Goal: Transaction & Acquisition: Purchase product/service

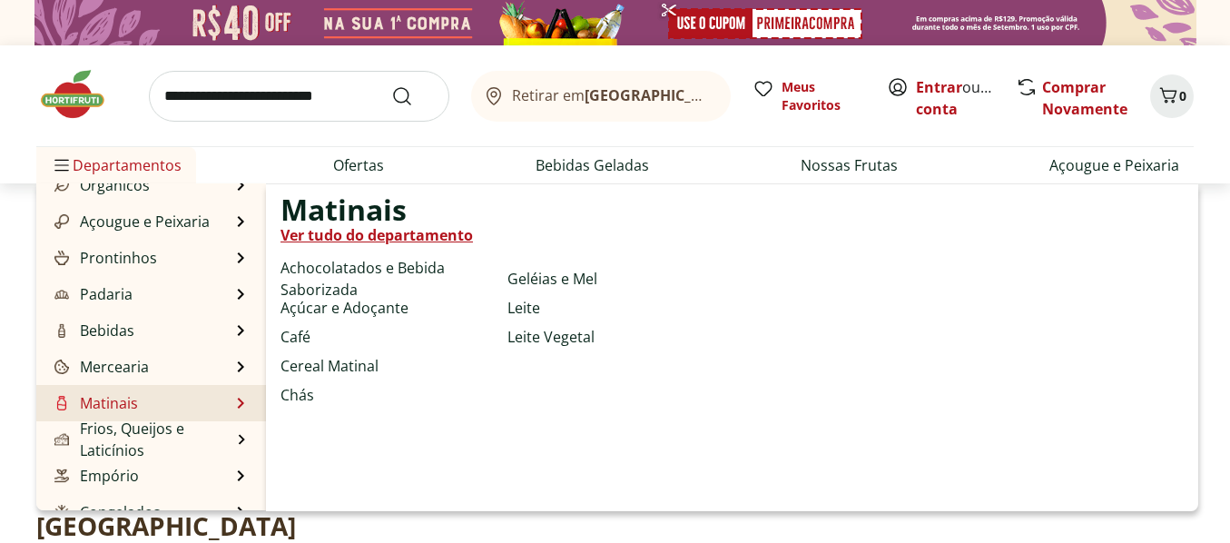
scroll to position [182, 0]
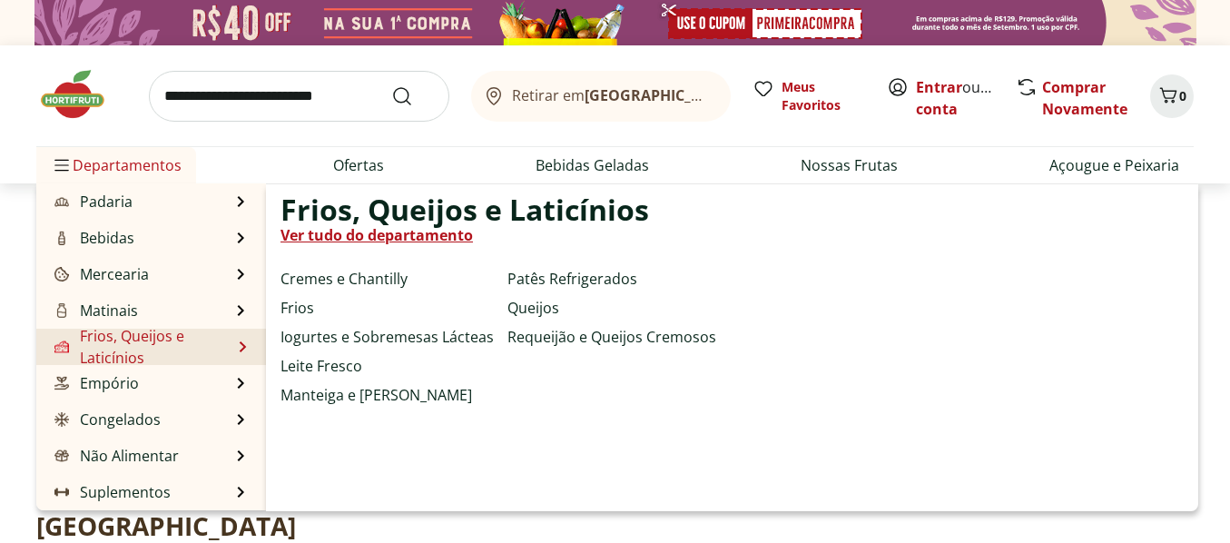
click at [116, 345] on link "Frios, Queijos e Laticínios" at bounding box center [141, 347] width 181 height 44
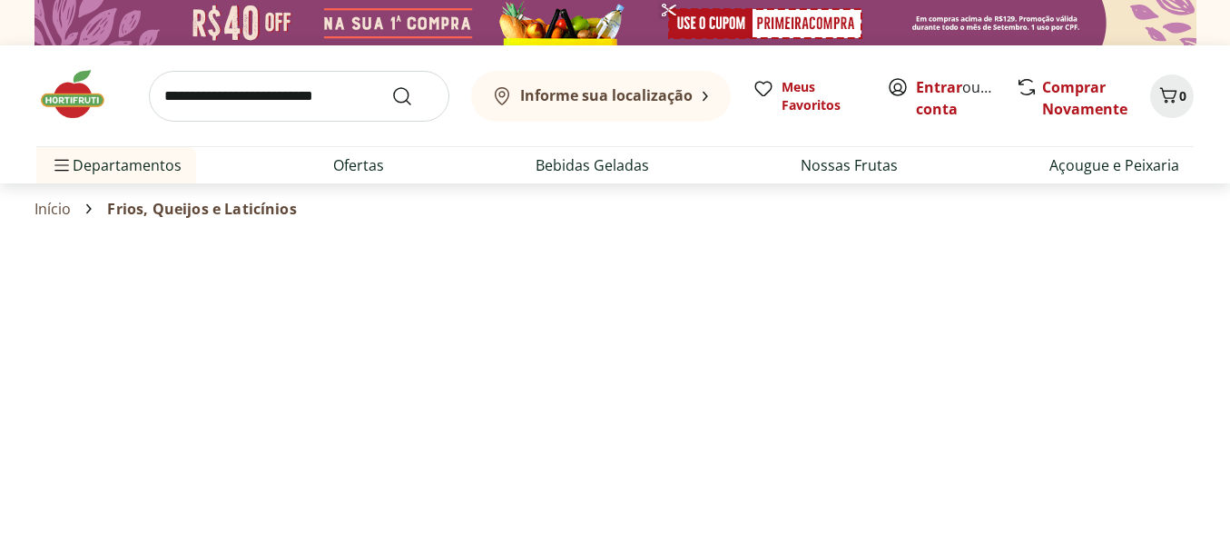
select select "**********"
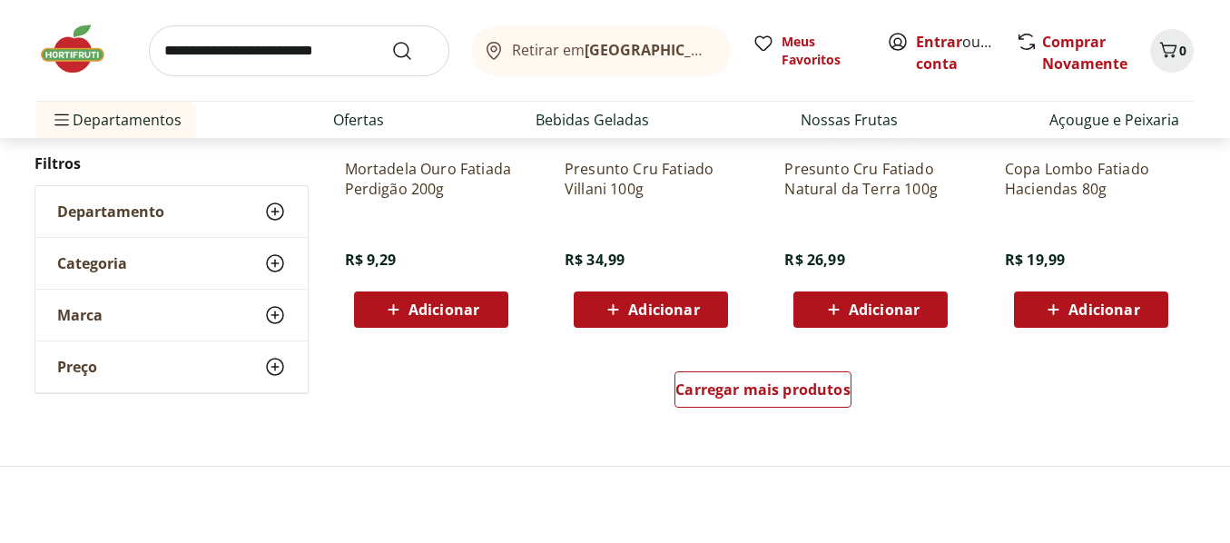
scroll to position [1180, 0]
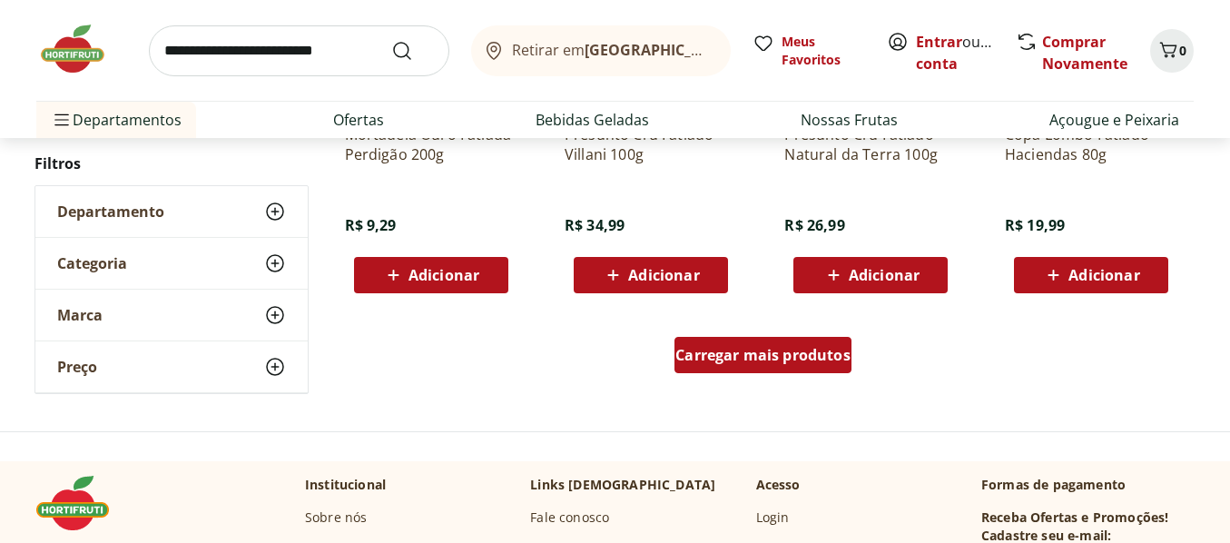
click at [714, 354] on span "Carregar mais produtos" at bounding box center [762, 355] width 175 height 15
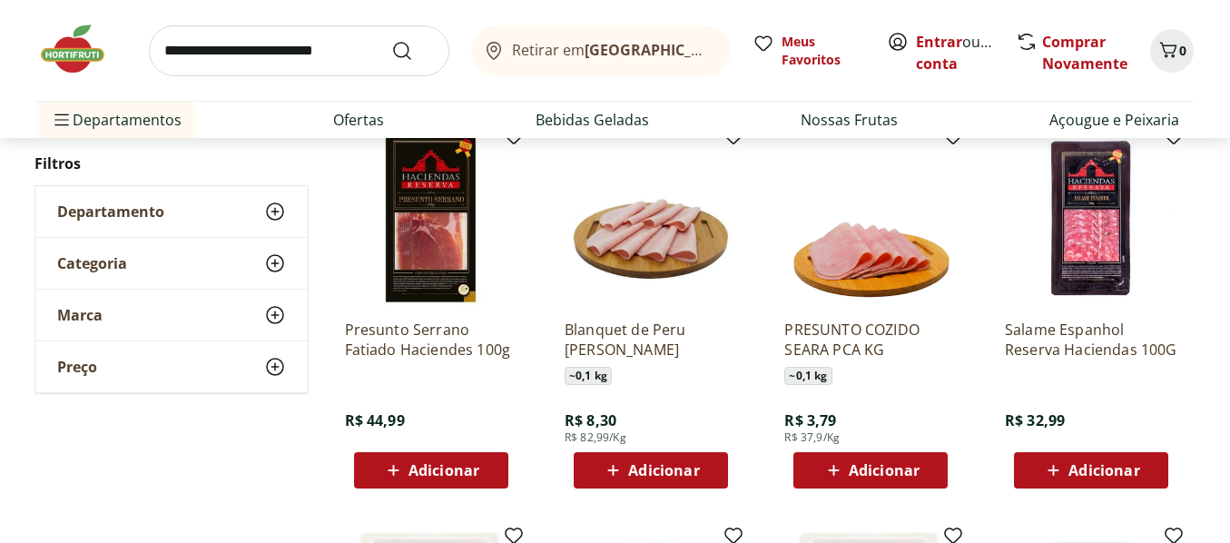
scroll to position [1634, 0]
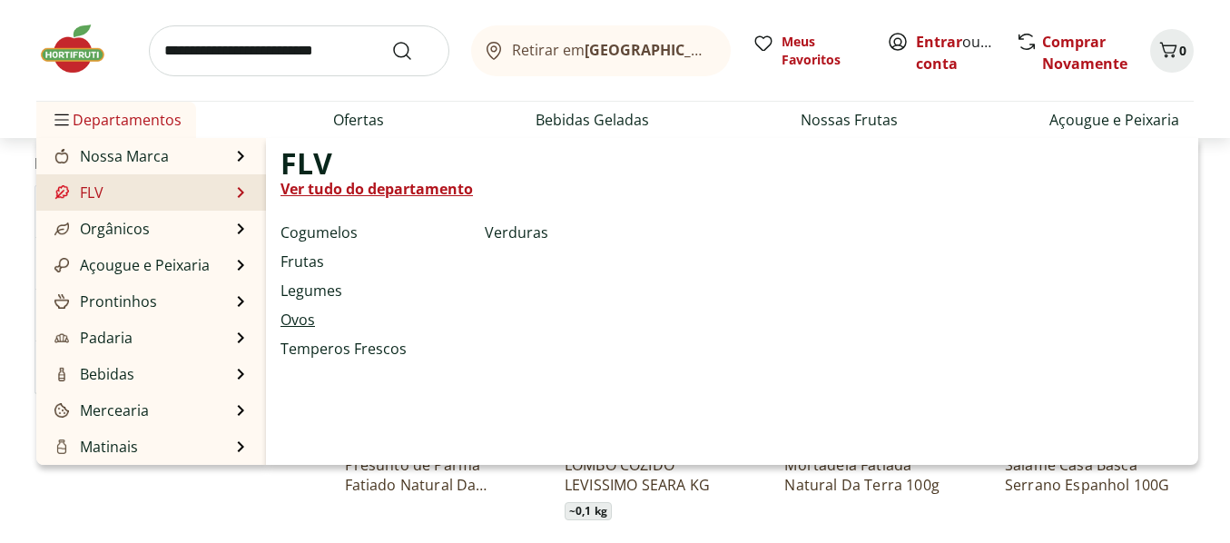
click at [298, 315] on link "Ovos" at bounding box center [297, 320] width 34 height 22
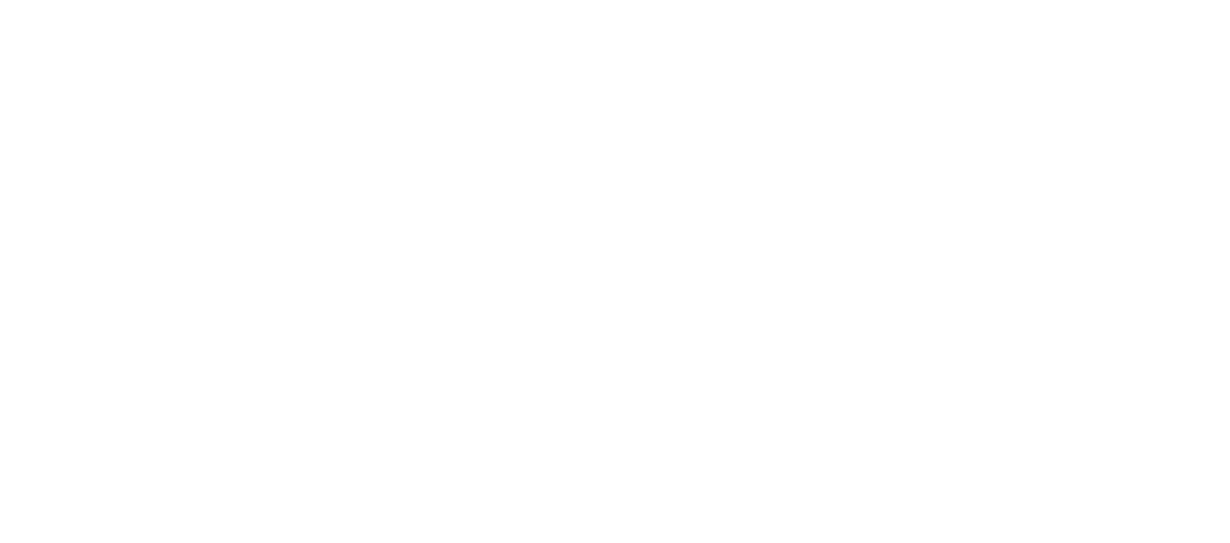
select select "**********"
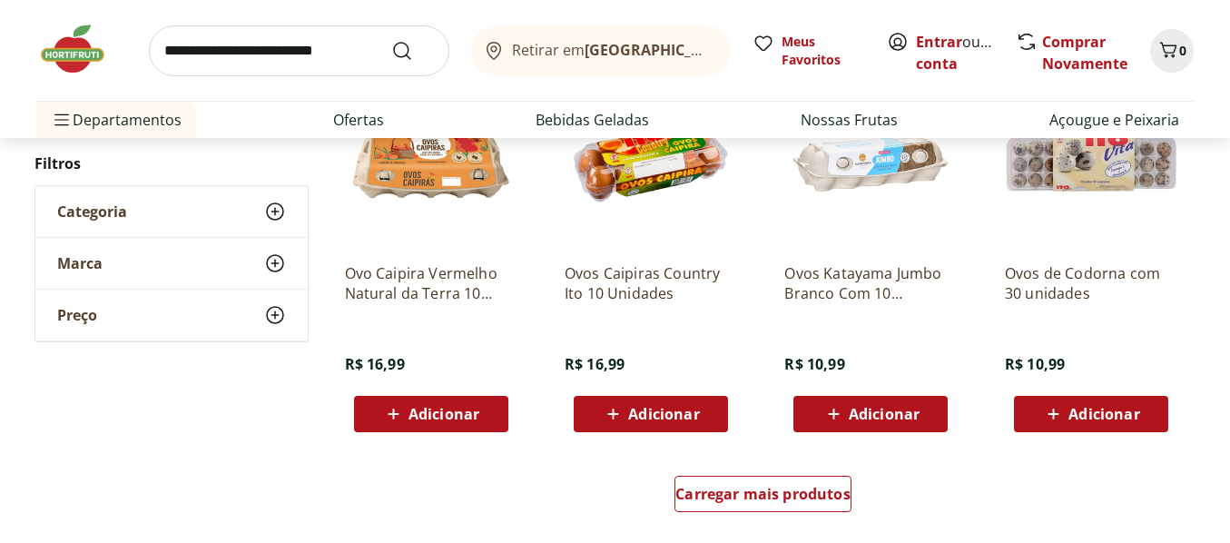
scroll to position [1089, 0]
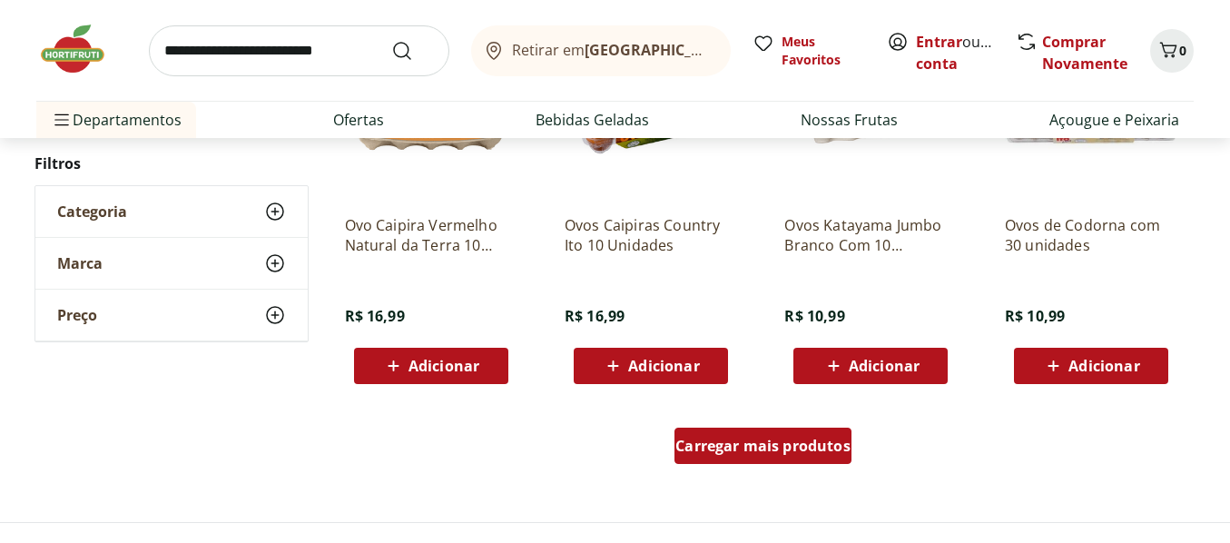
click at [757, 438] on span "Carregar mais produtos" at bounding box center [762, 445] width 175 height 15
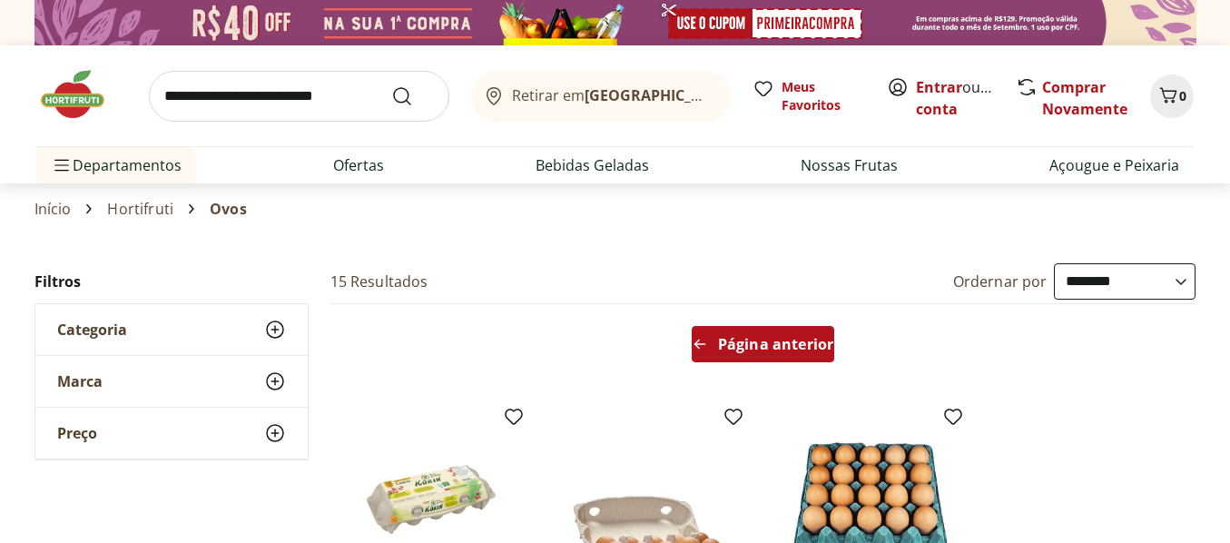
click at [766, 349] on span "Página anterior" at bounding box center [775, 344] width 115 height 15
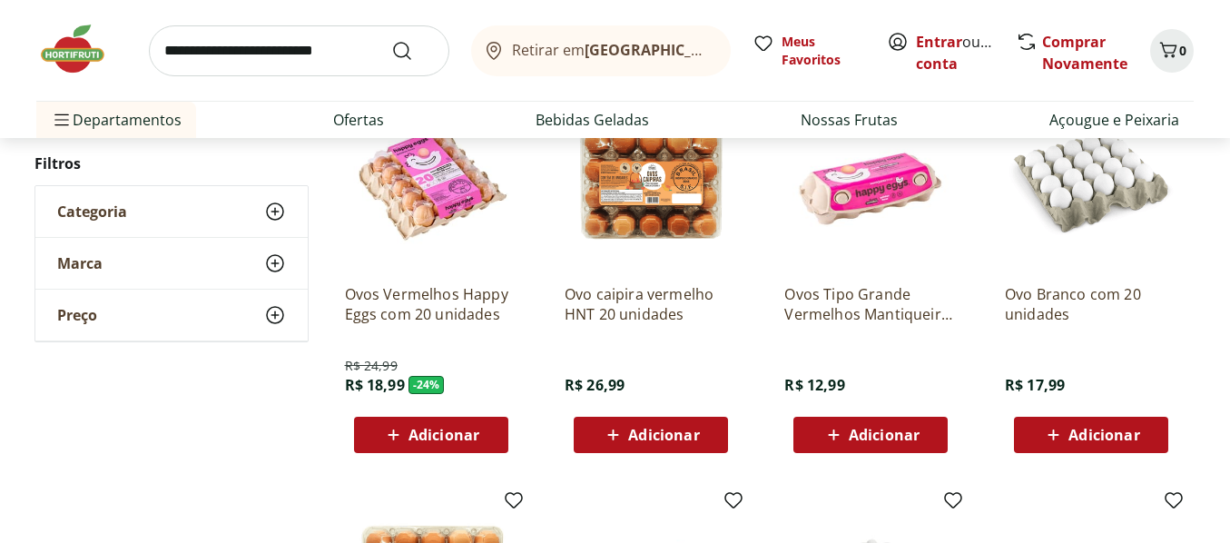
scroll to position [272, 0]
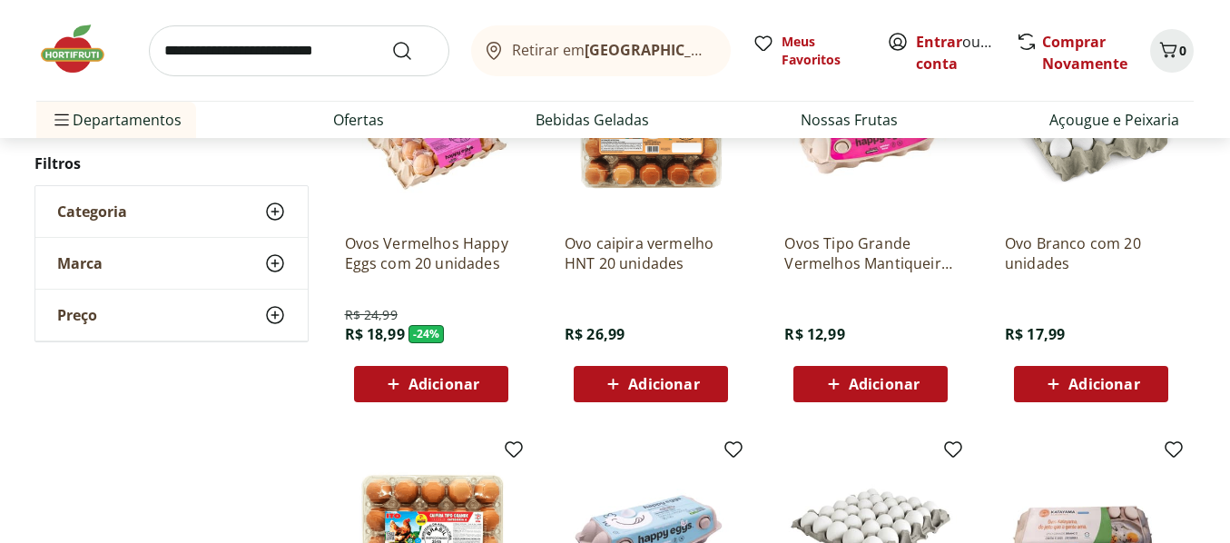
click at [1087, 380] on span "Adicionar" at bounding box center [1103, 384] width 71 height 15
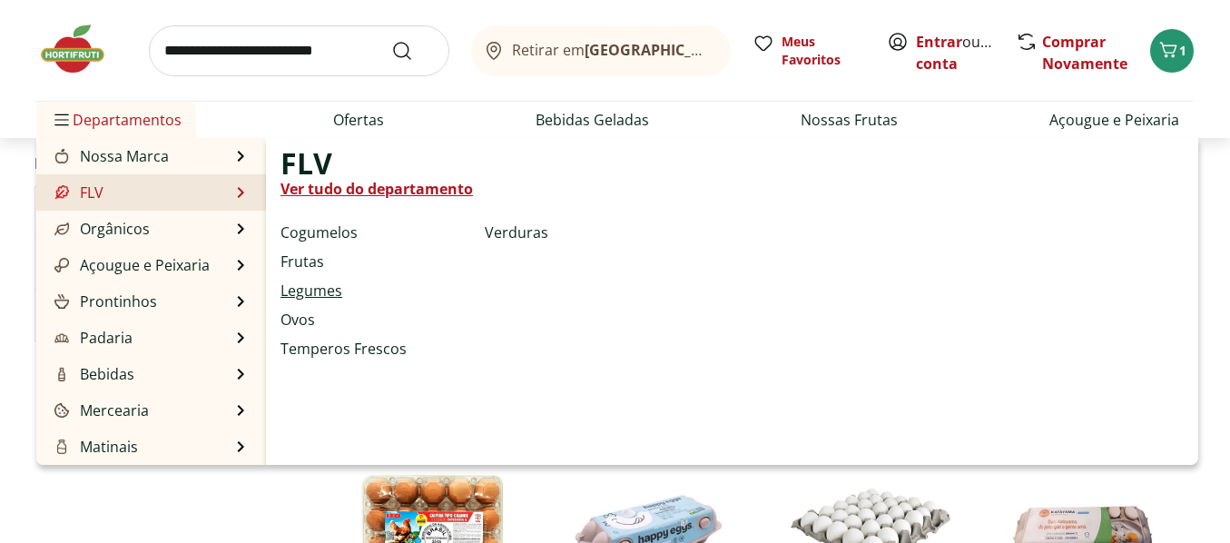
click at [329, 289] on link "Legumes" at bounding box center [311, 291] width 62 height 22
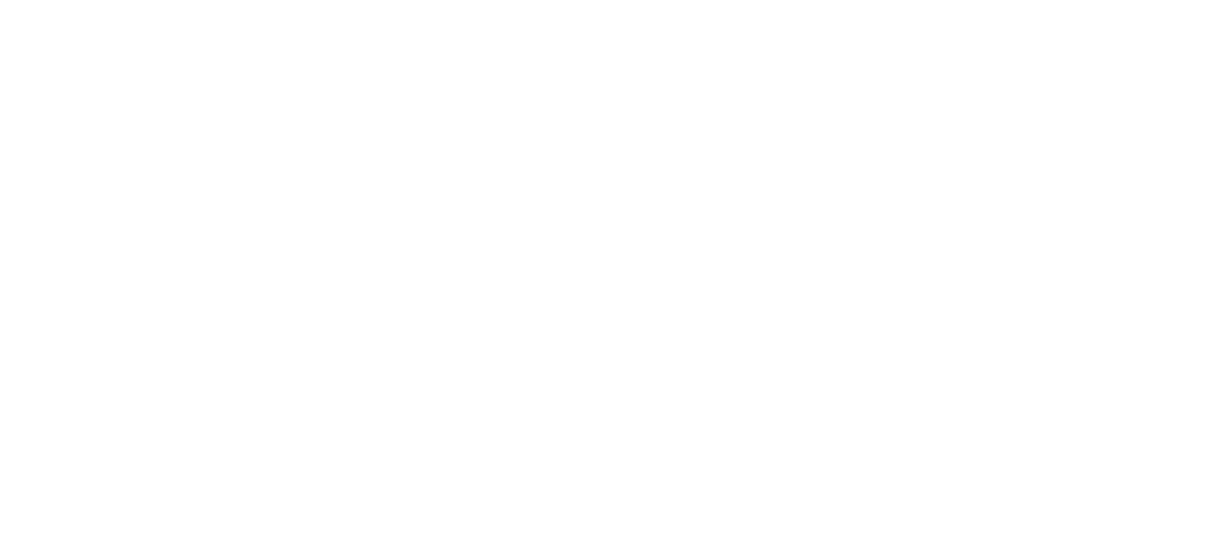
select select "**********"
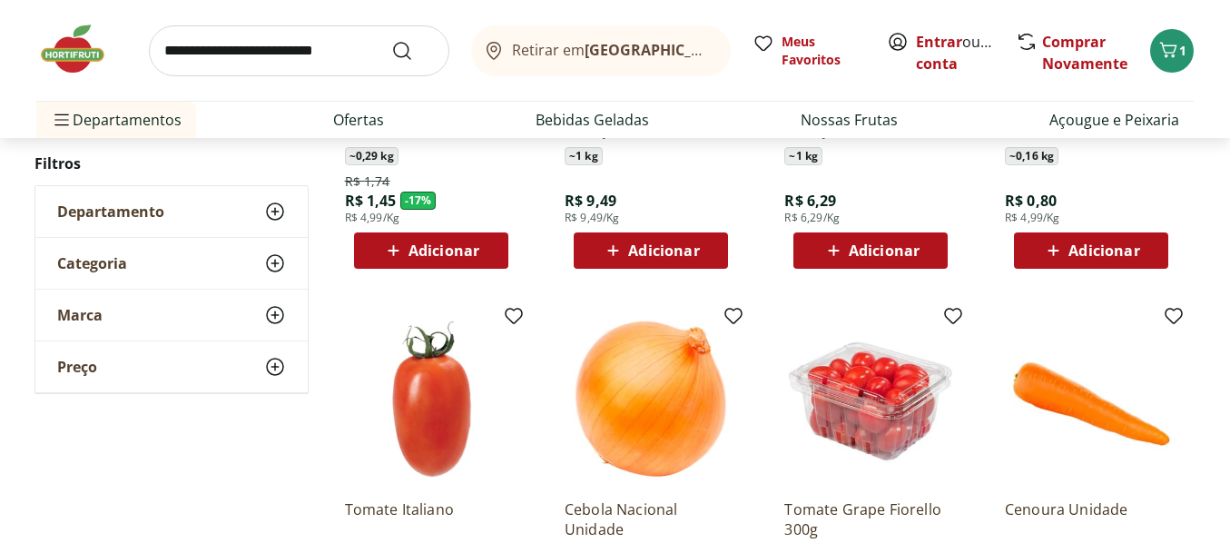
scroll to position [363, 0]
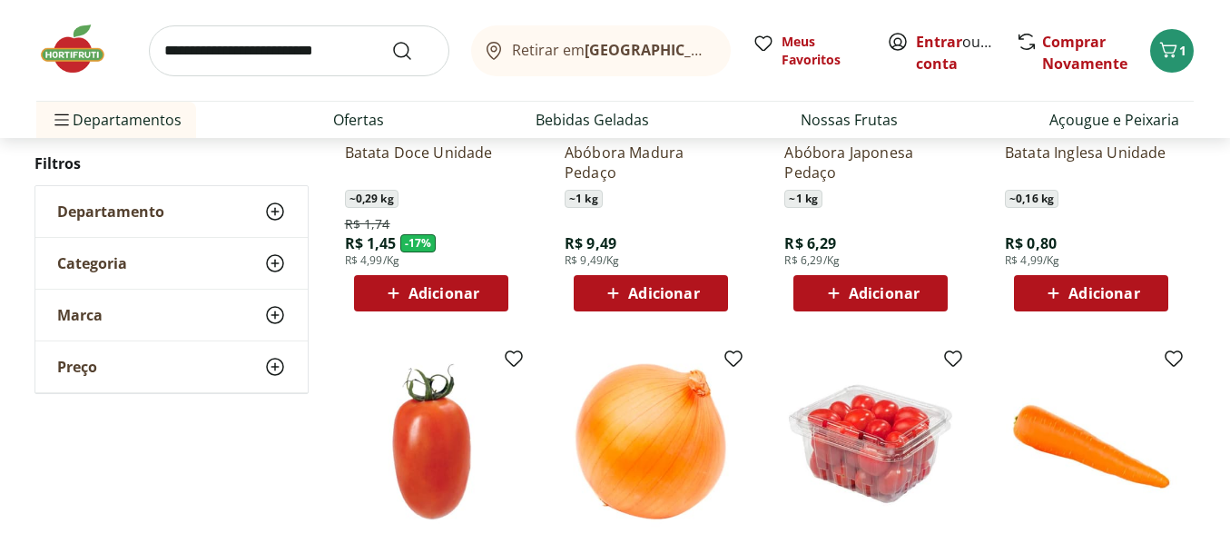
click at [1114, 293] on span "Adicionar" at bounding box center [1103, 293] width 71 height 15
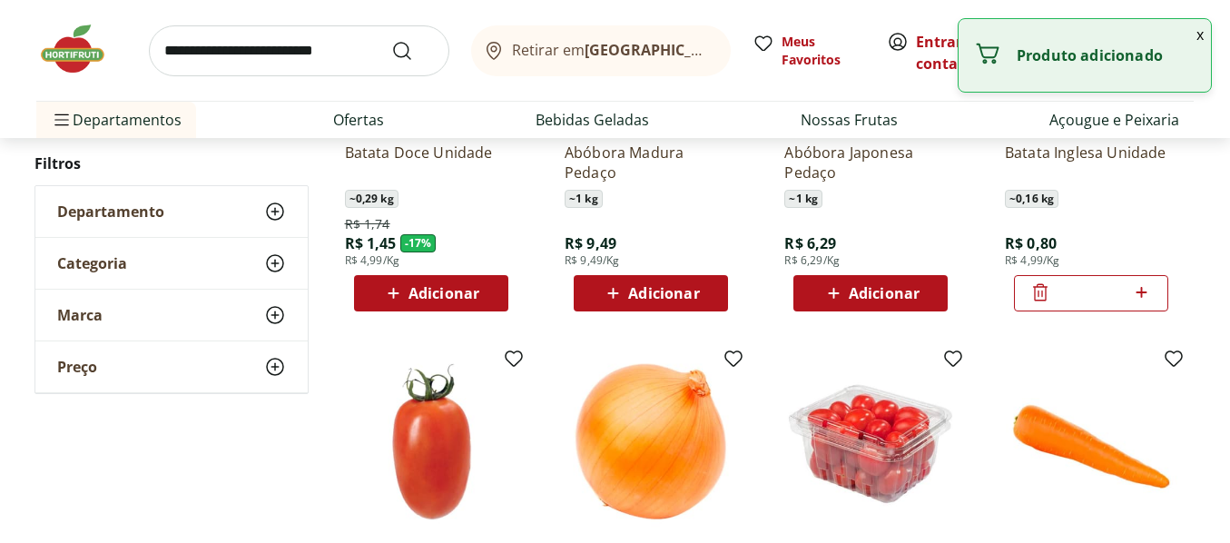
click at [1103, 290] on input "*" at bounding box center [1091, 293] width 80 height 20
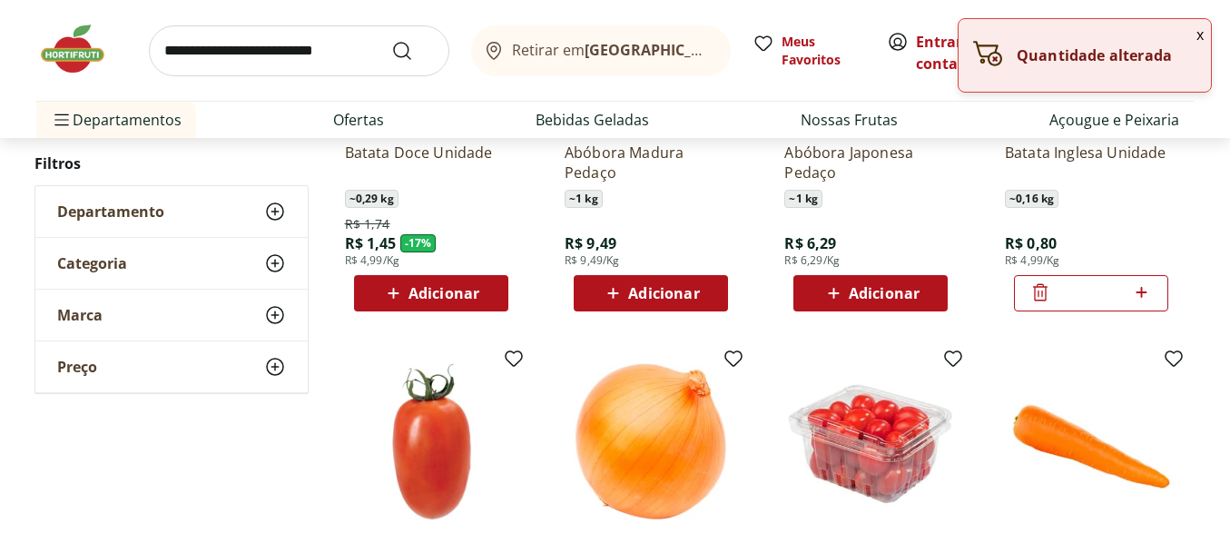
click at [1140, 287] on icon at bounding box center [1141, 292] width 23 height 22
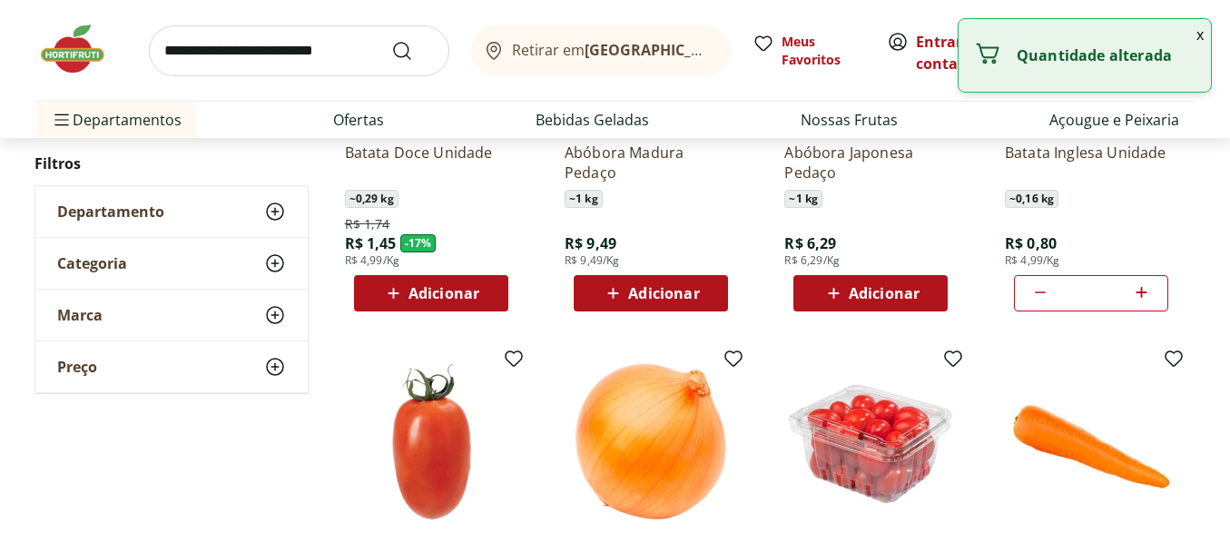
click at [1136, 282] on icon at bounding box center [1141, 292] width 23 height 22
click at [1135, 280] on div at bounding box center [1142, 293] width 22 height 44
click at [1135, 291] on icon at bounding box center [1141, 292] width 23 height 22
click at [1135, 290] on icon at bounding box center [1141, 292] width 23 height 22
type input "*"
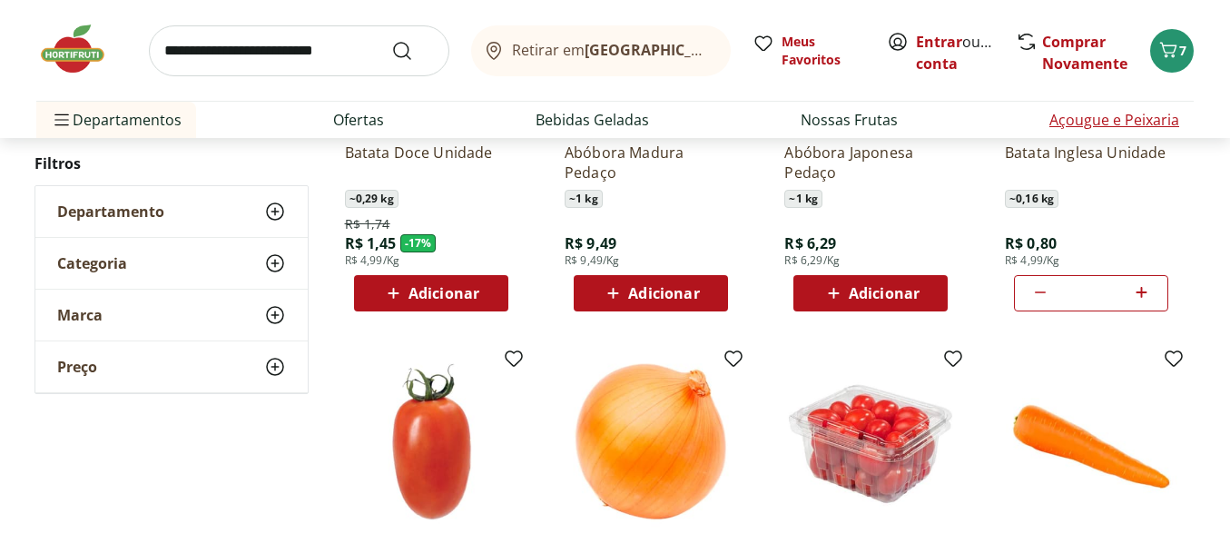
scroll to position [272, 0]
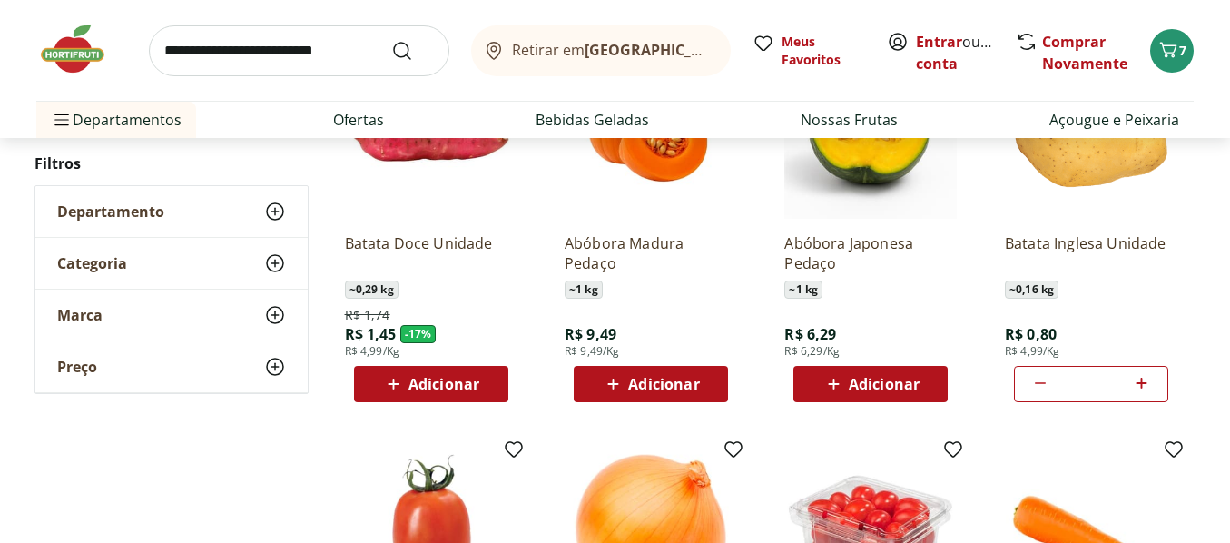
click at [458, 377] on span "Adicionar" at bounding box center [443, 384] width 71 height 15
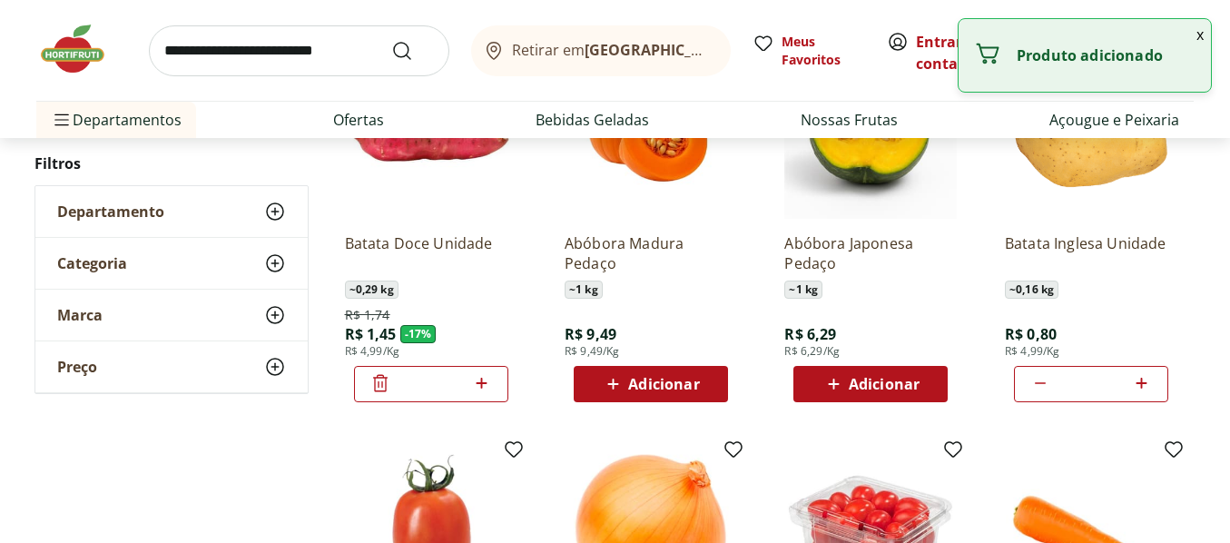
click at [485, 381] on icon at bounding box center [481, 383] width 23 height 22
type input "*"
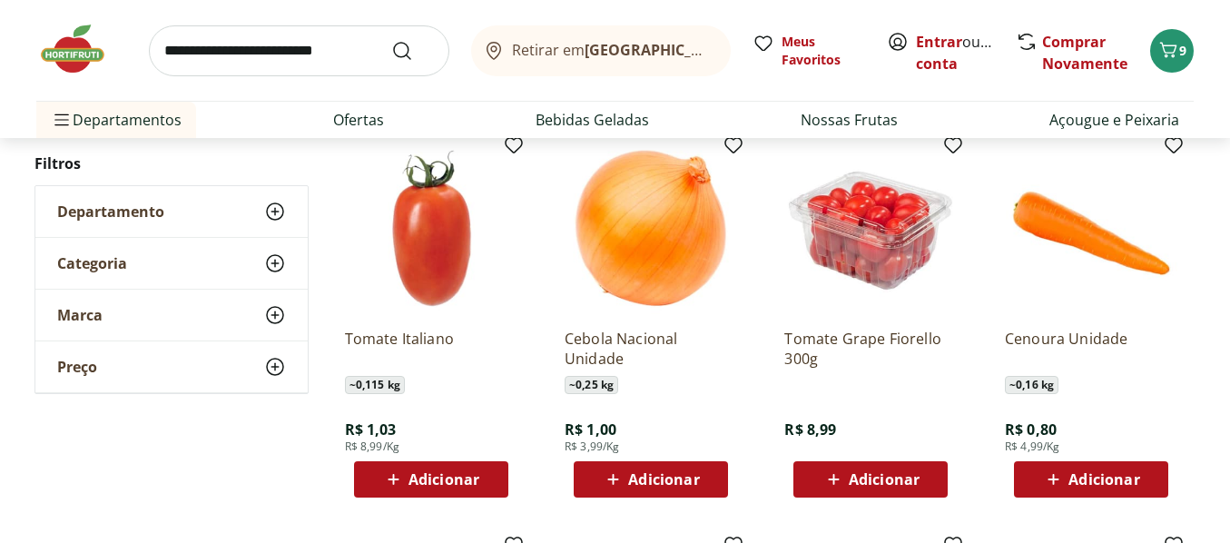
scroll to position [545, 0]
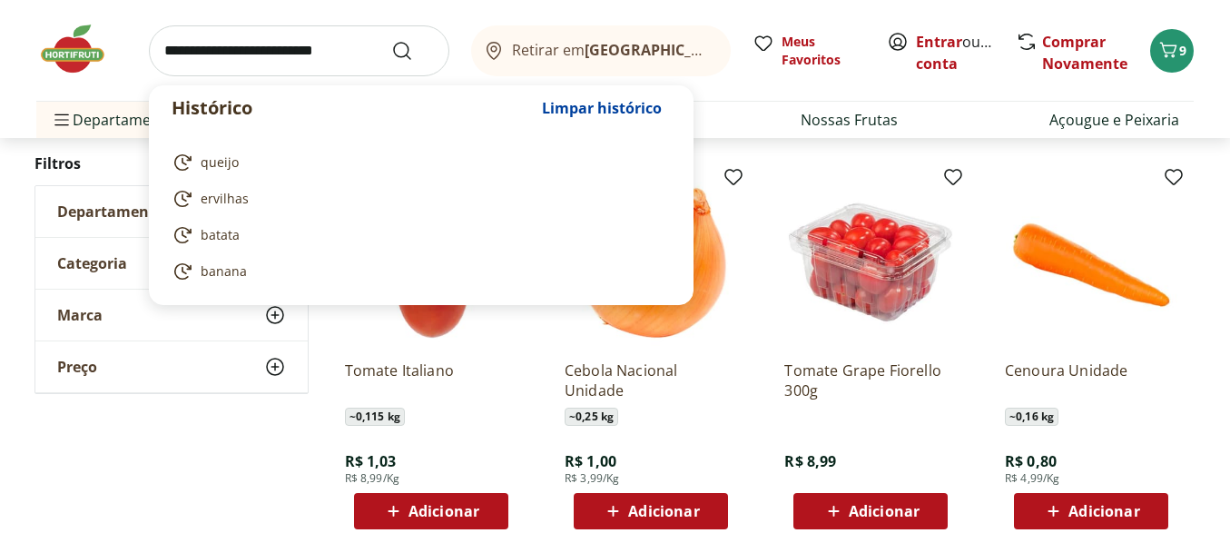
click at [353, 50] on input "search" at bounding box center [299, 50] width 300 height 51
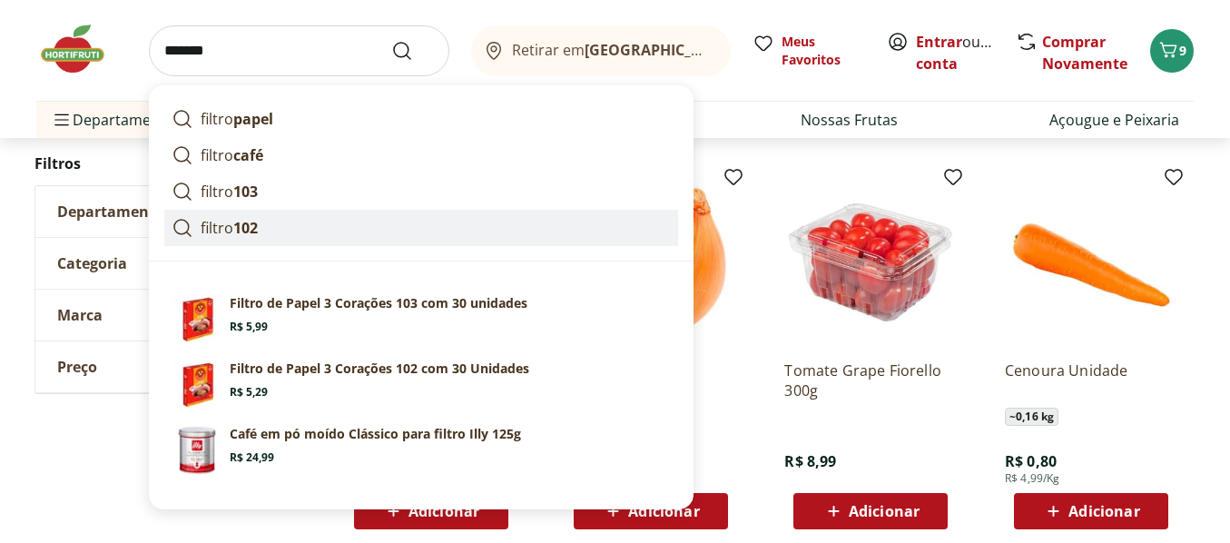
click at [222, 224] on p "filtro 102" at bounding box center [229, 228] width 57 height 22
type input "**********"
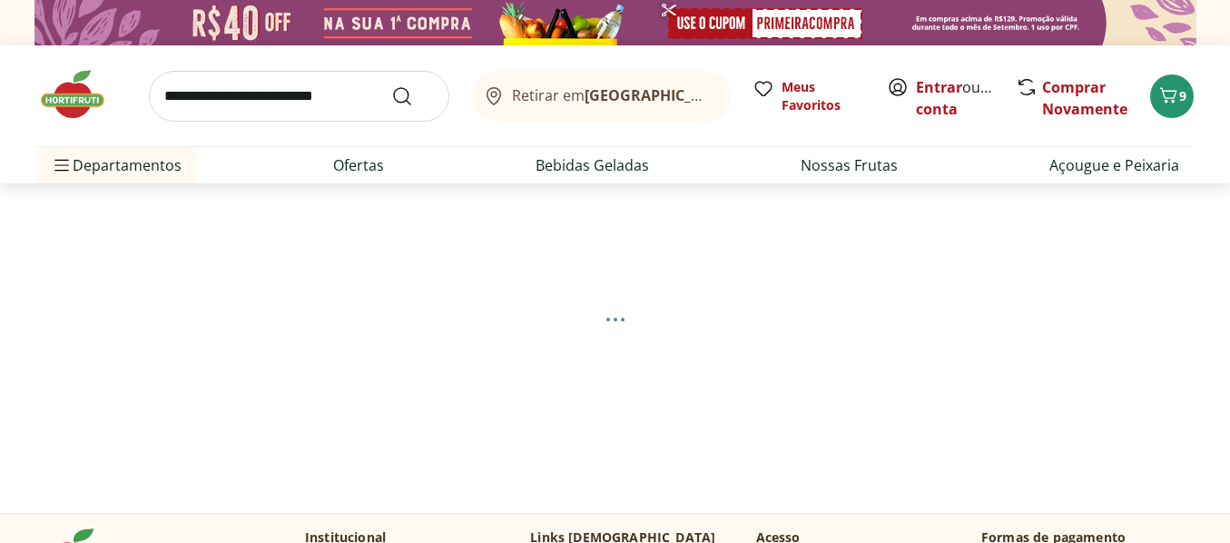
select select "**********"
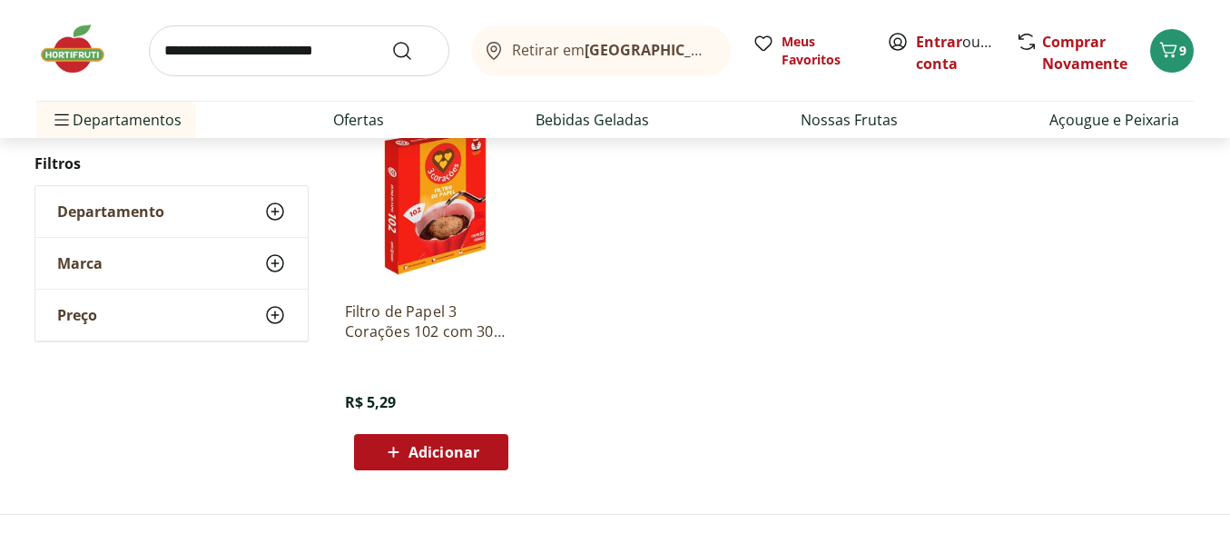
scroll to position [272, 0]
click at [433, 448] on span "Adicionar" at bounding box center [443, 450] width 71 height 15
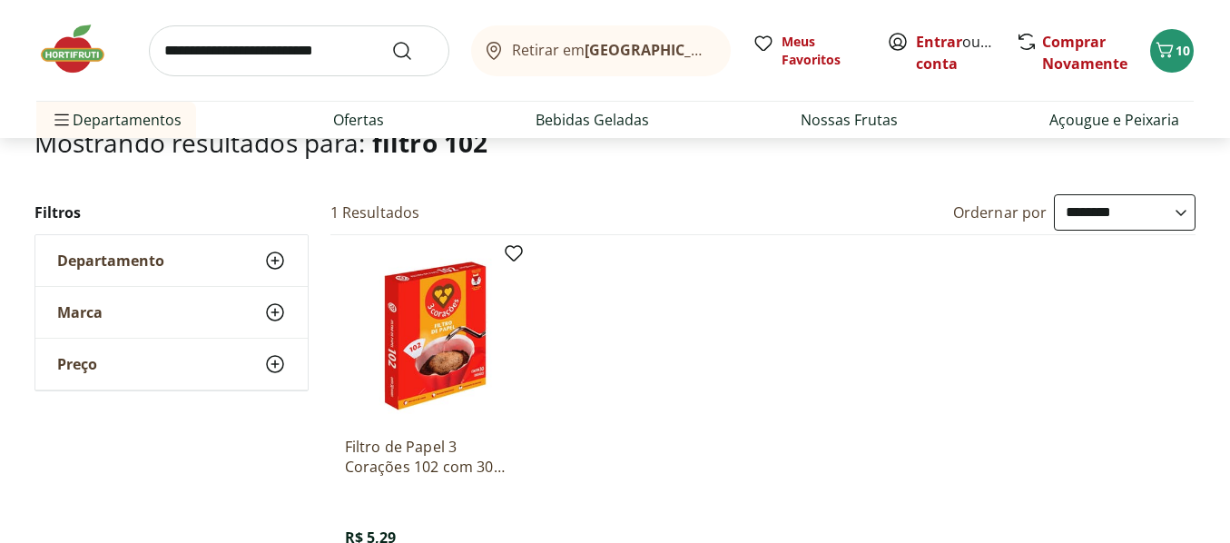
scroll to position [91, 0]
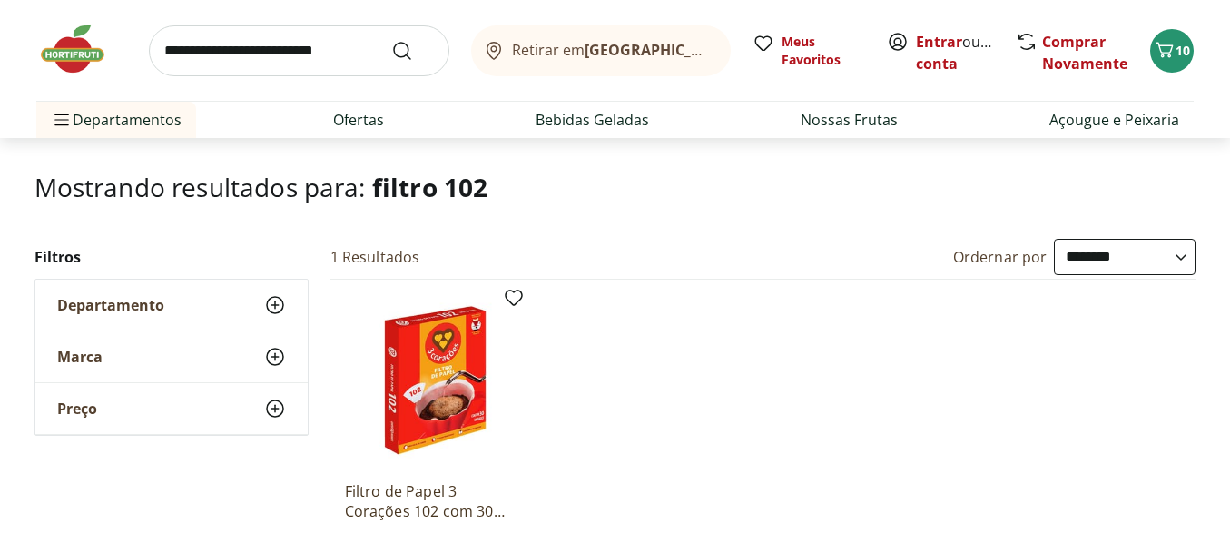
click at [366, 45] on input "search" at bounding box center [299, 50] width 300 height 51
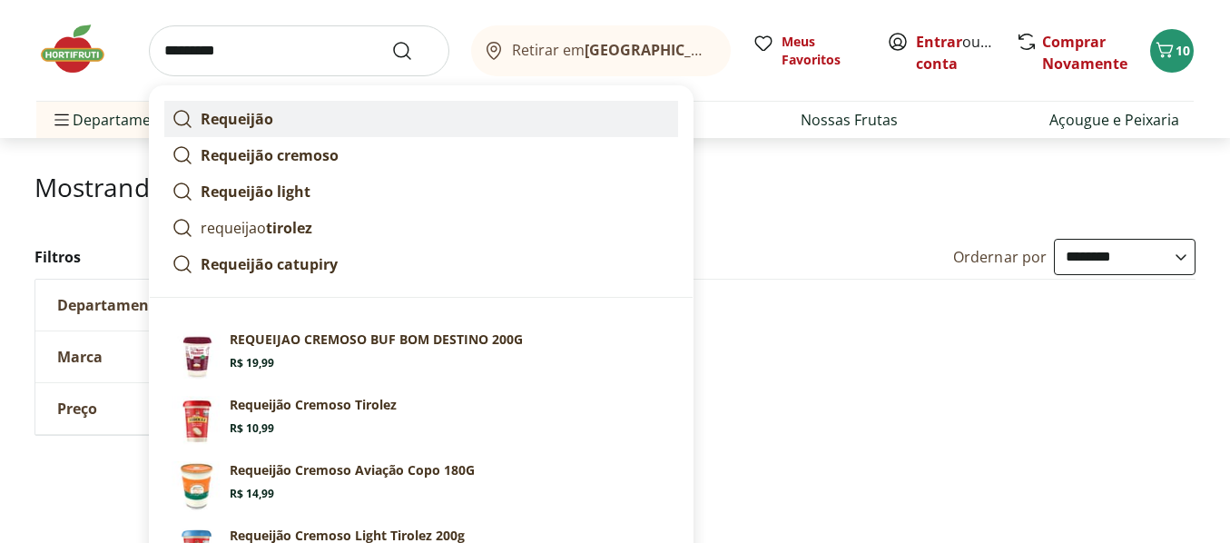
click at [267, 113] on strong "Requeijão" at bounding box center [237, 119] width 73 height 20
type input "*********"
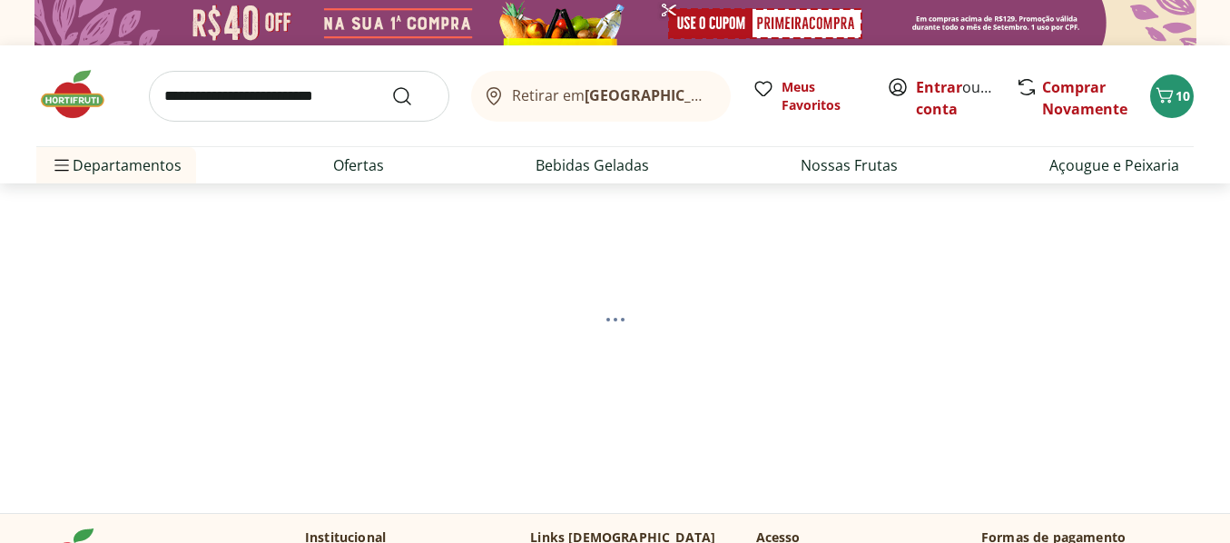
select select "**********"
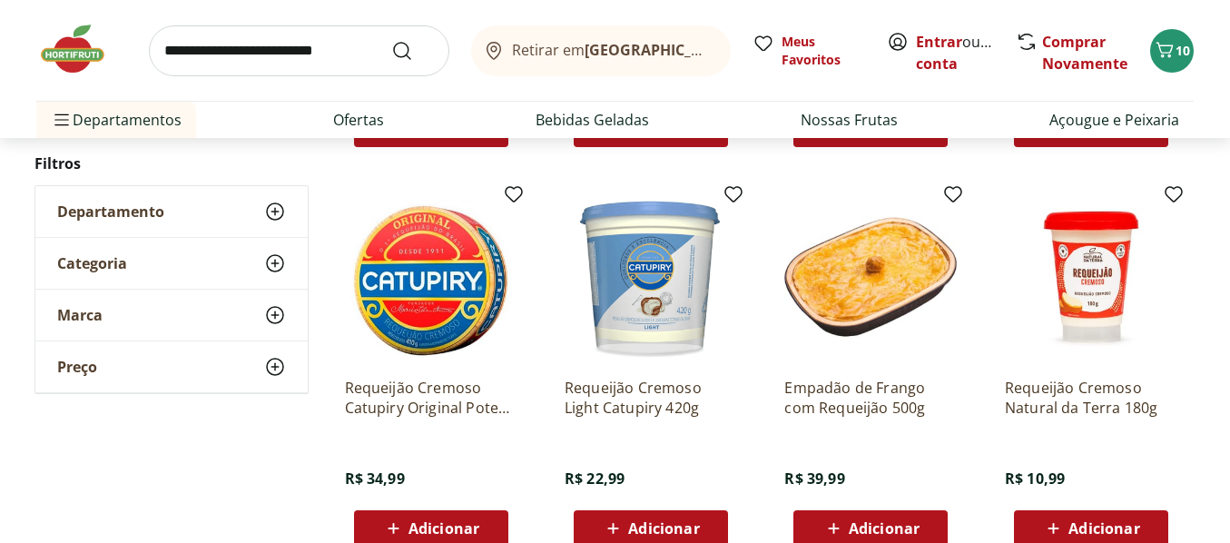
scroll to position [635, 0]
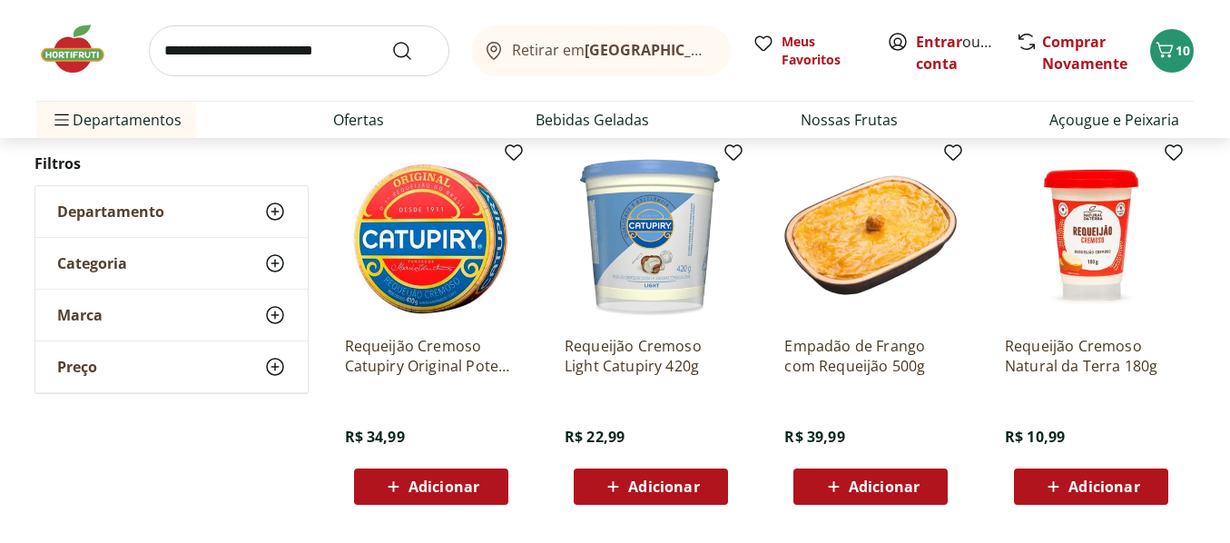
click at [1095, 489] on span "Adicionar" at bounding box center [1103, 486] width 71 height 15
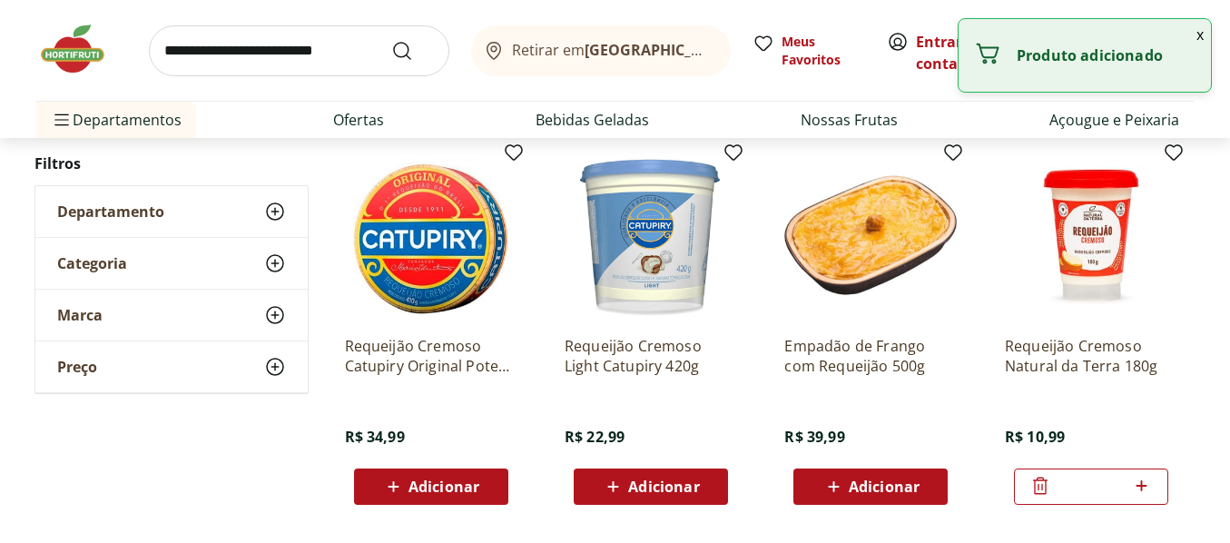
click at [1146, 485] on icon at bounding box center [1141, 485] width 11 height 11
type input "*"
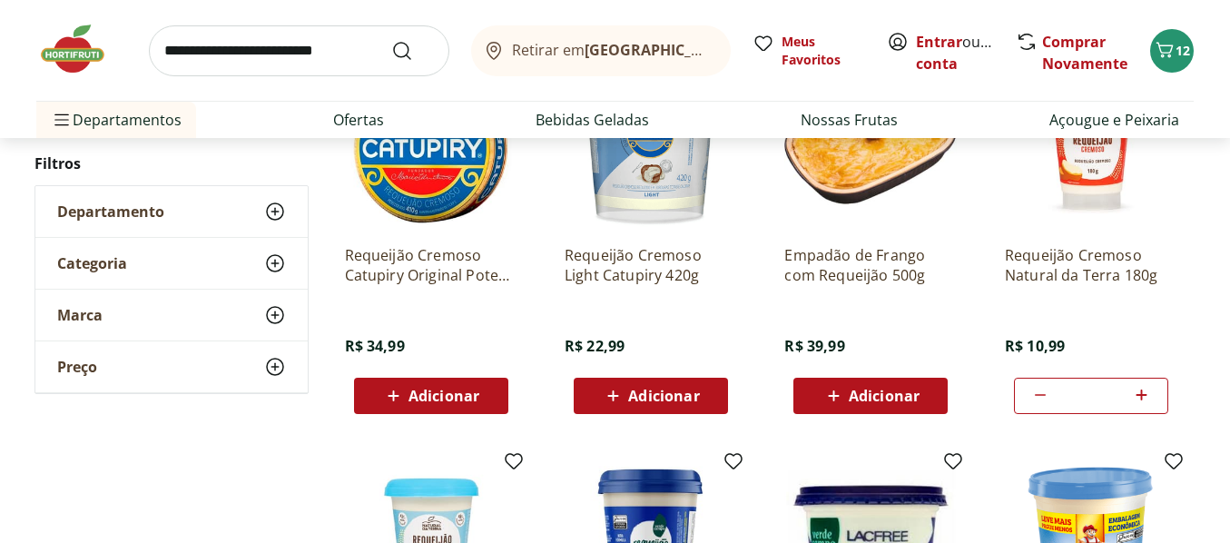
click at [333, 46] on input "search" at bounding box center [299, 50] width 300 height 51
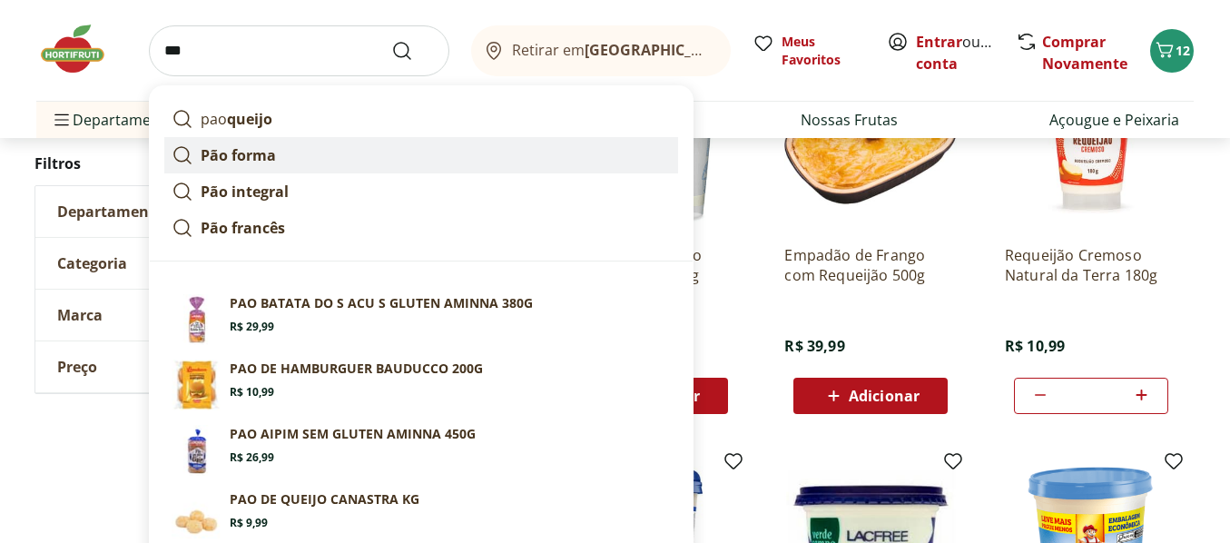
click at [241, 152] on strong "Pão forma" at bounding box center [238, 155] width 75 height 20
type input "*********"
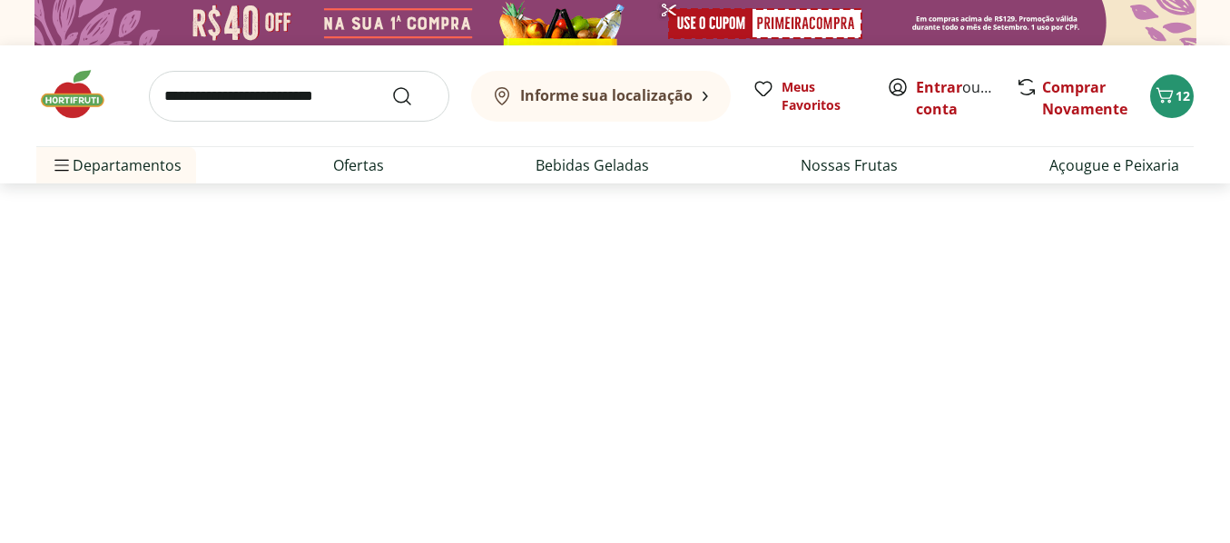
select select "**********"
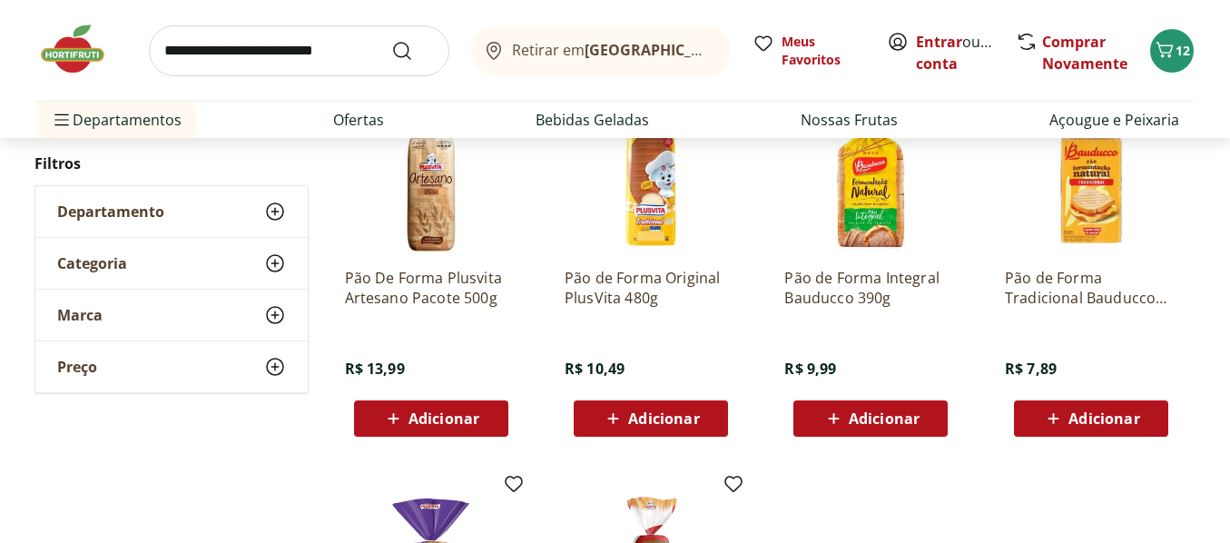
scroll to position [272, 0]
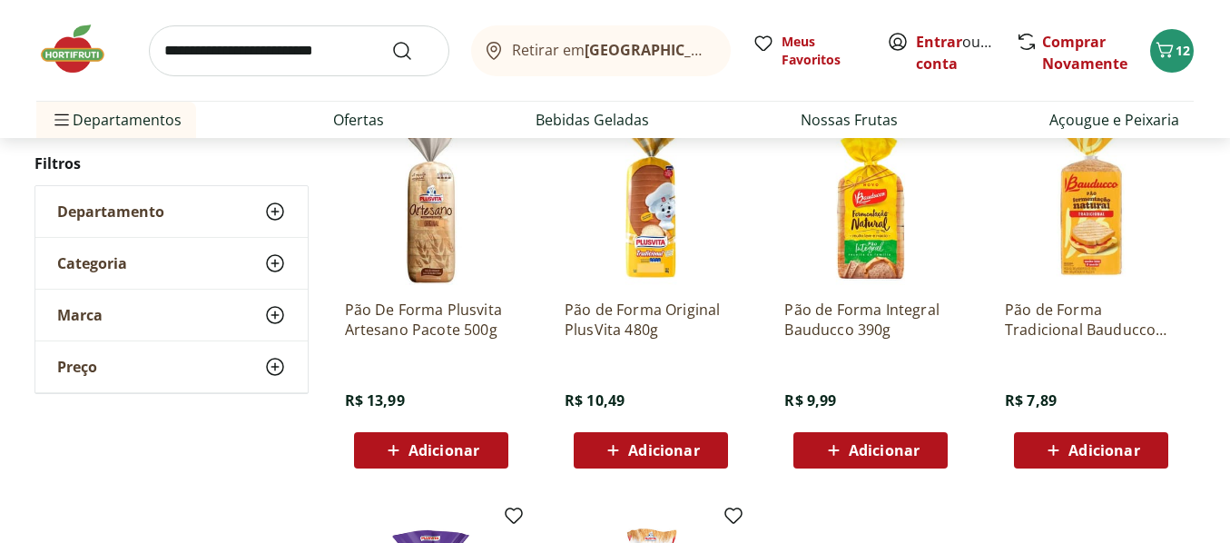
click at [656, 443] on span "Adicionar" at bounding box center [663, 450] width 71 height 15
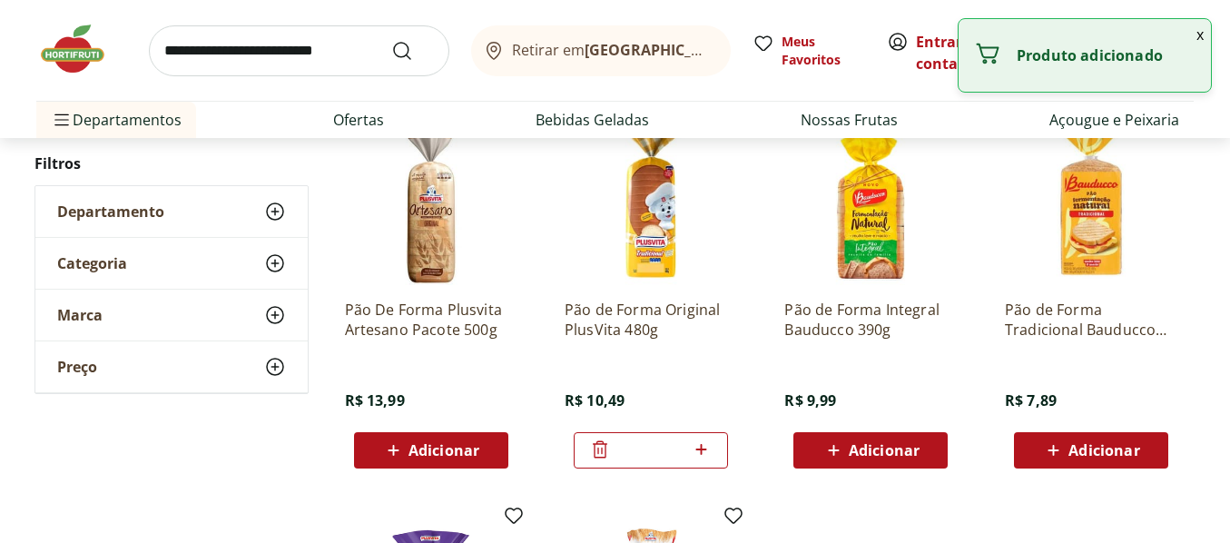
click at [699, 447] on icon at bounding box center [701, 449] width 23 height 22
type input "*"
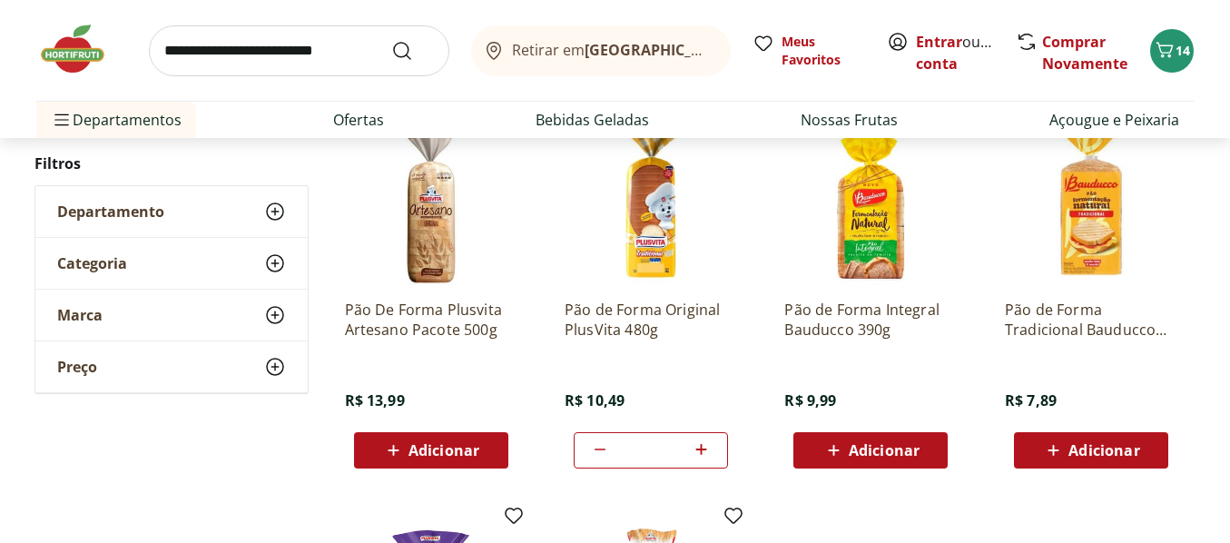
click at [336, 49] on input "search" at bounding box center [299, 50] width 300 height 51
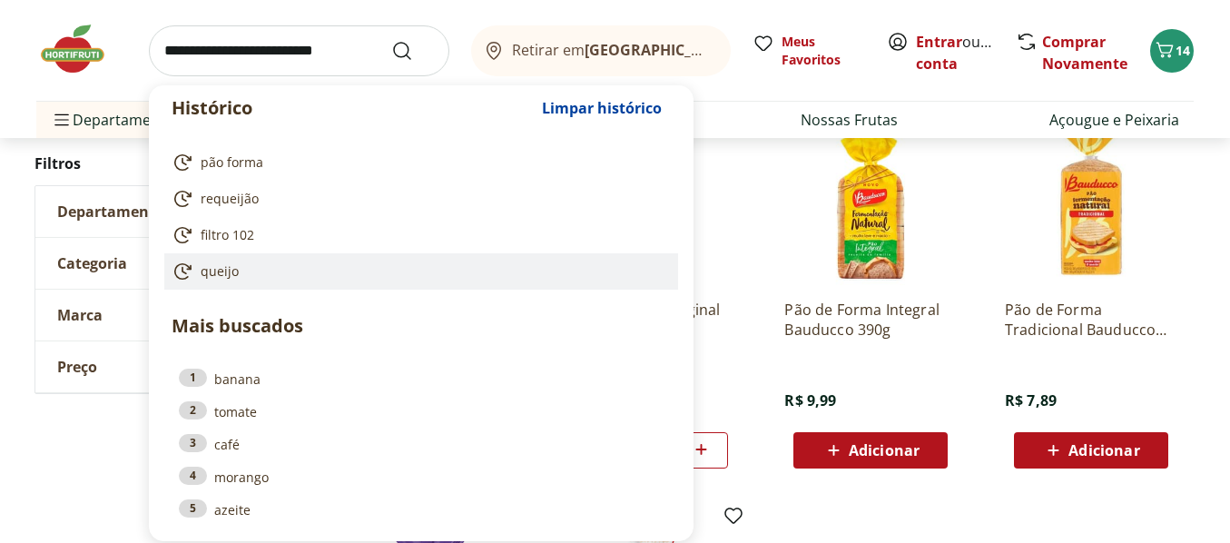
click at [214, 277] on span "queijo" at bounding box center [220, 271] width 38 height 18
type input "******"
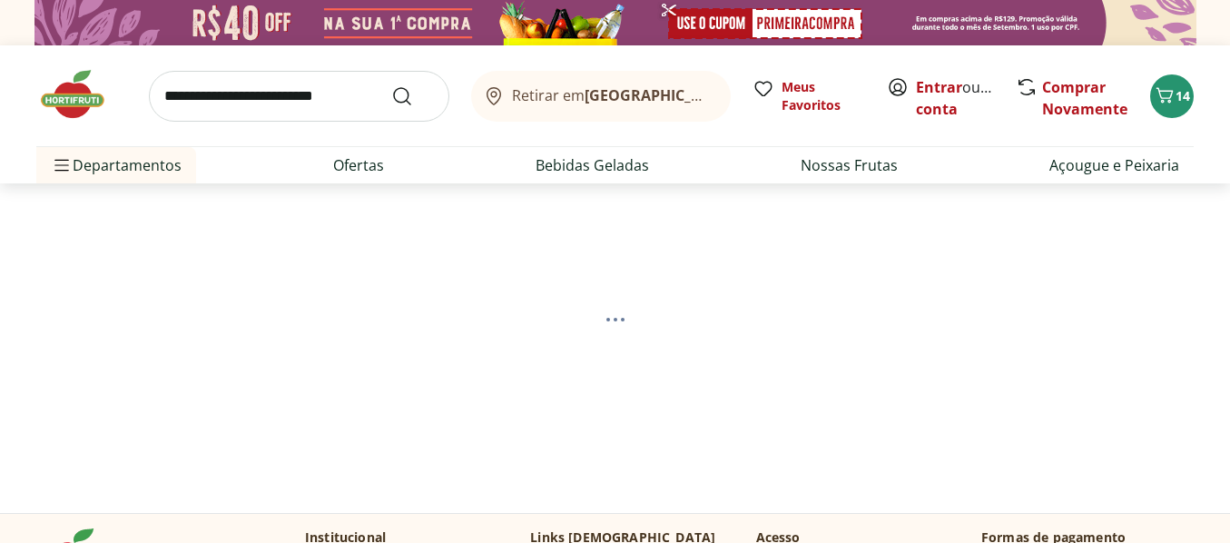
select select "**********"
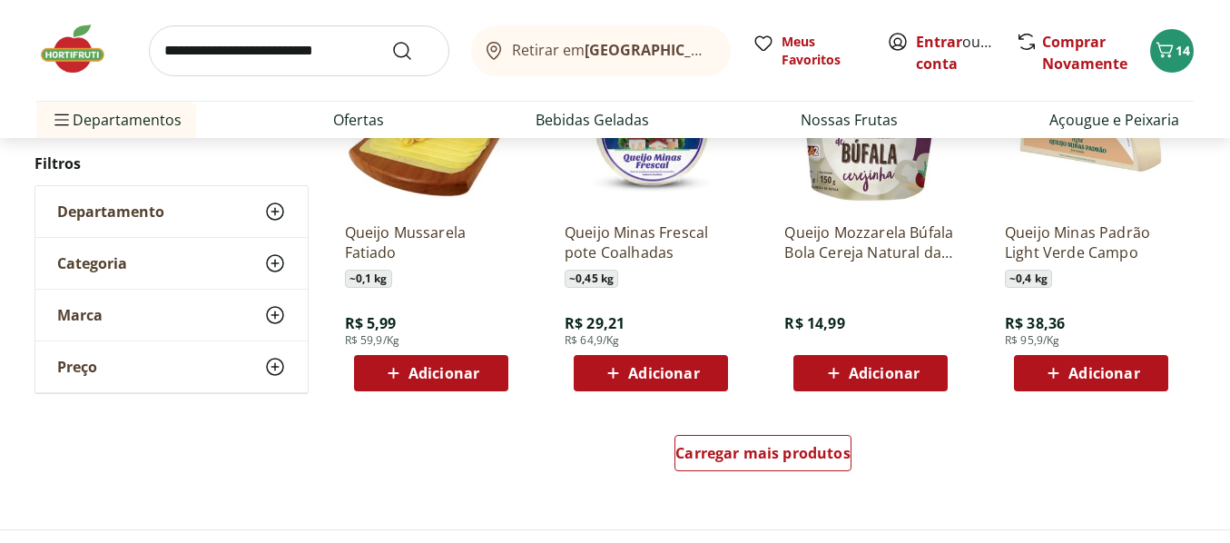
scroll to position [1180, 0]
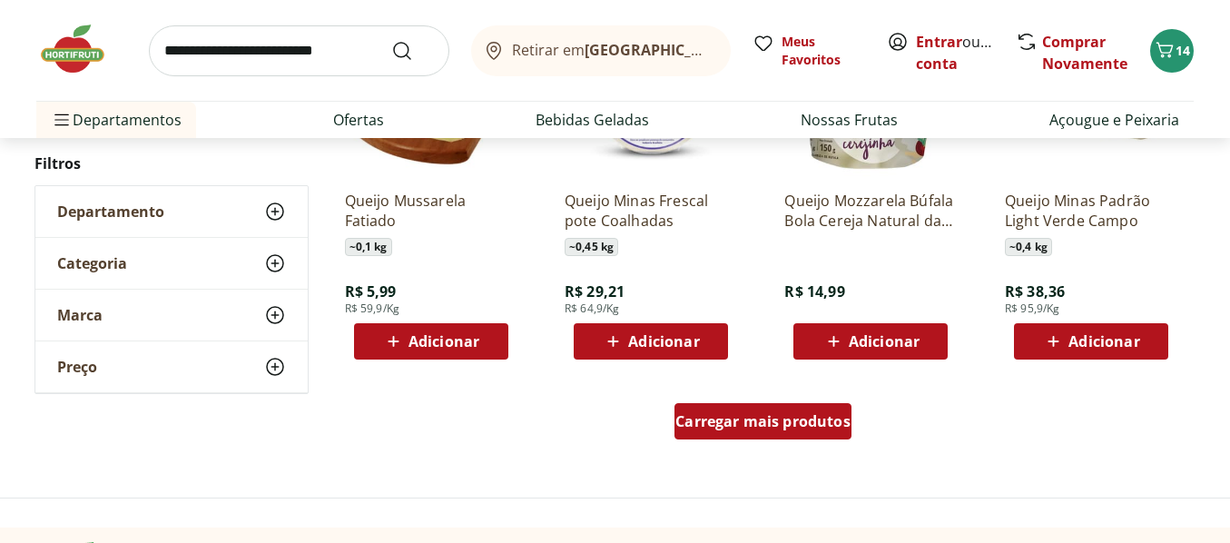
click at [744, 423] on span "Carregar mais produtos" at bounding box center [762, 421] width 175 height 15
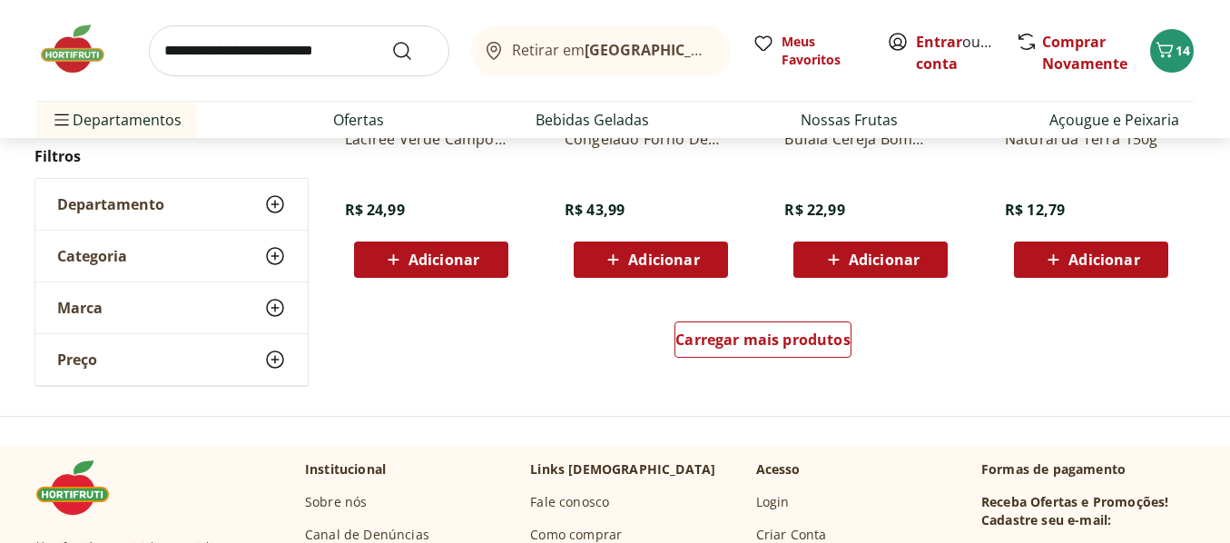
scroll to position [2451, 0]
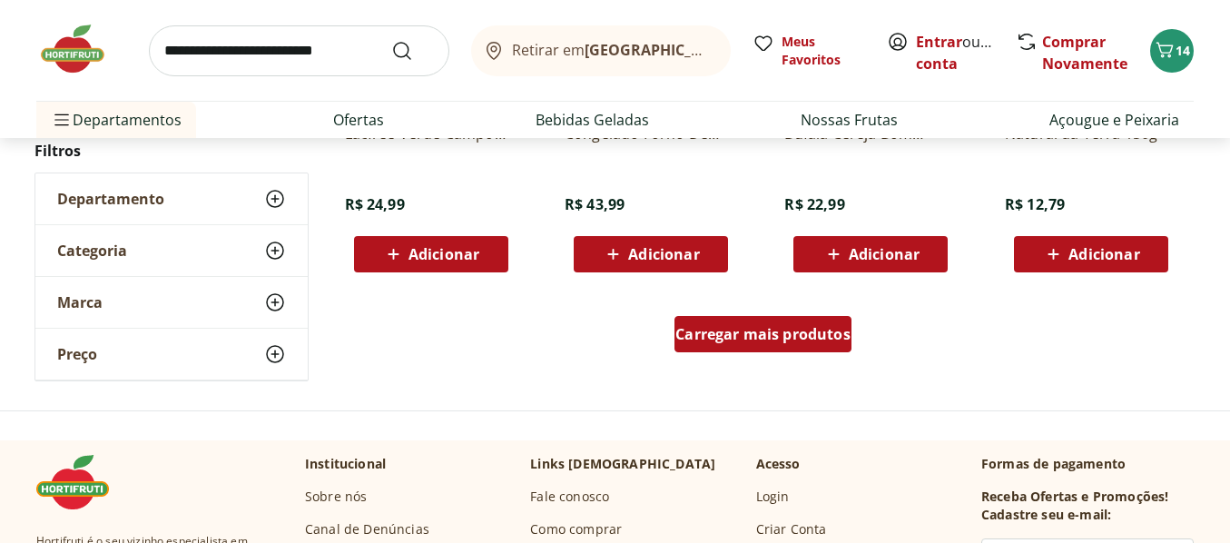
click at [761, 344] on div "Carregar mais produtos" at bounding box center [762, 334] width 177 height 36
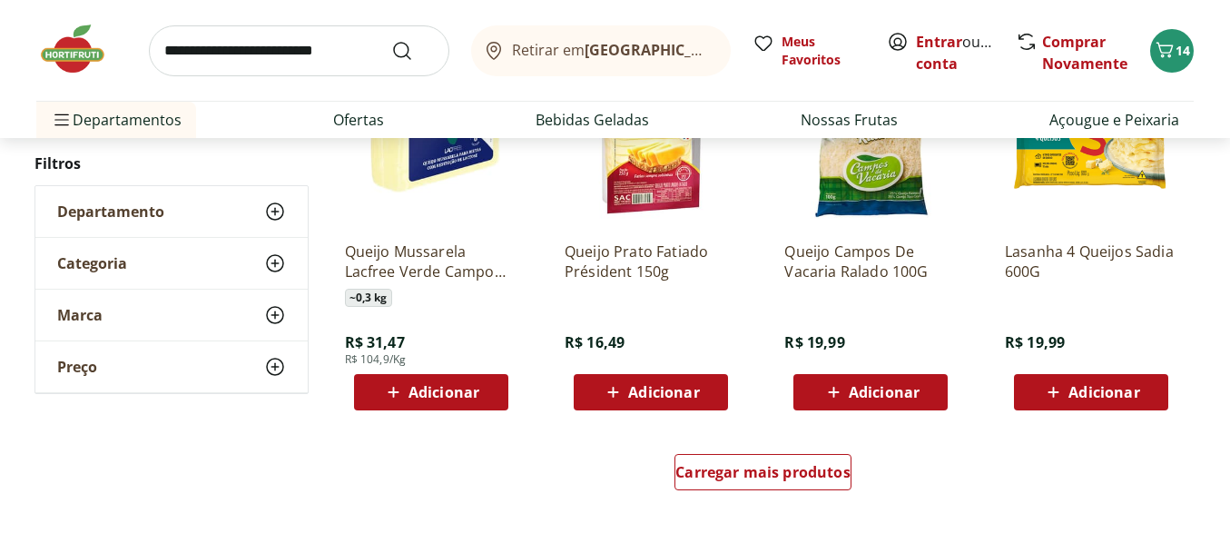
scroll to position [3540, 0]
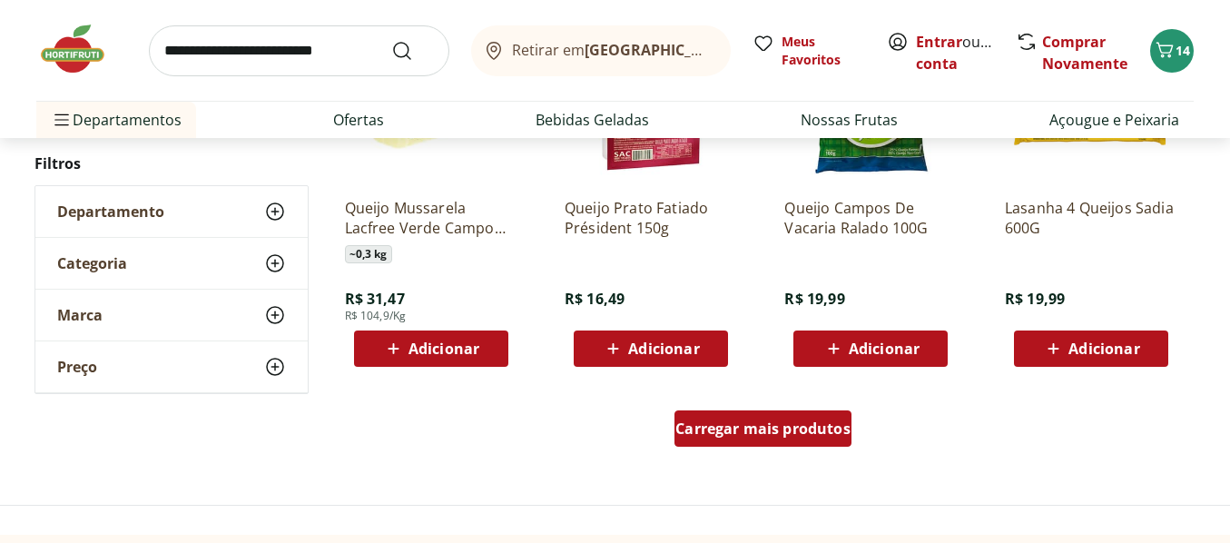
click at [747, 424] on span "Carregar mais produtos" at bounding box center [762, 428] width 175 height 15
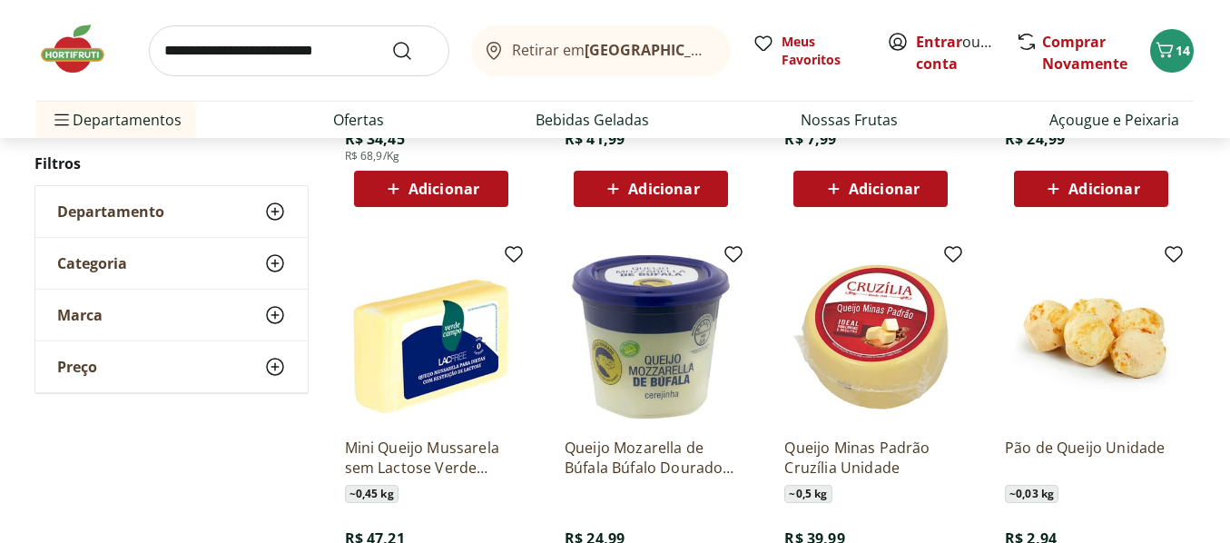
scroll to position [4175, 0]
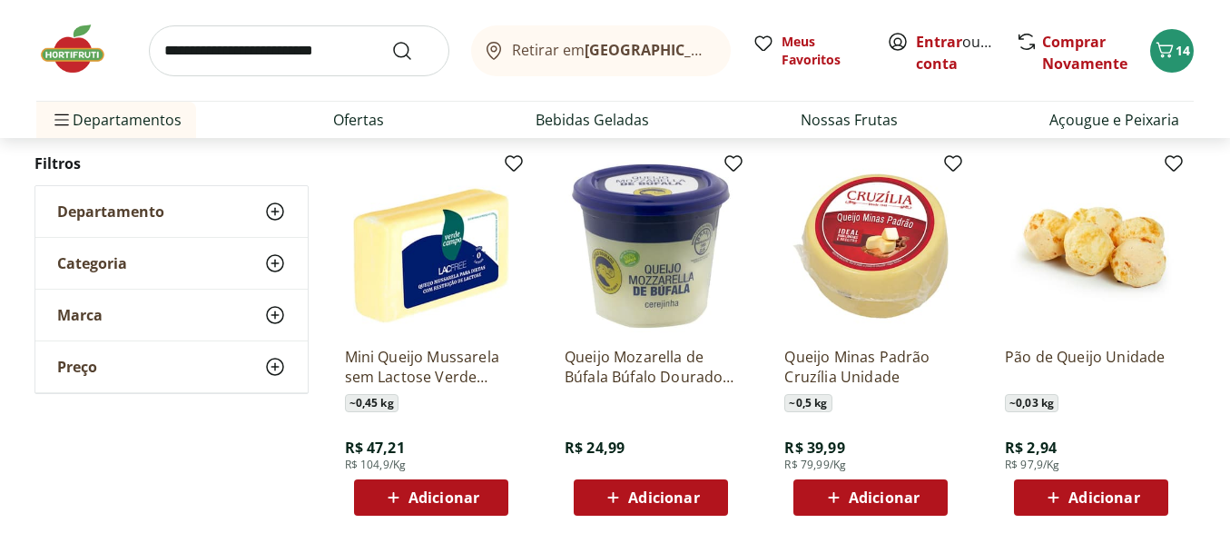
click at [881, 496] on span "Adicionar" at bounding box center [884, 497] width 71 height 15
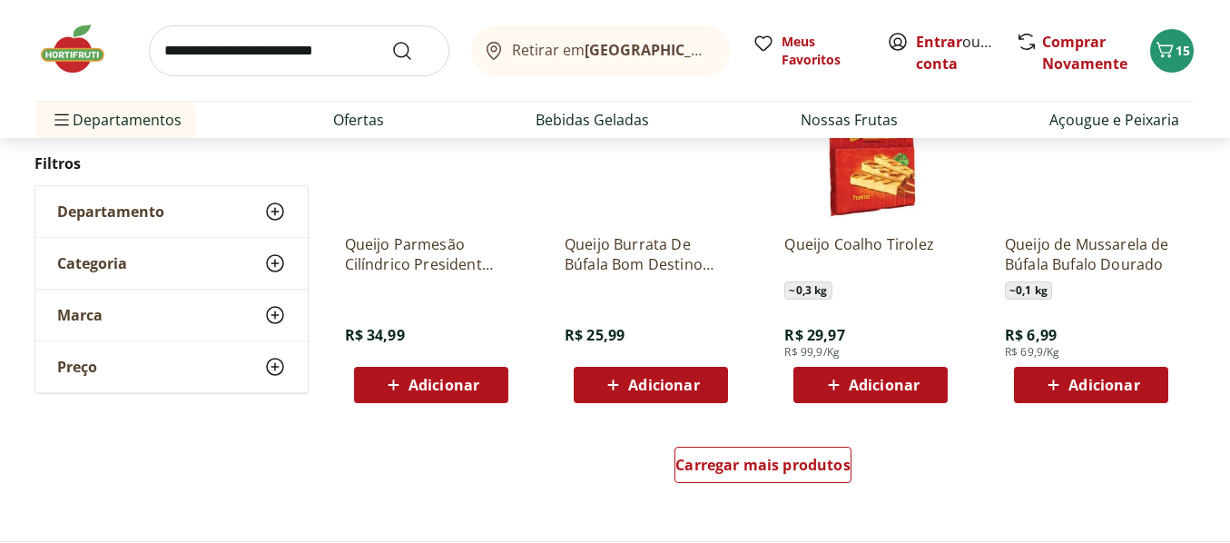
scroll to position [4720, 0]
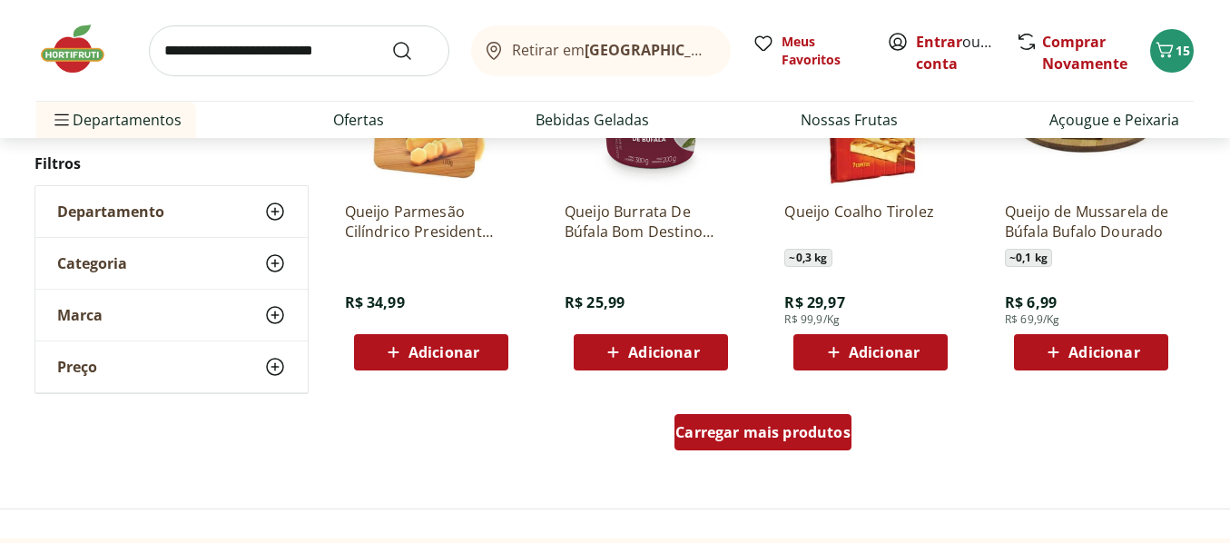
click at [747, 427] on span "Carregar mais produtos" at bounding box center [762, 432] width 175 height 15
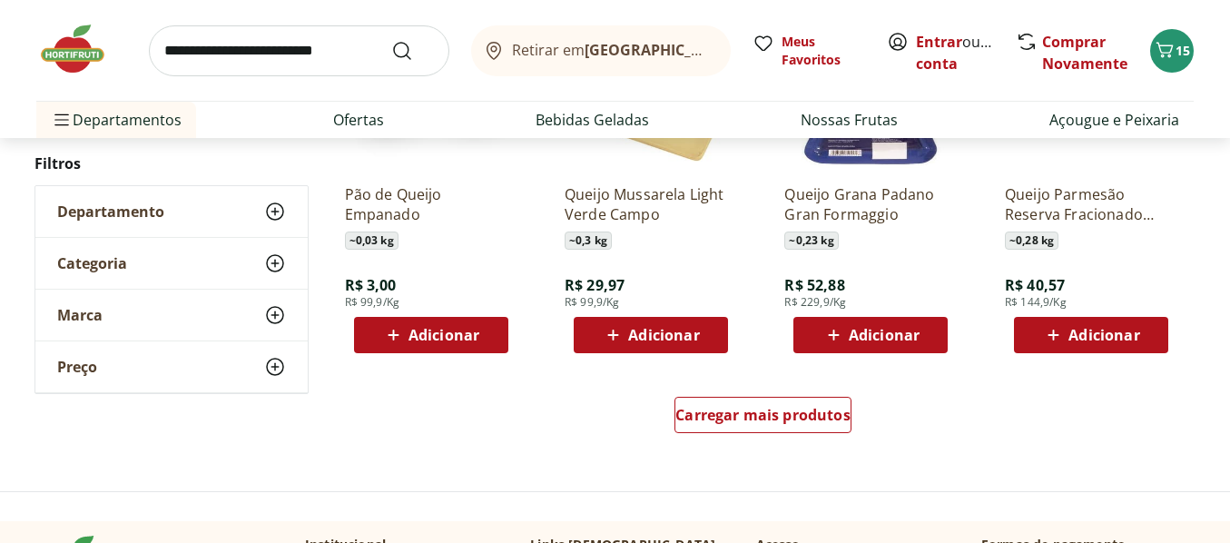
scroll to position [5990, 0]
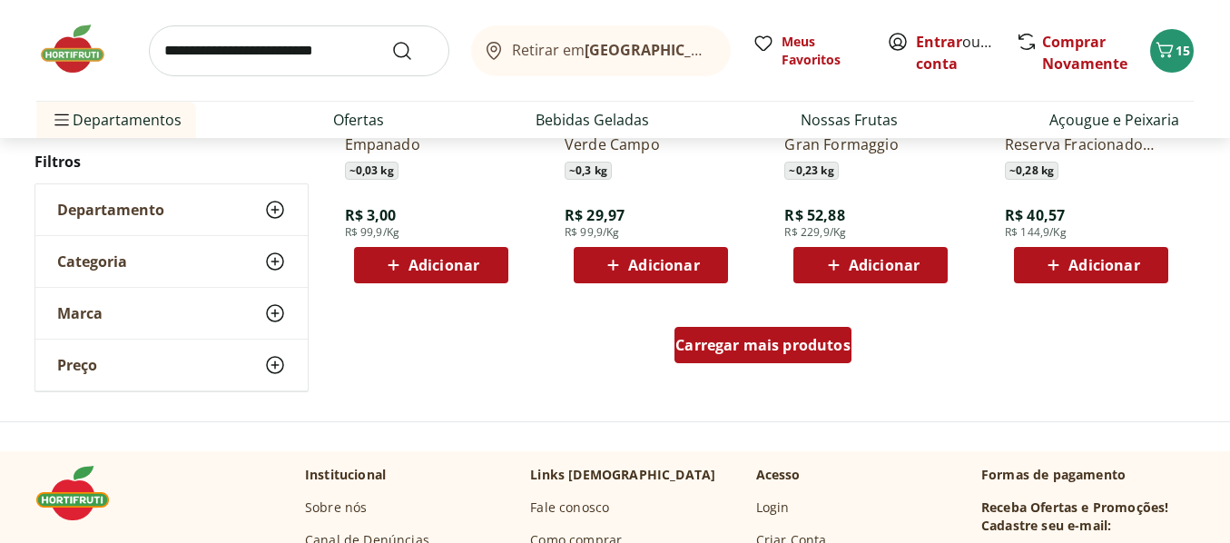
click at [704, 349] on span "Carregar mais produtos" at bounding box center [762, 345] width 175 height 15
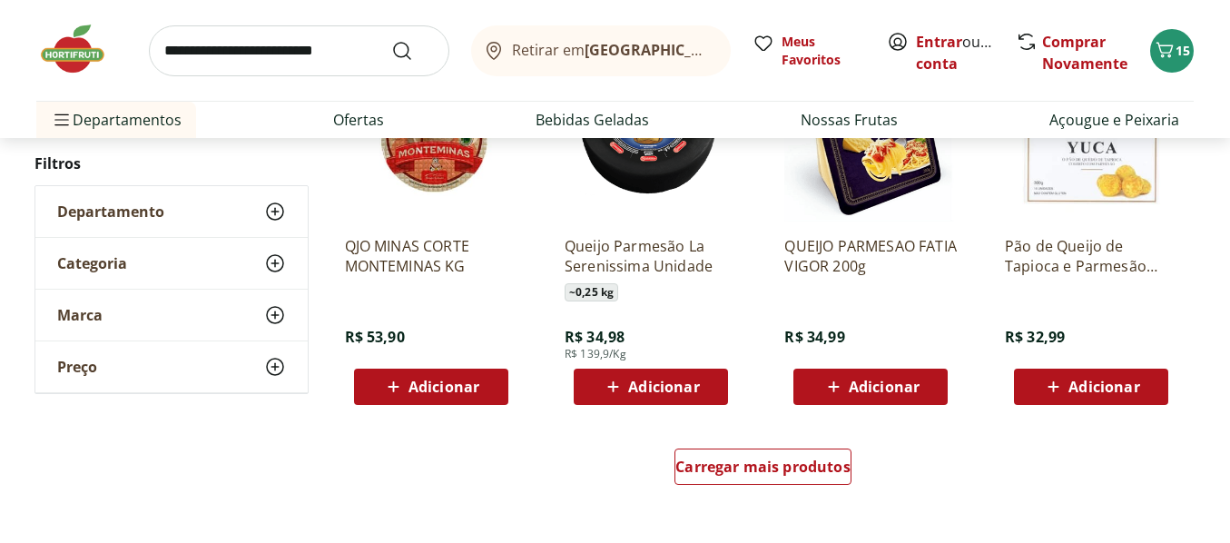
scroll to position [7079, 0]
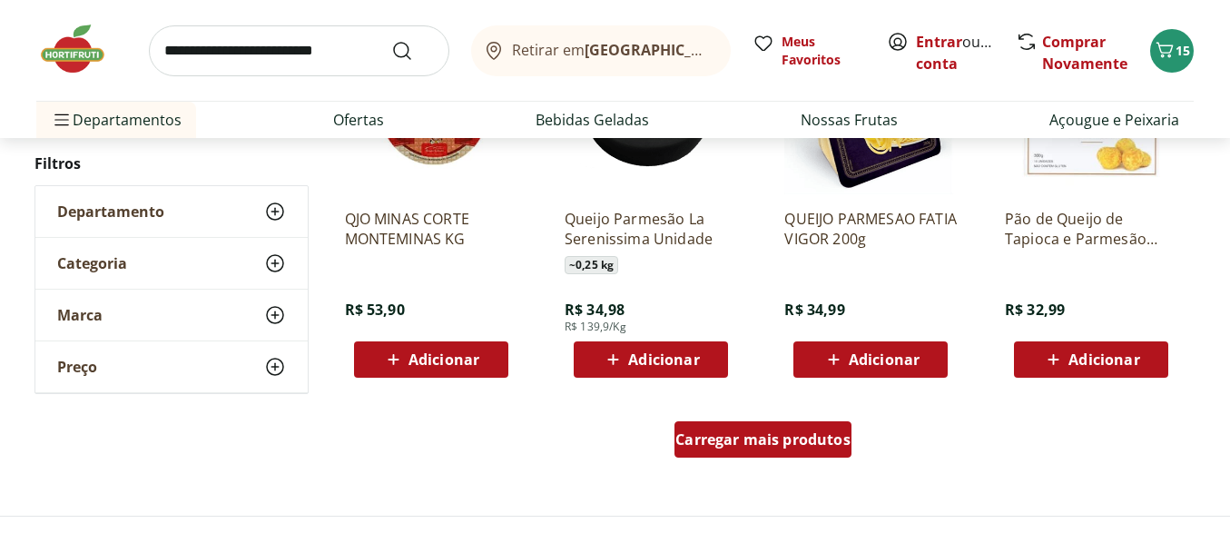
click at [761, 434] on span "Carregar mais produtos" at bounding box center [762, 439] width 175 height 15
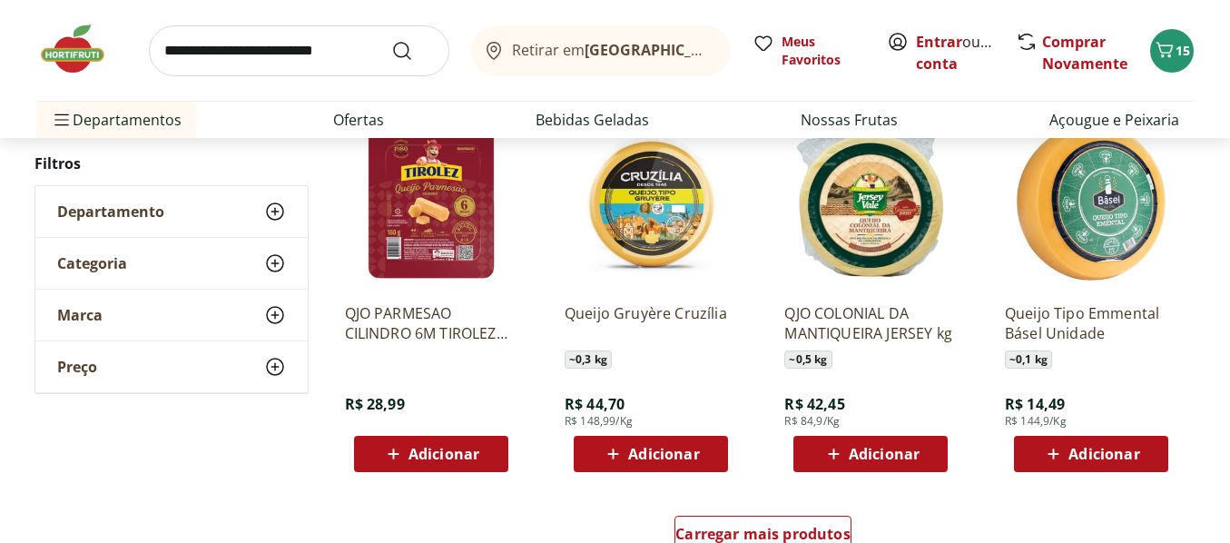
scroll to position [8259, 0]
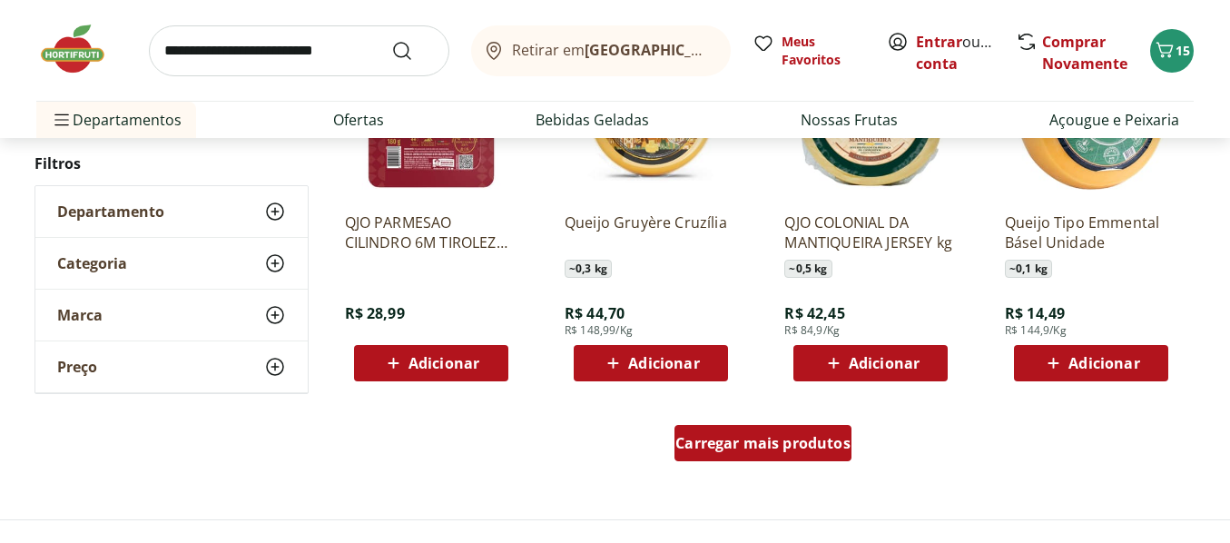
click at [731, 445] on span "Carregar mais produtos" at bounding box center [762, 443] width 175 height 15
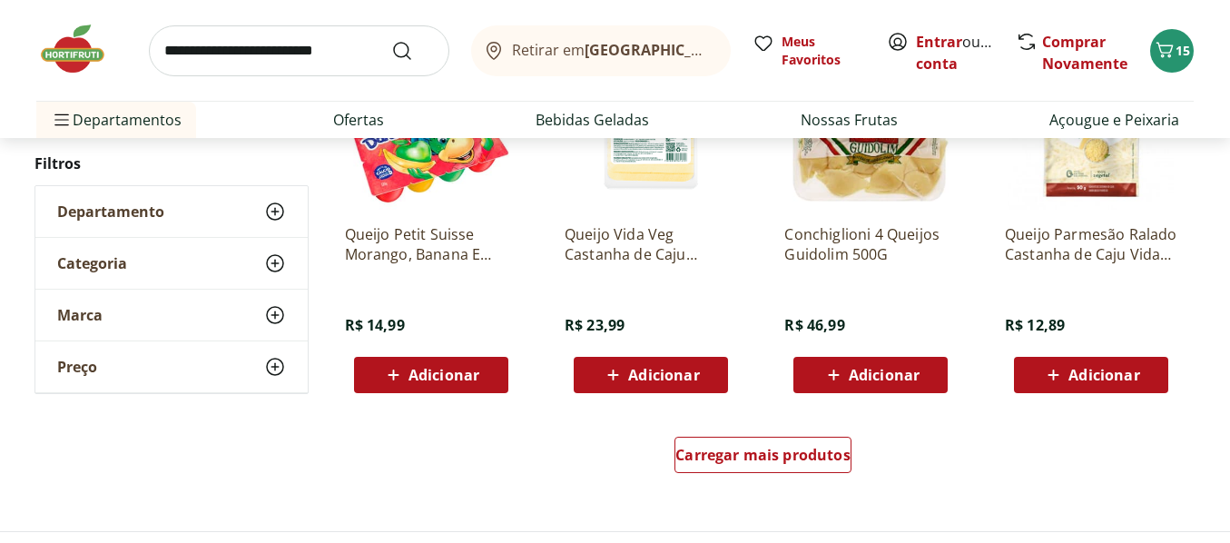
scroll to position [9439, 0]
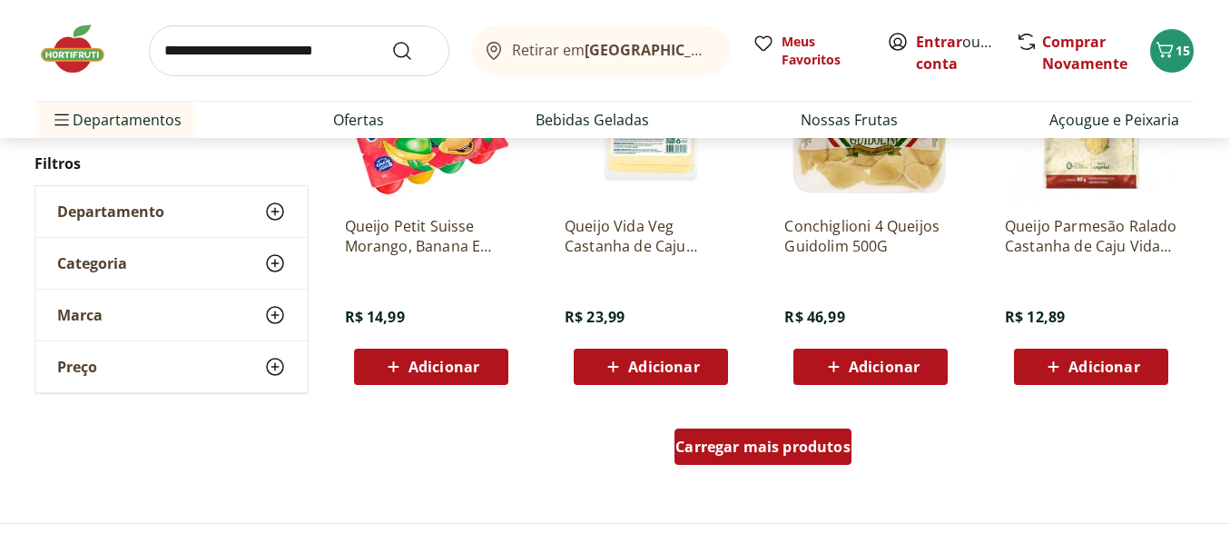
click at [770, 447] on span "Carregar mais produtos" at bounding box center [762, 446] width 175 height 15
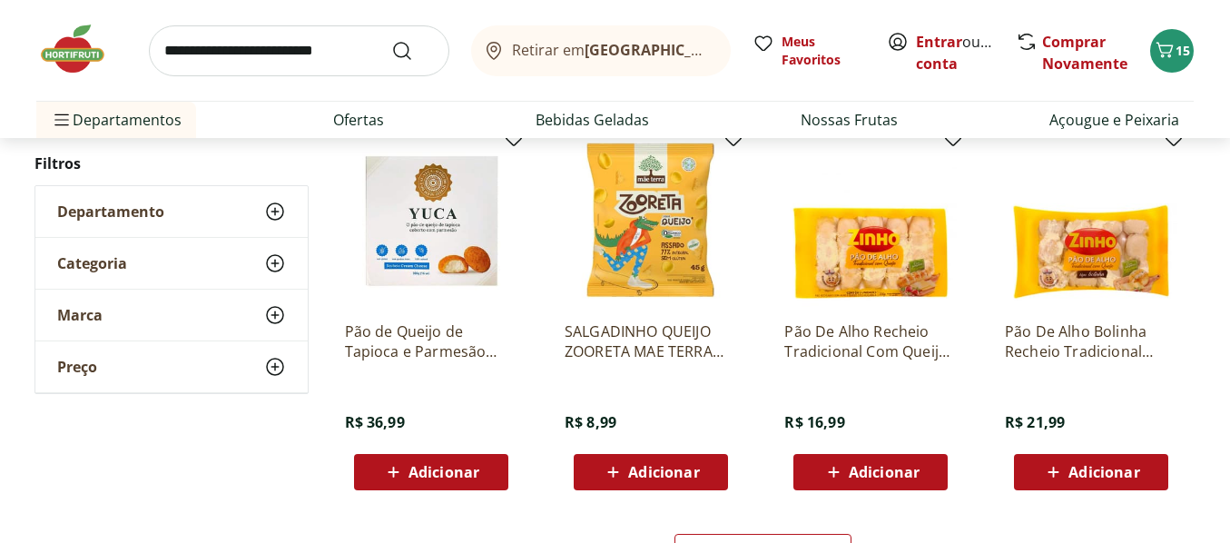
scroll to position [10710, 0]
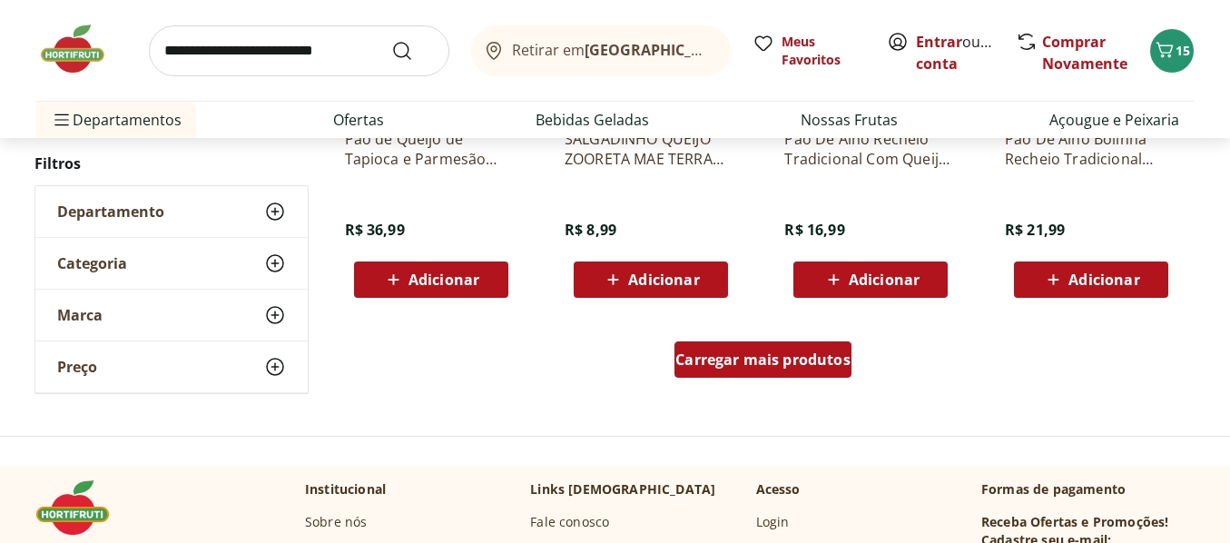
click at [776, 367] on span "Carregar mais produtos" at bounding box center [762, 359] width 175 height 15
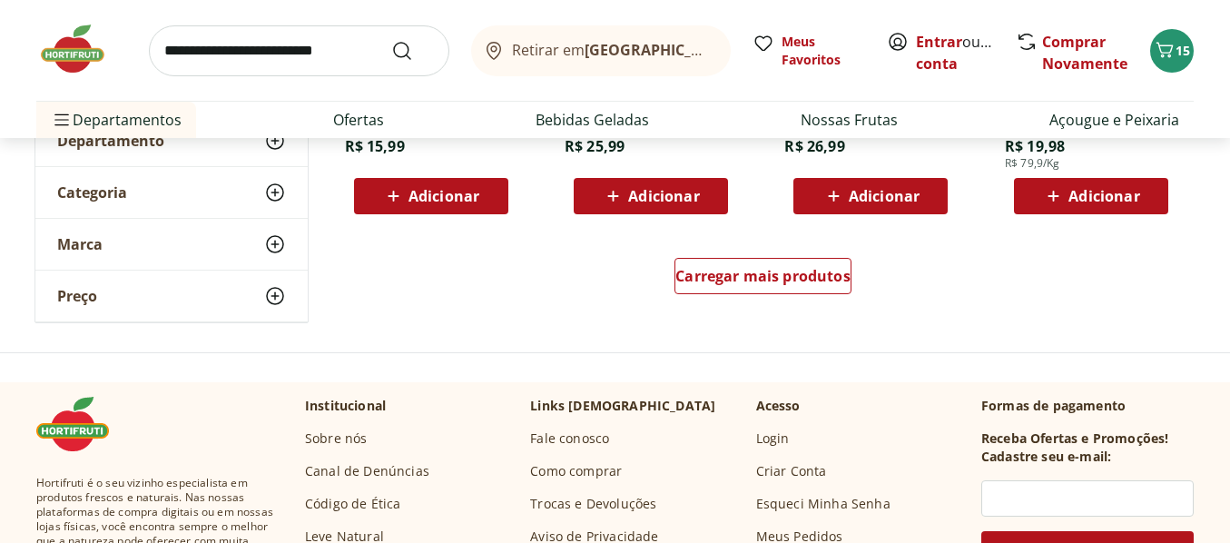
scroll to position [11980, 0]
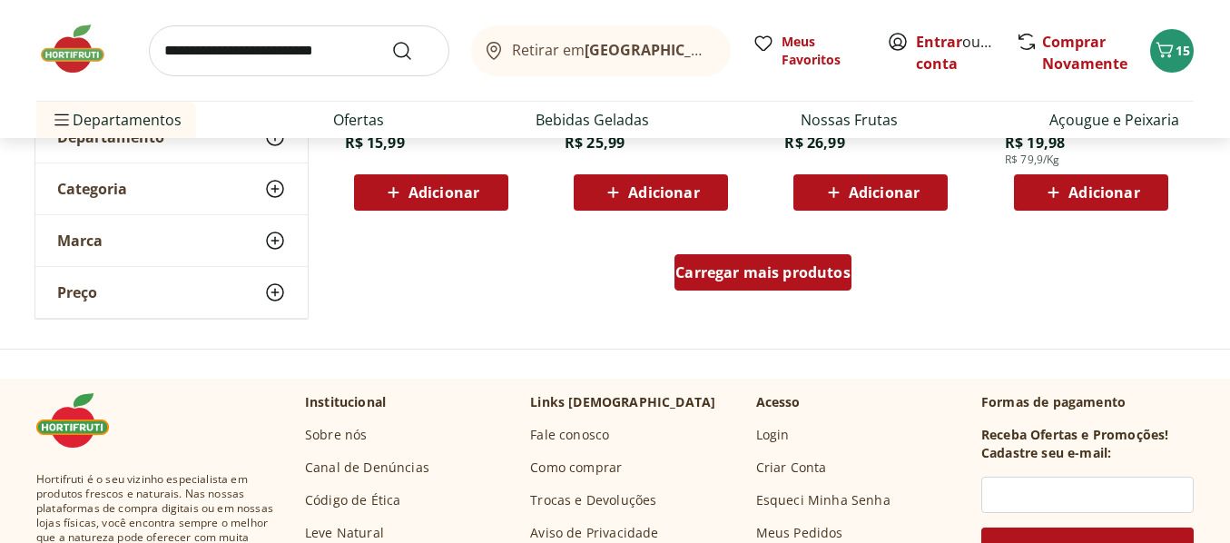
click at [742, 273] on span "Carregar mais produtos" at bounding box center [762, 272] width 175 height 15
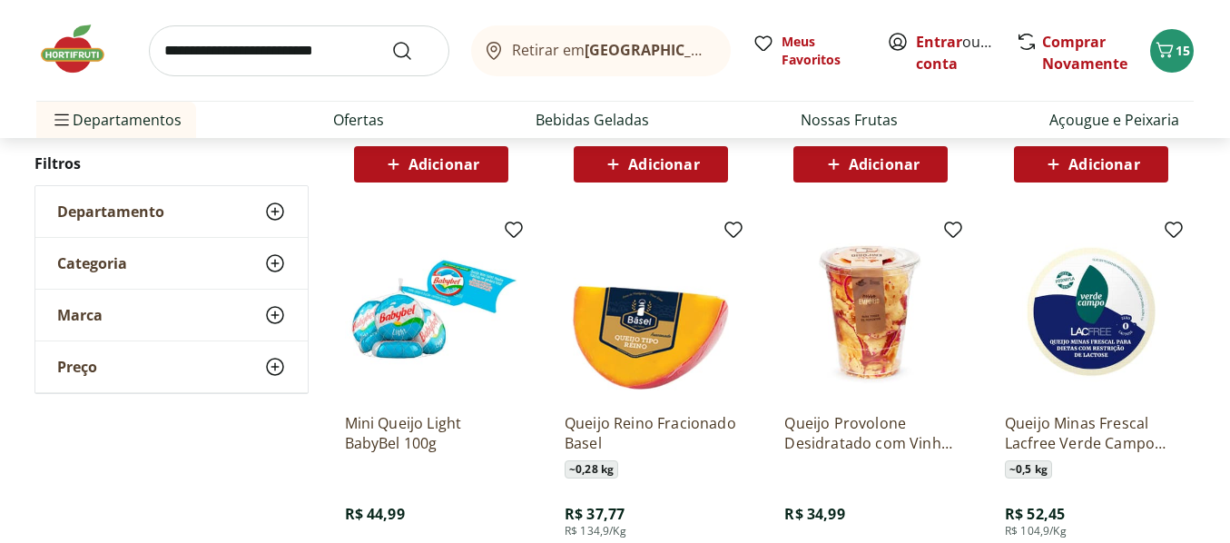
scroll to position [11164, 0]
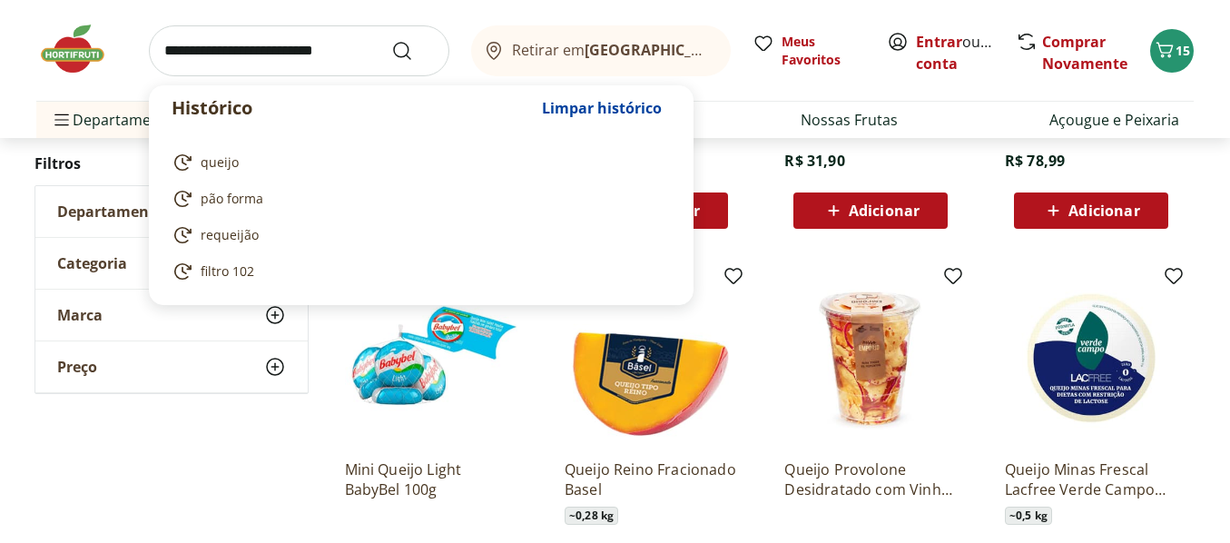
click at [359, 39] on input "search" at bounding box center [299, 50] width 300 height 51
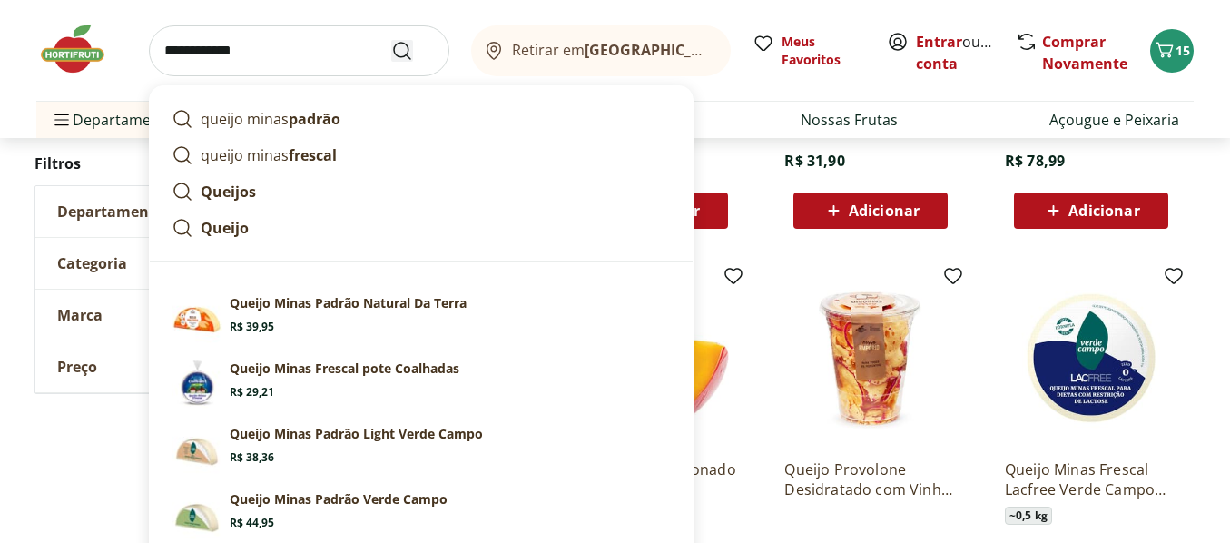
type input "**********"
click at [404, 51] on icon "Submit Search" at bounding box center [402, 51] width 22 height 22
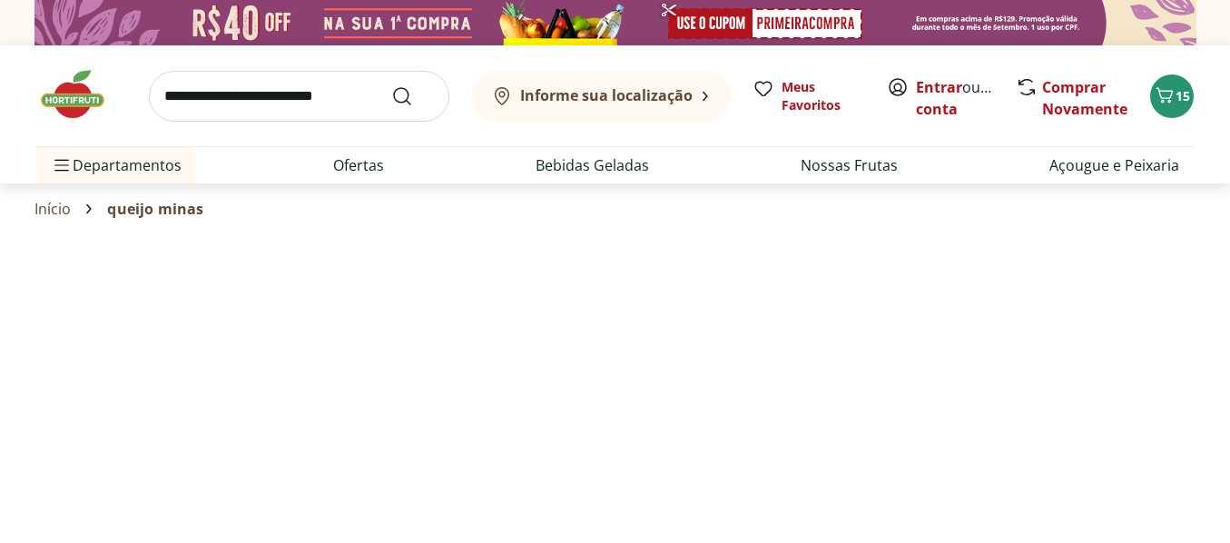
select select "**********"
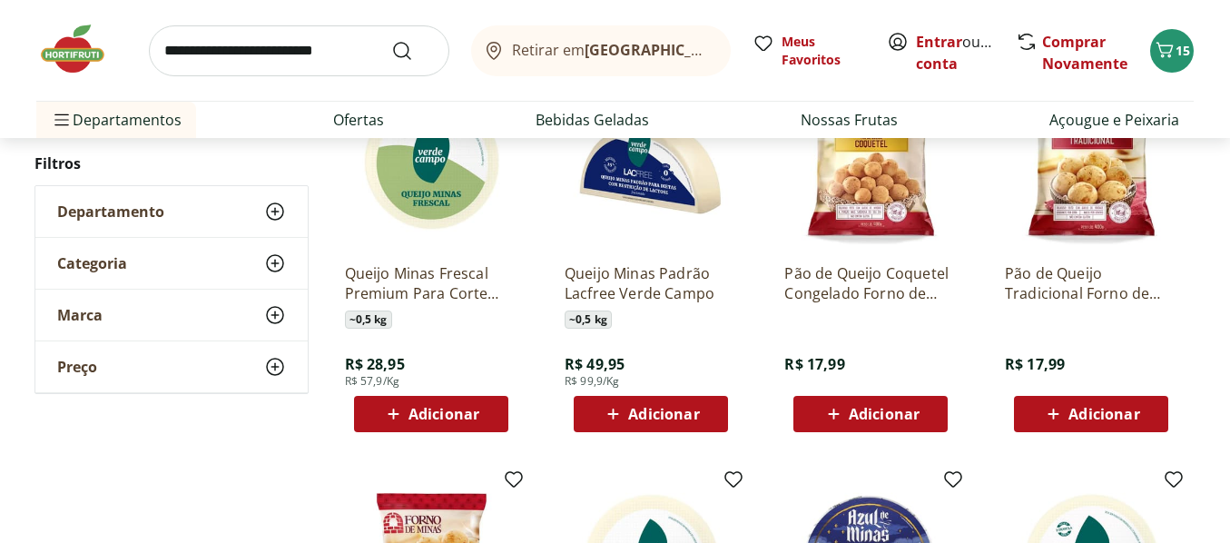
scroll to position [635, 0]
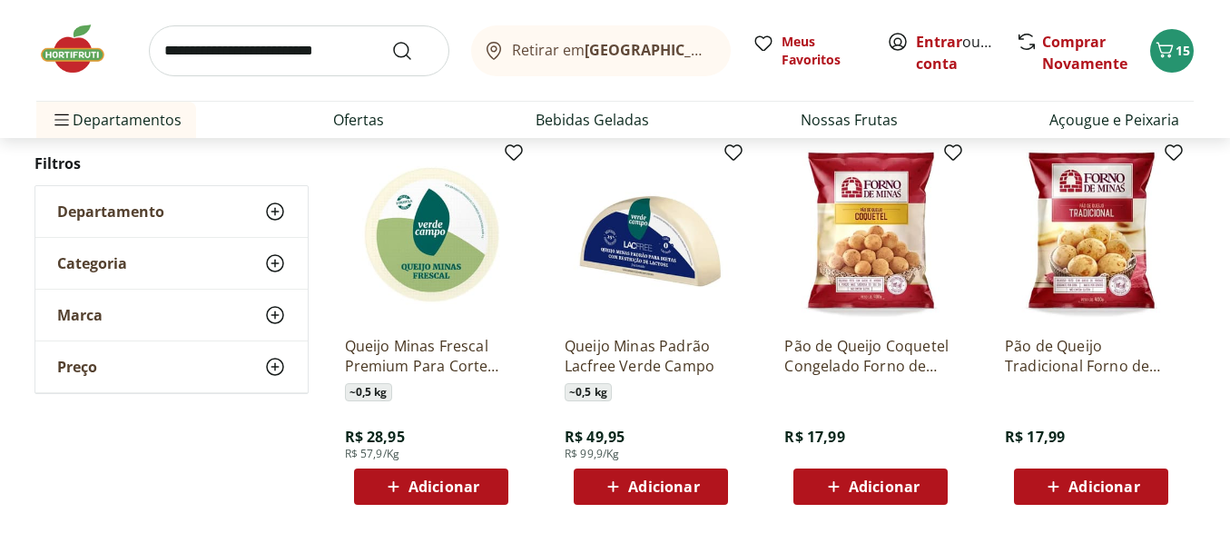
click at [425, 480] on span "Adicionar" at bounding box center [443, 486] width 71 height 15
click at [369, 54] on input "search" at bounding box center [299, 50] width 300 height 51
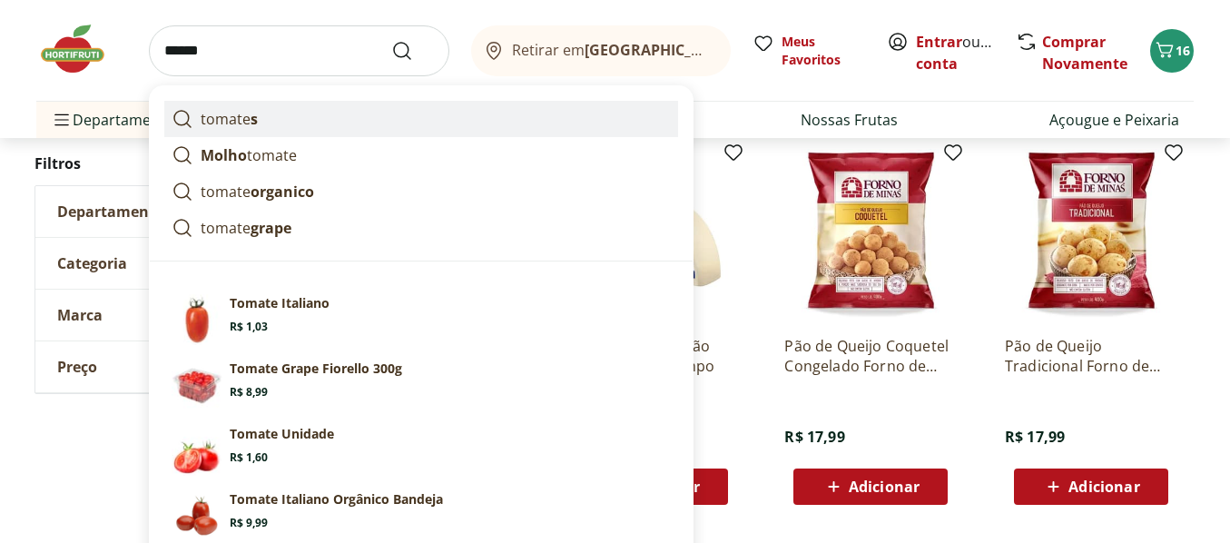
click at [205, 120] on p "tomate s" at bounding box center [229, 119] width 57 height 22
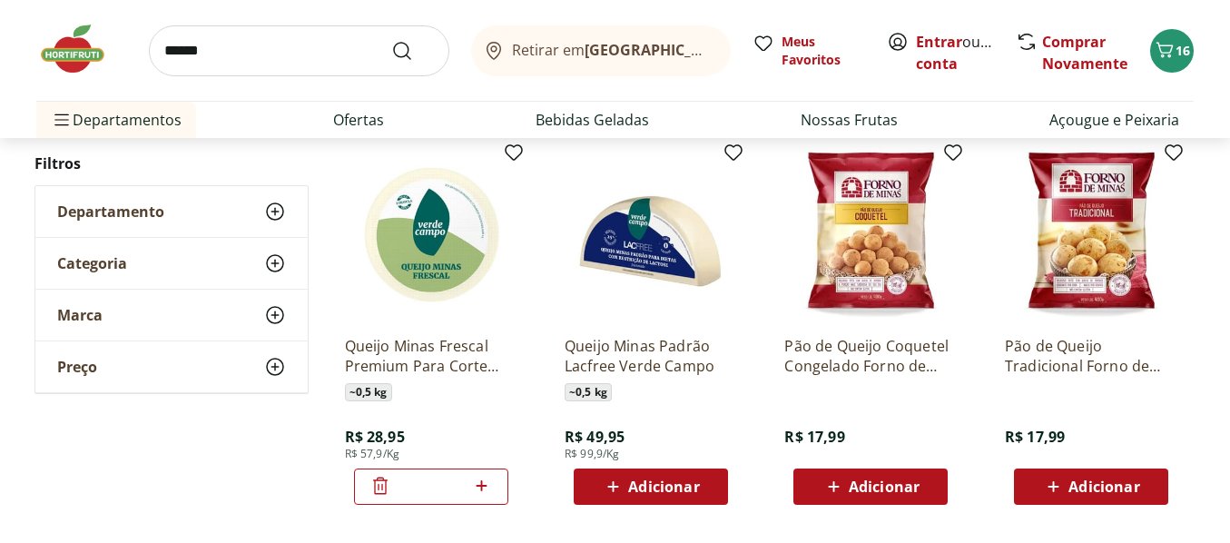
type input "*******"
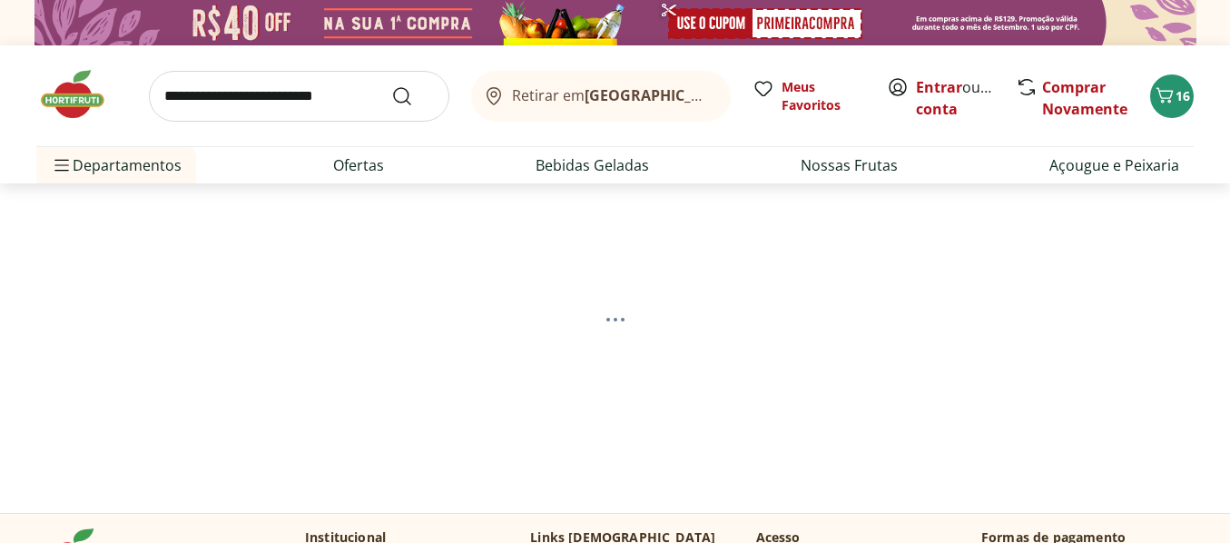
select select "**********"
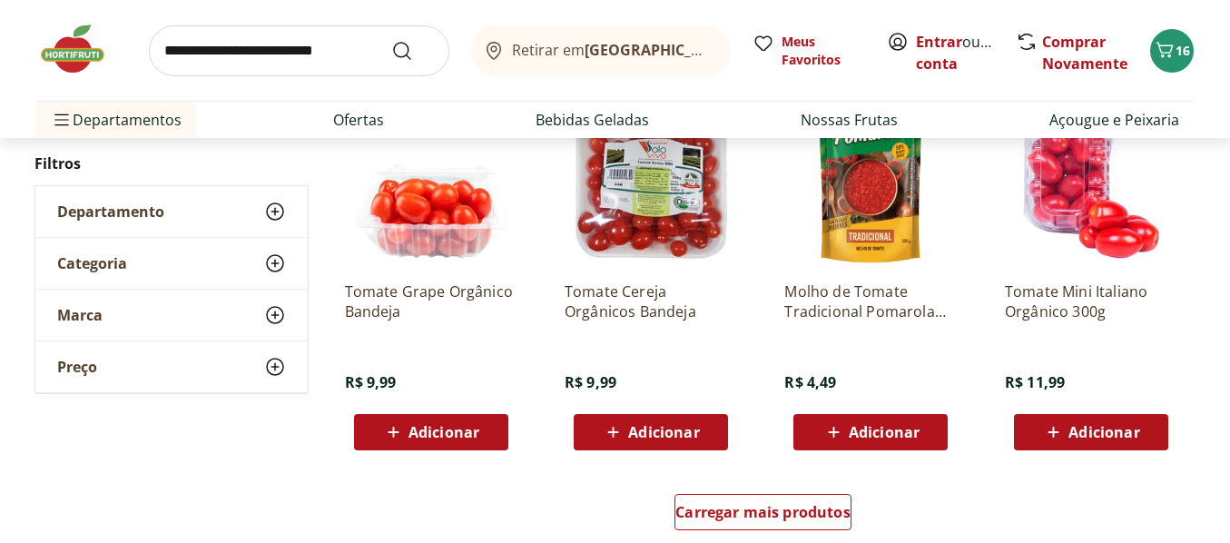
scroll to position [1180, 0]
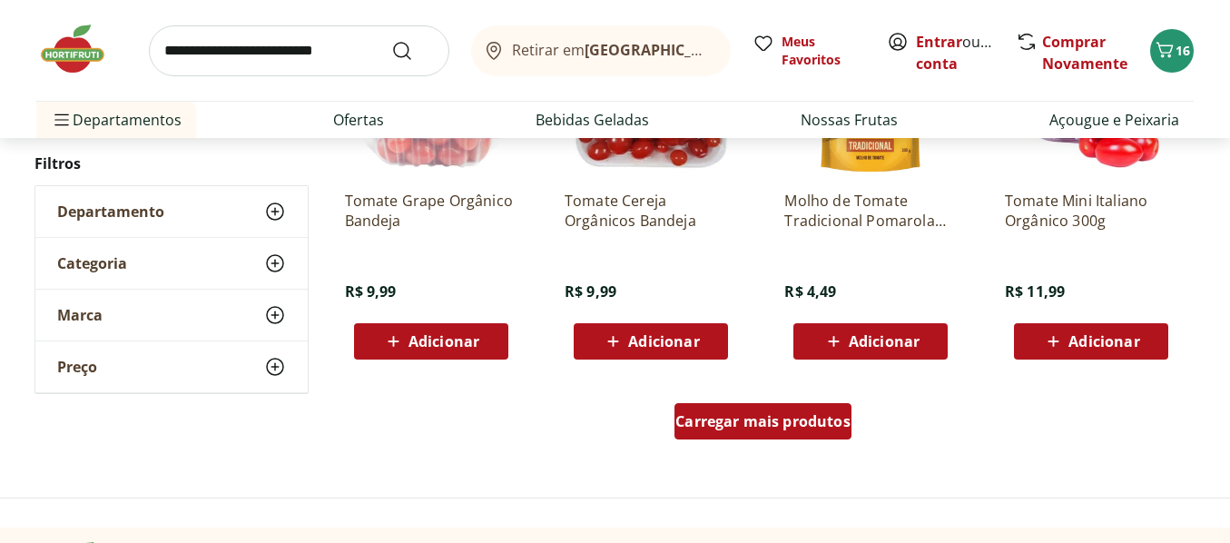
click at [732, 414] on span "Carregar mais produtos" at bounding box center [762, 421] width 175 height 15
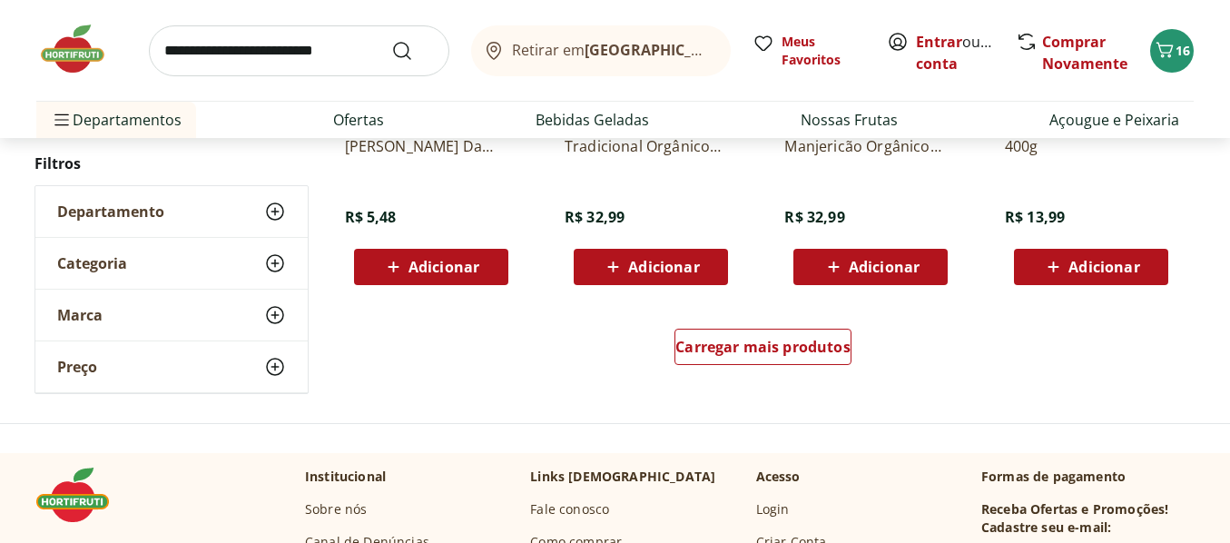
scroll to position [2451, 0]
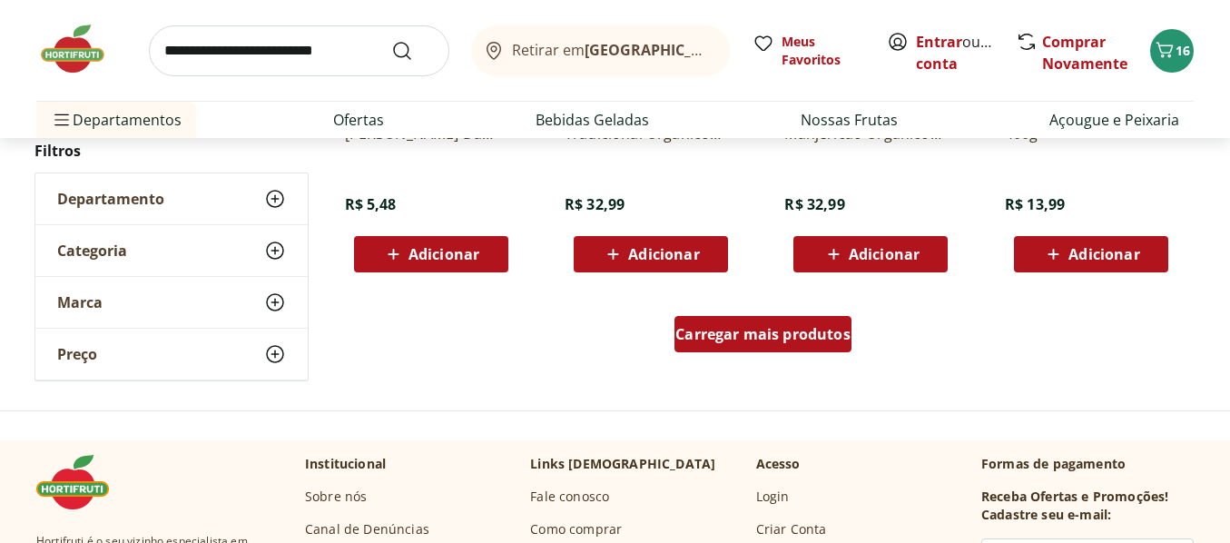
click at [748, 338] on span "Carregar mais produtos" at bounding box center [762, 334] width 175 height 15
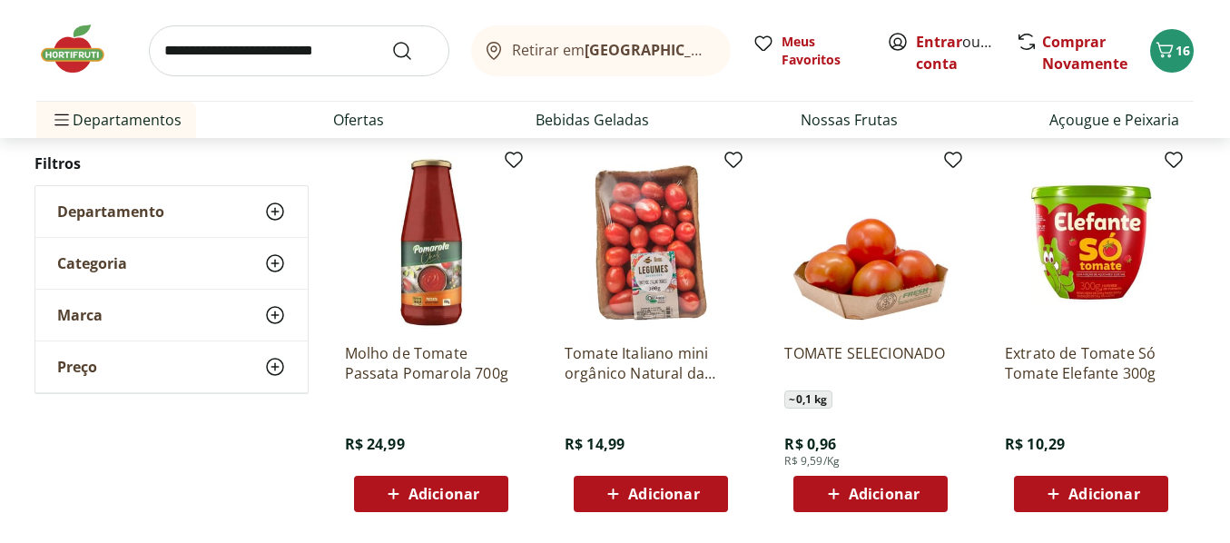
scroll to position [3086, 0]
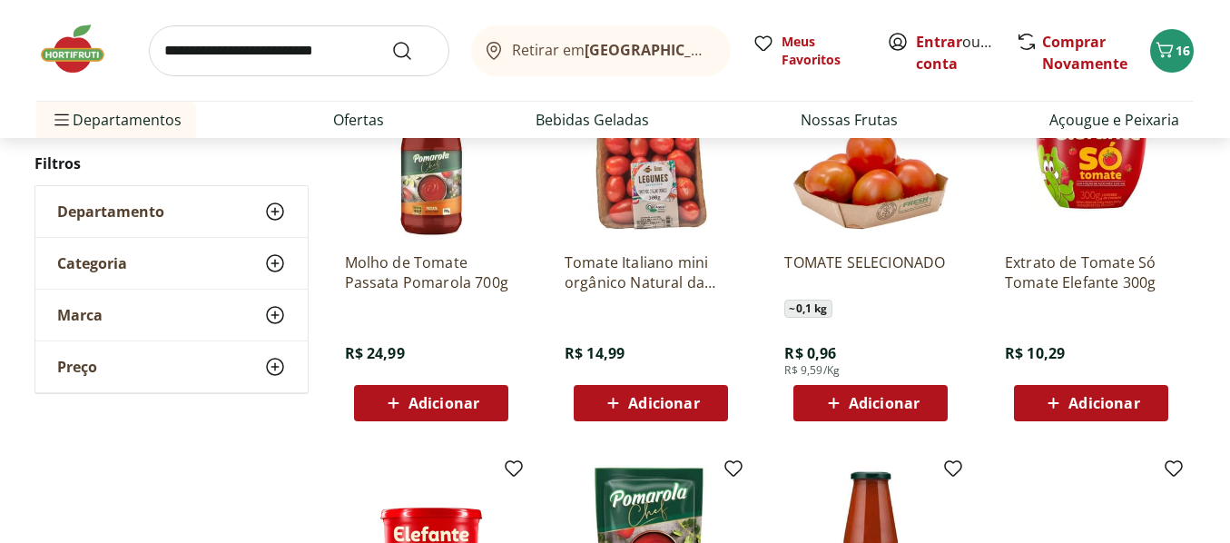
click at [879, 398] on span "Adicionar" at bounding box center [884, 403] width 71 height 15
click at [923, 400] on icon at bounding box center [921, 402] width 23 height 22
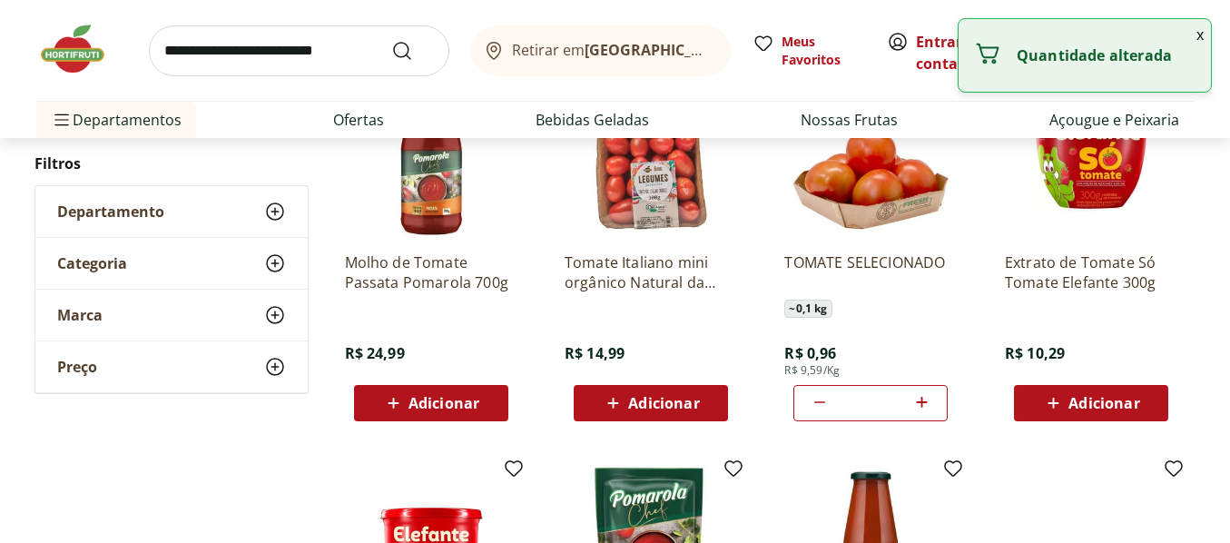
click at [923, 400] on icon at bounding box center [921, 402] width 23 height 22
type input "*"
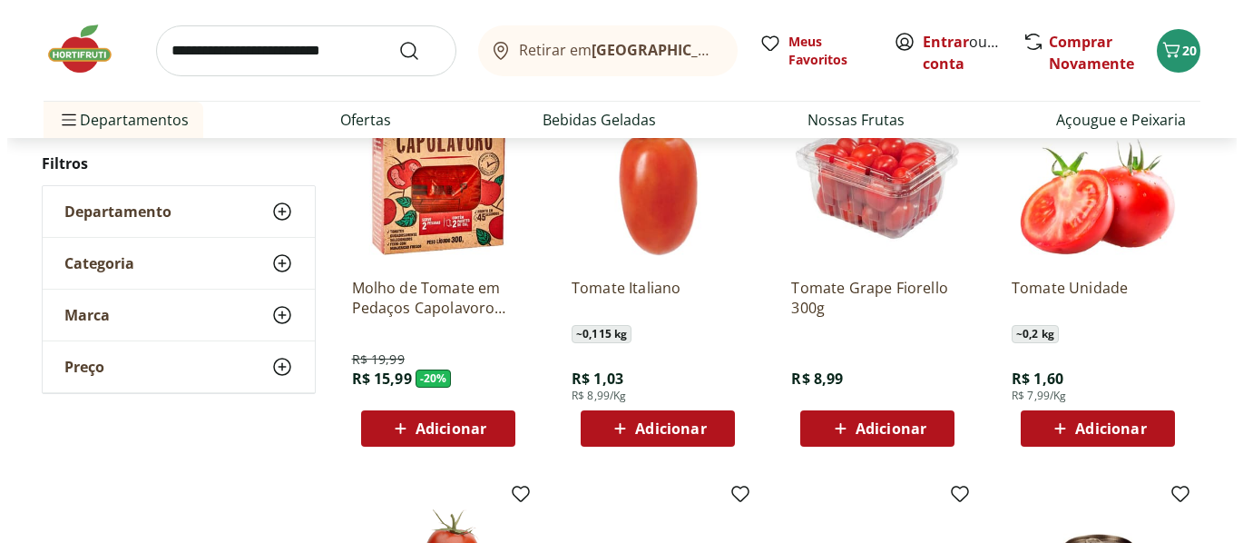
scroll to position [91, 0]
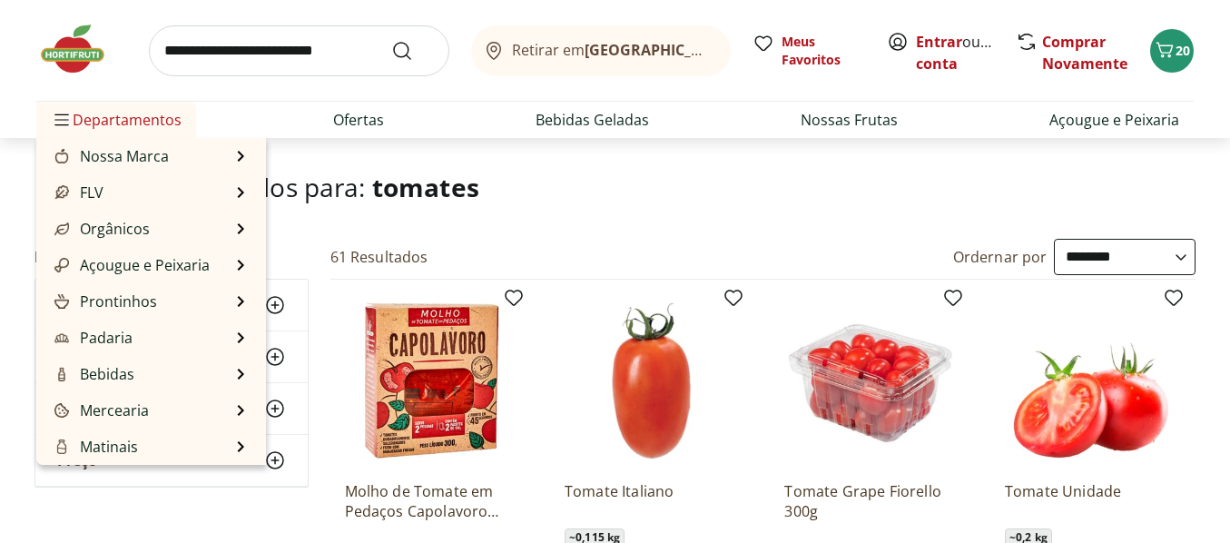
click at [115, 115] on span "Departamentos" at bounding box center [116, 120] width 131 height 44
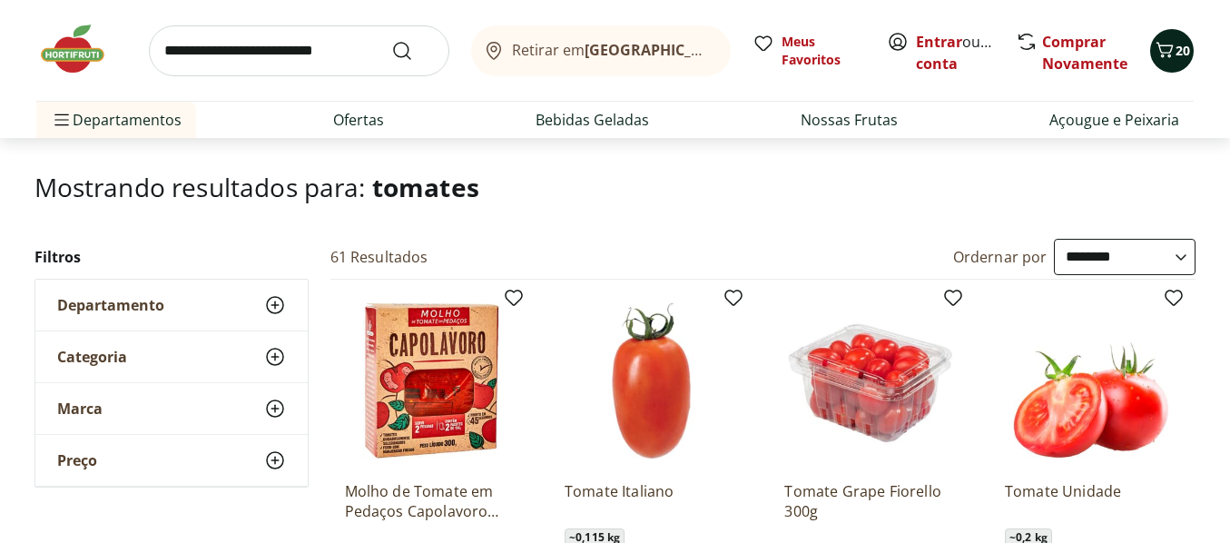
click at [1169, 54] on icon "Carrinho" at bounding box center [1164, 49] width 17 height 15
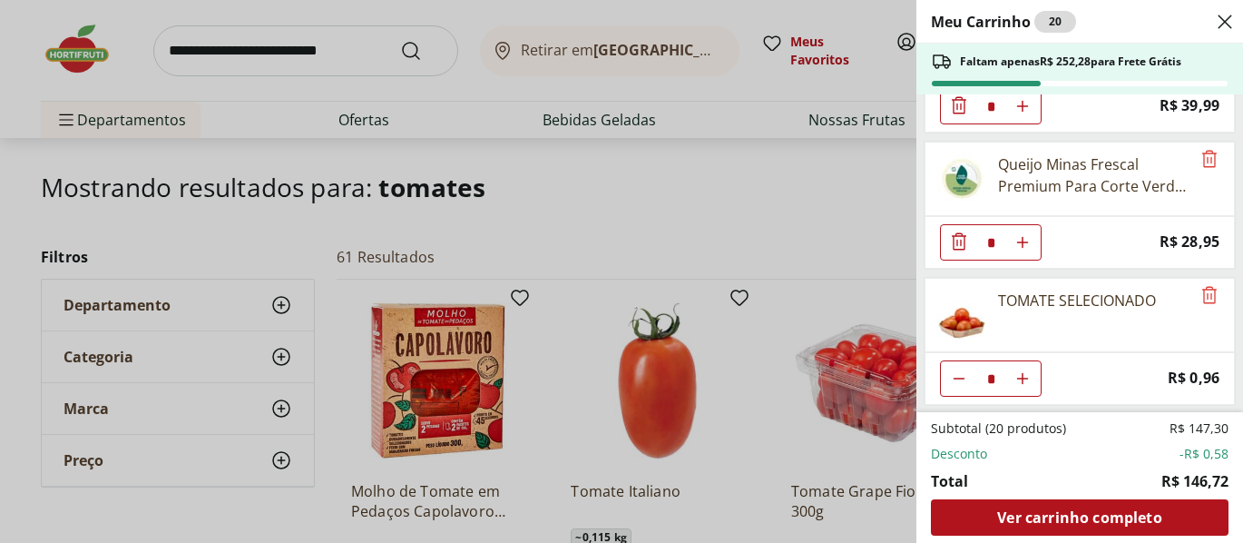
scroll to position [915, 0]
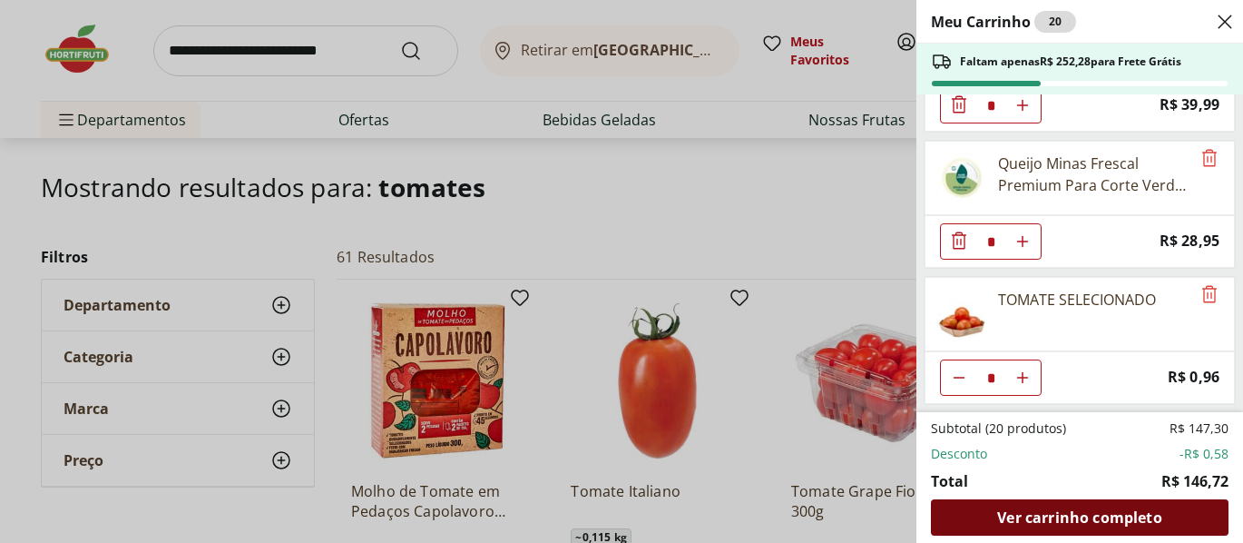
click at [1104, 510] on span "Ver carrinho completo" at bounding box center [1079, 517] width 164 height 15
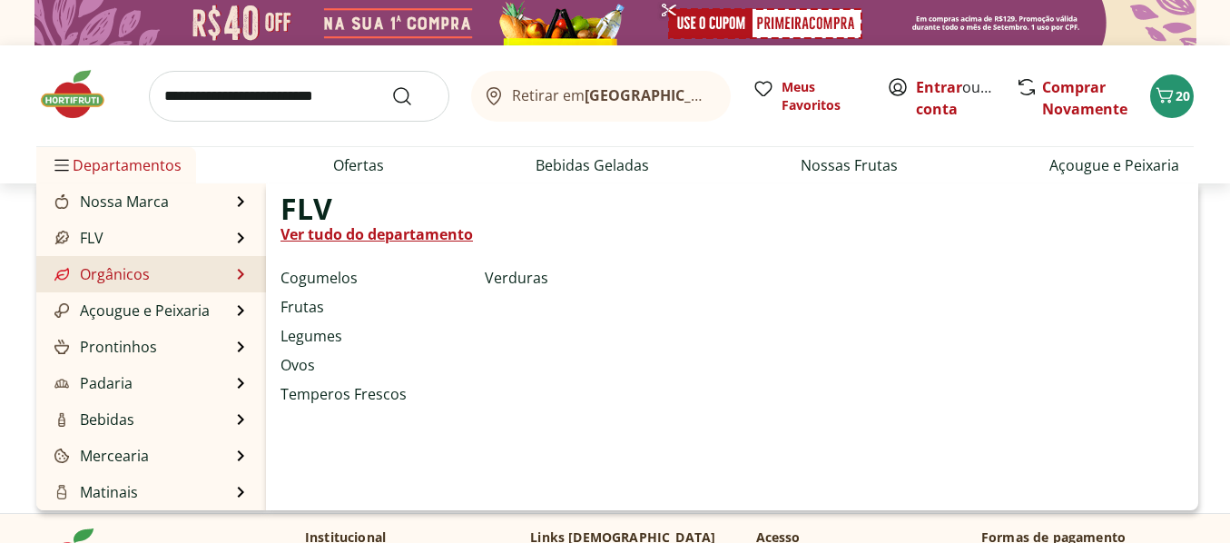
select select "**********"
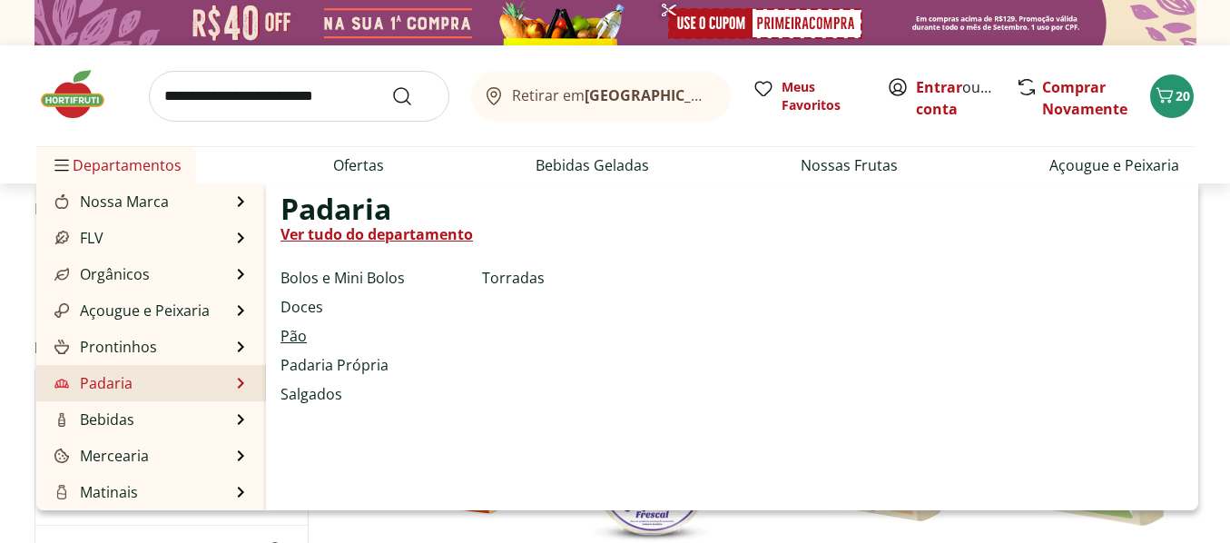
click at [294, 340] on link "Pão" at bounding box center [293, 336] width 26 height 22
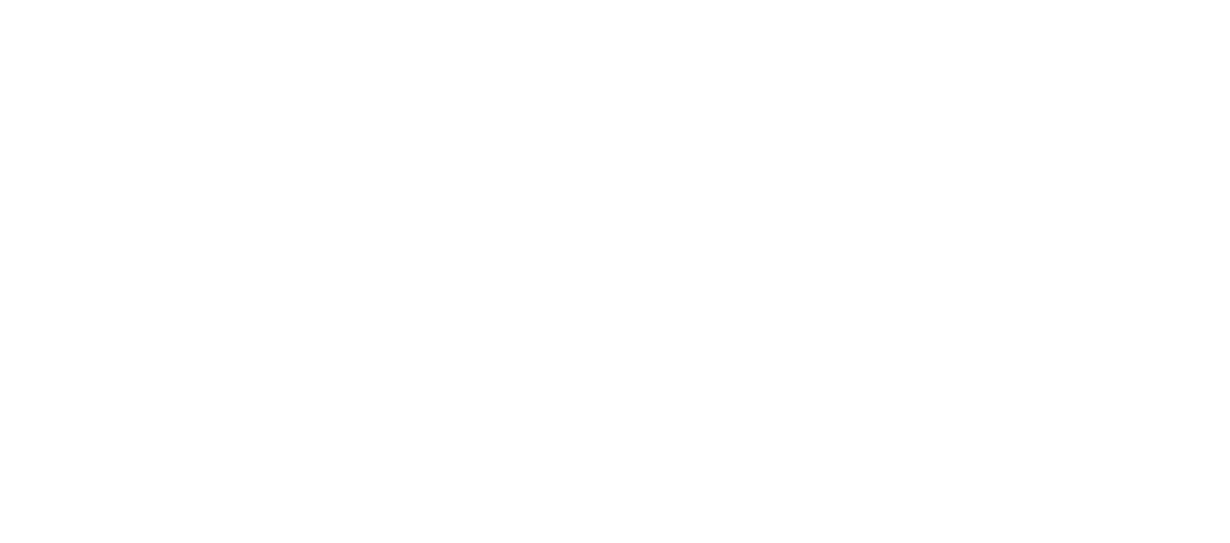
select select "**********"
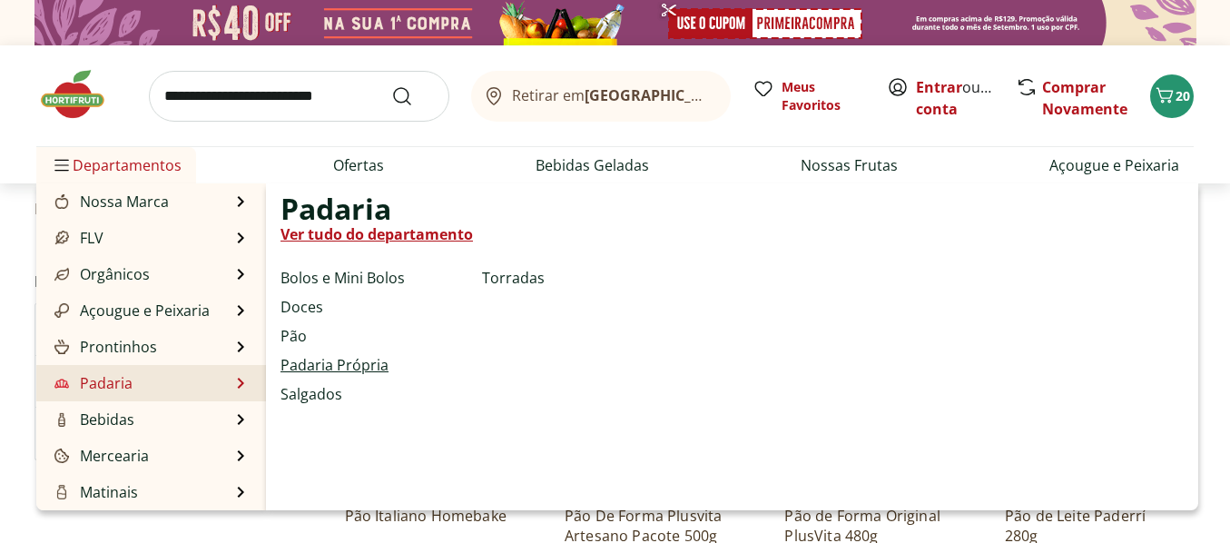
click at [303, 365] on link "Padaria Própria" at bounding box center [334, 365] width 108 height 22
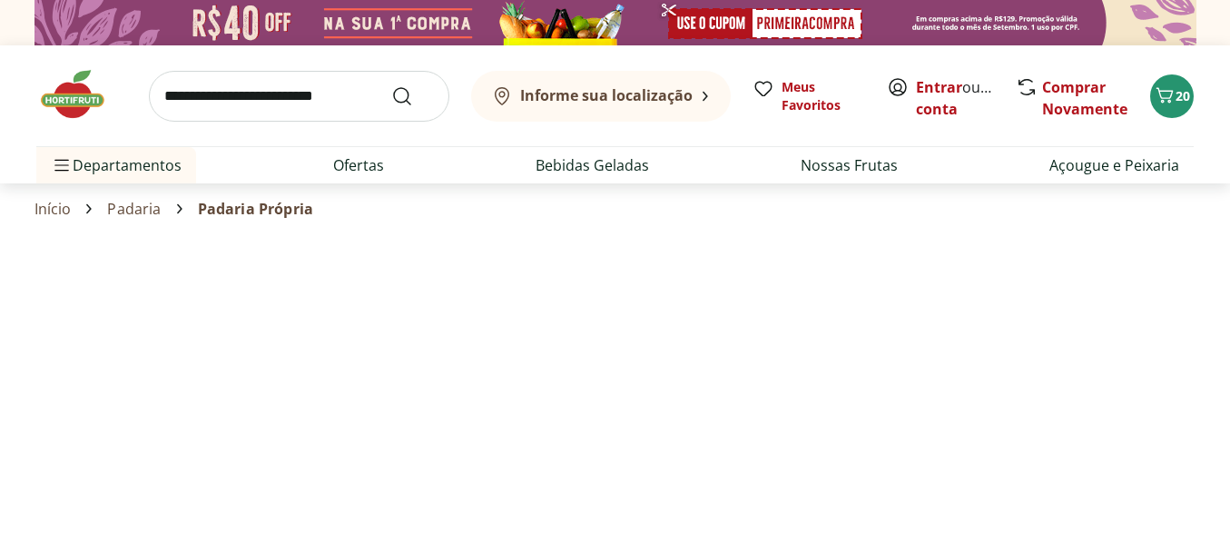
select select "**********"
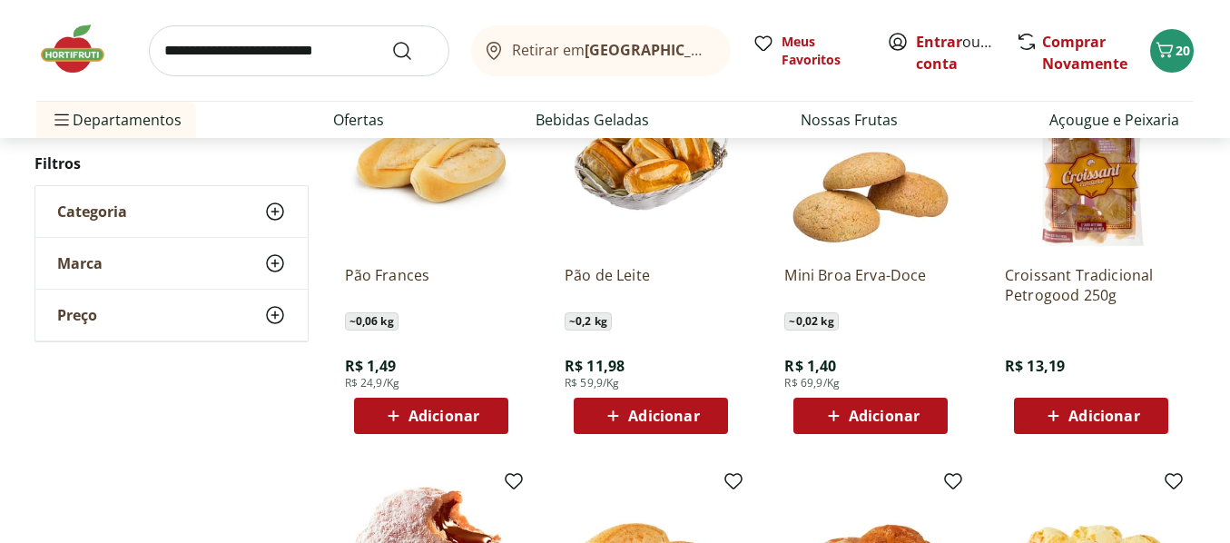
scroll to position [272, 0]
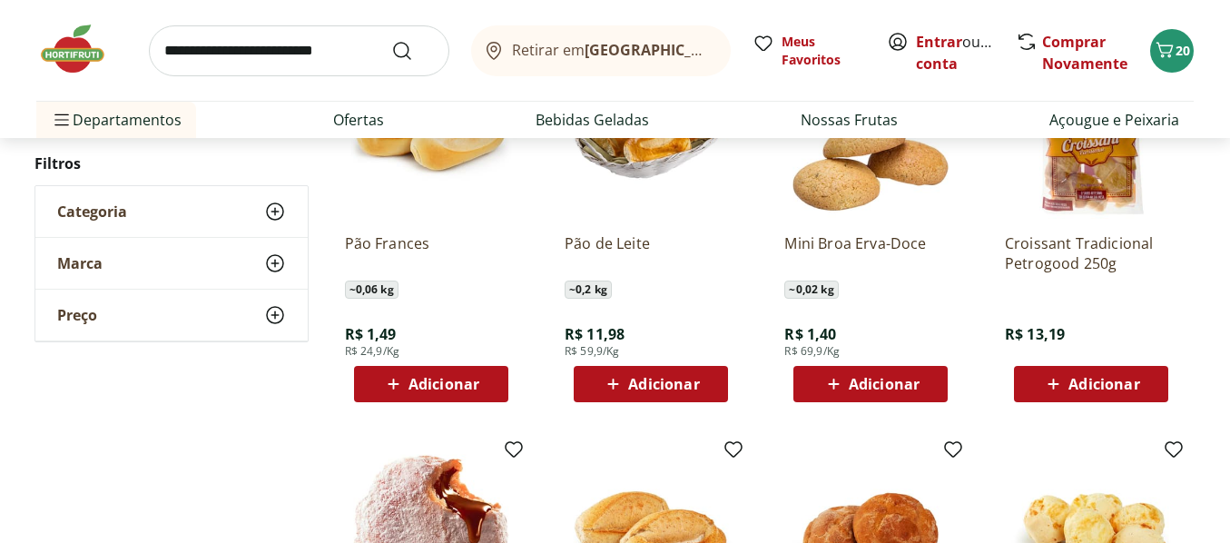
click at [442, 385] on span "Adicionar" at bounding box center [443, 384] width 71 height 15
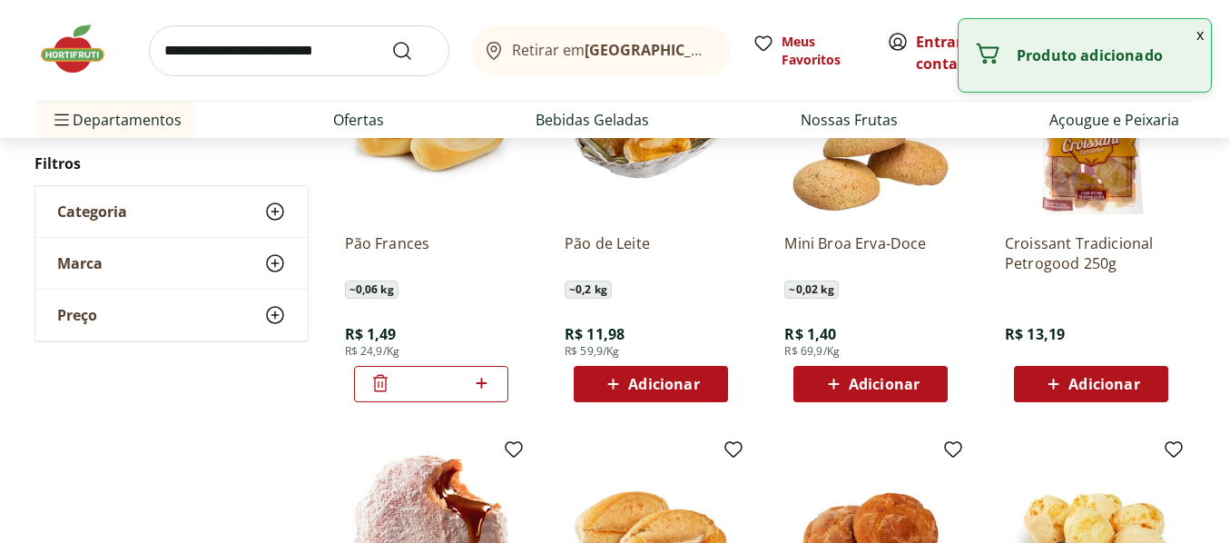
click at [480, 377] on icon at bounding box center [481, 383] width 23 height 22
click at [480, 381] on icon at bounding box center [481, 383] width 23 height 22
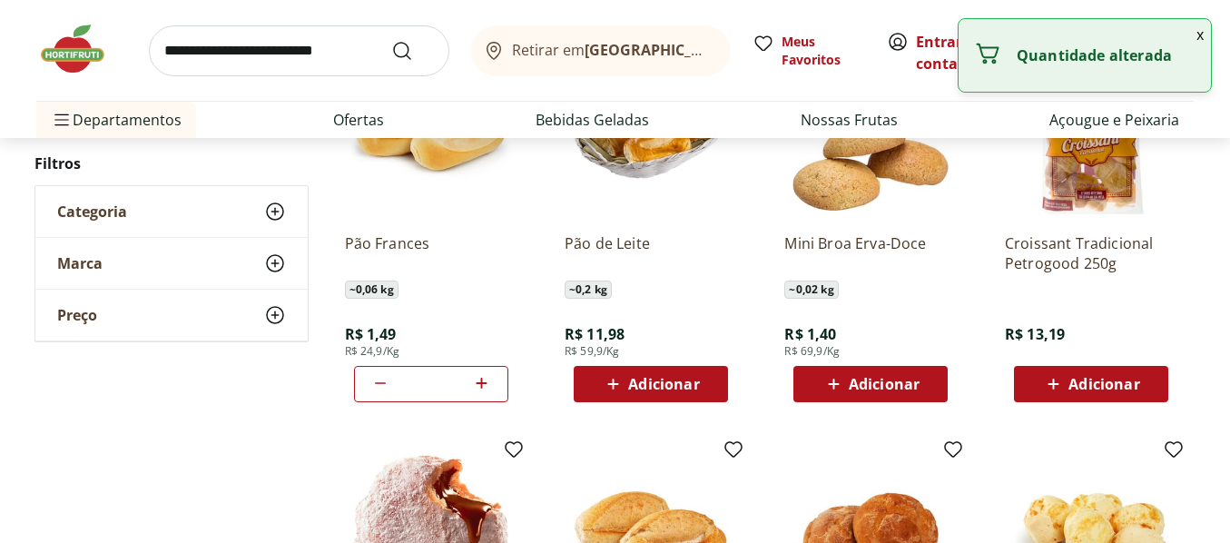
type input "*"
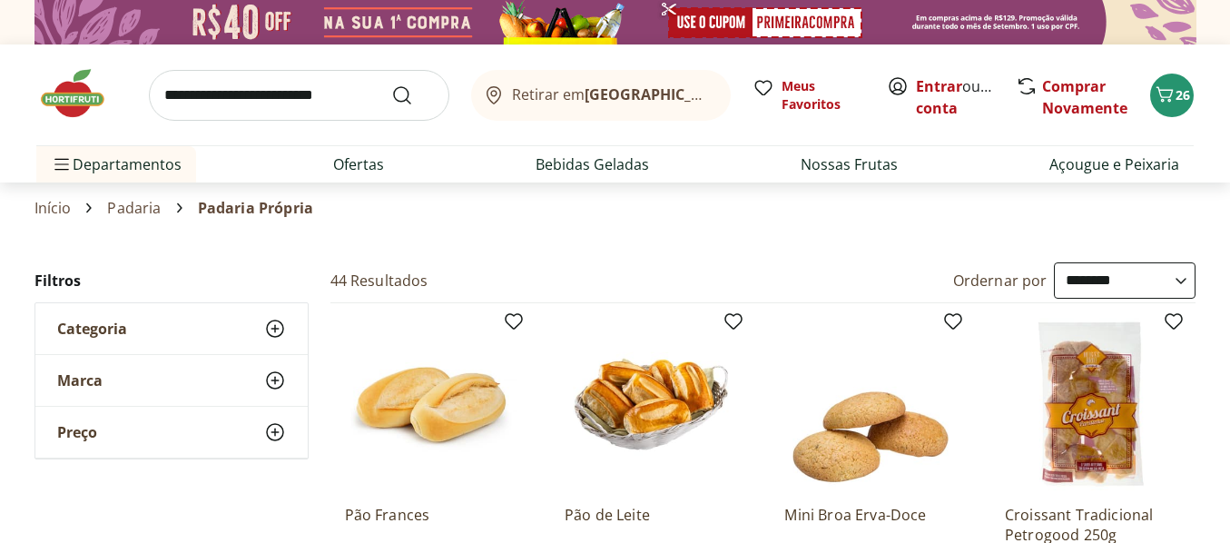
scroll to position [0, 0]
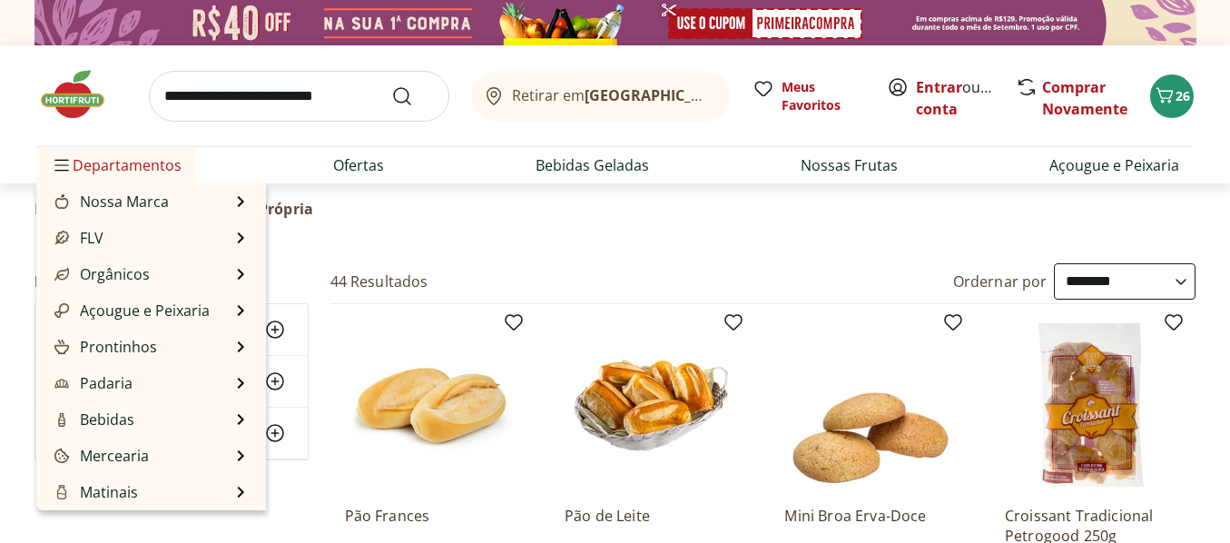
click at [129, 156] on span "Departamentos" at bounding box center [116, 165] width 131 height 44
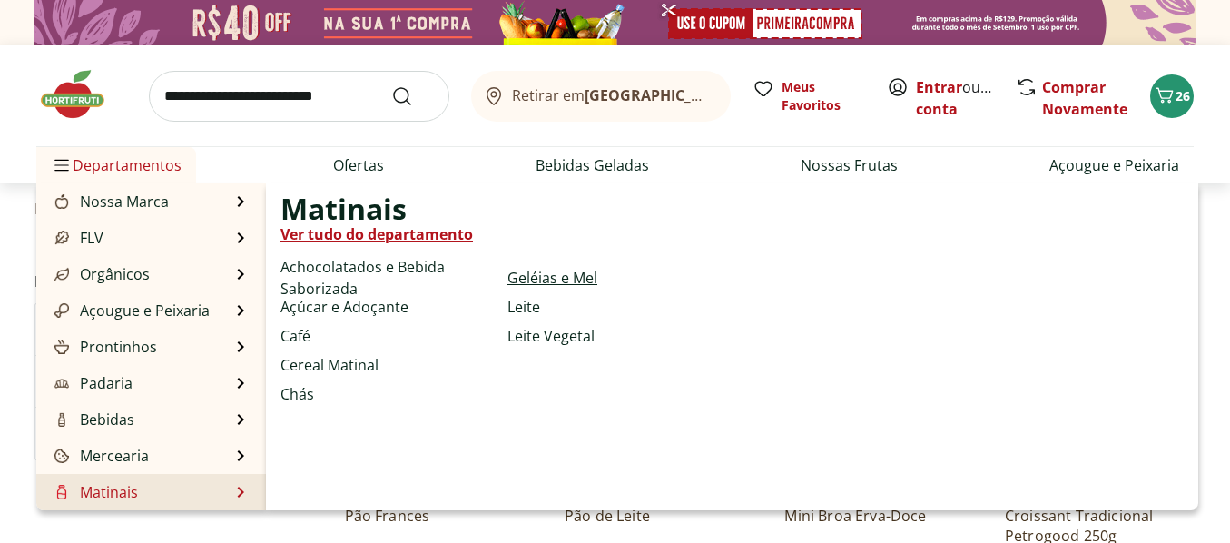
click at [535, 276] on link "Geléias e Mel" at bounding box center [552, 278] width 90 height 22
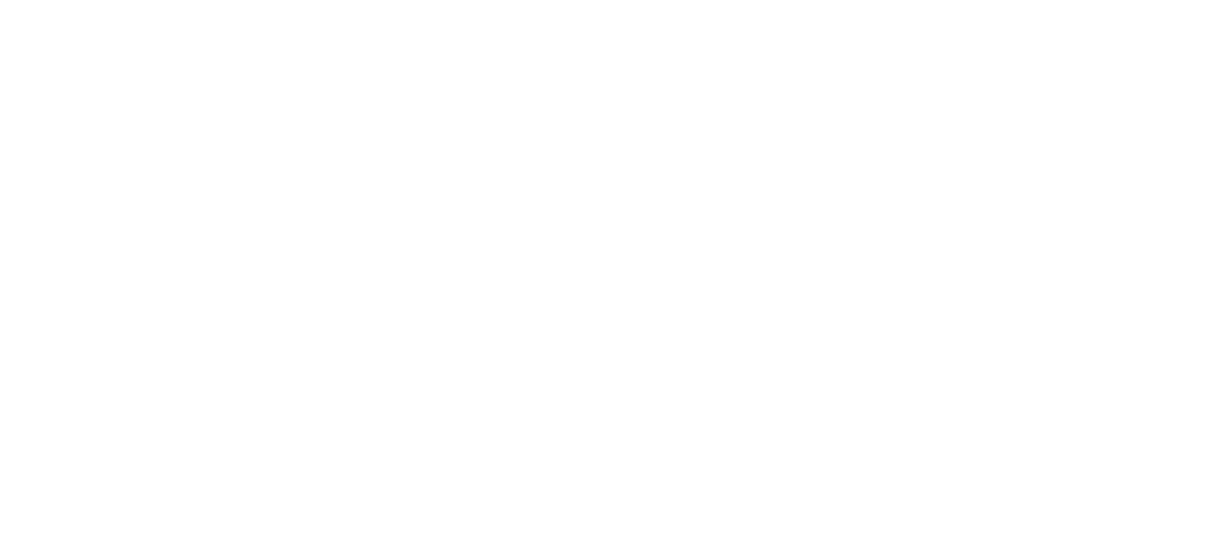
select select "**********"
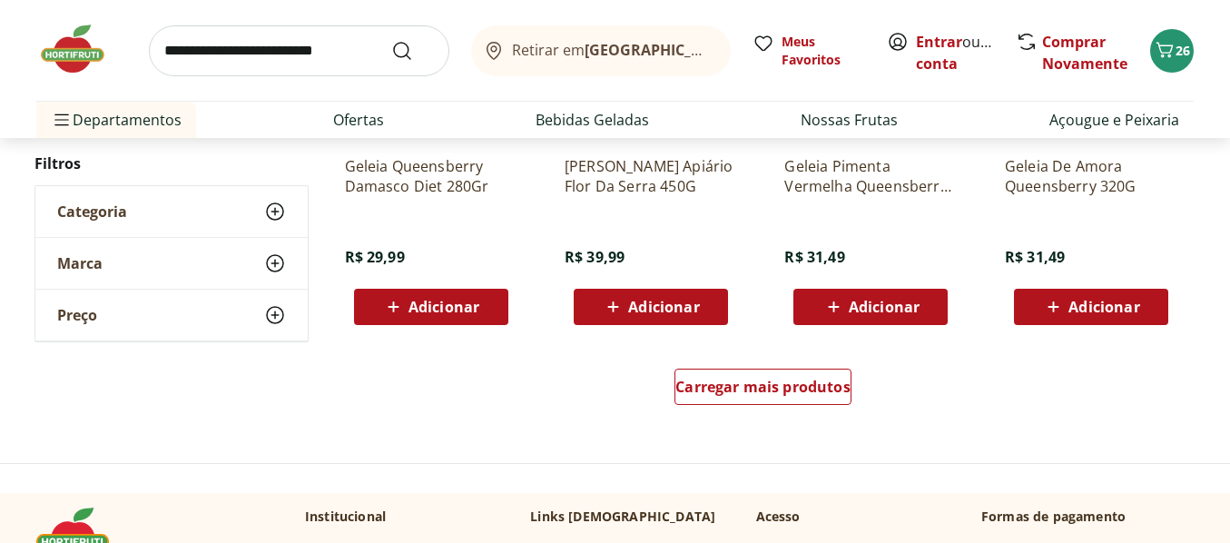
scroll to position [1180, 0]
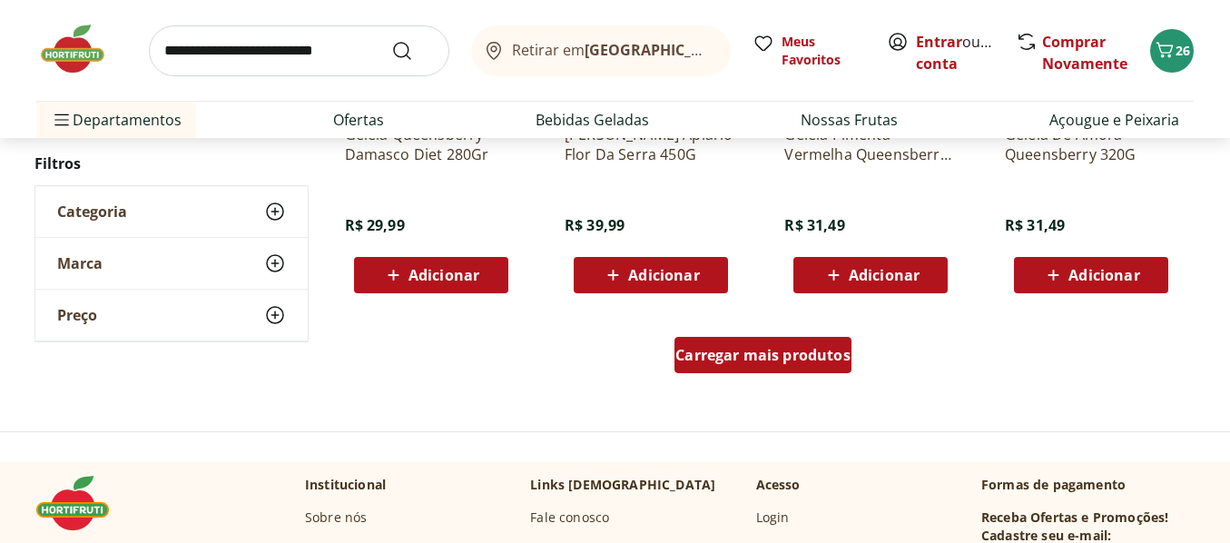
click at [774, 357] on span "Carregar mais produtos" at bounding box center [762, 355] width 175 height 15
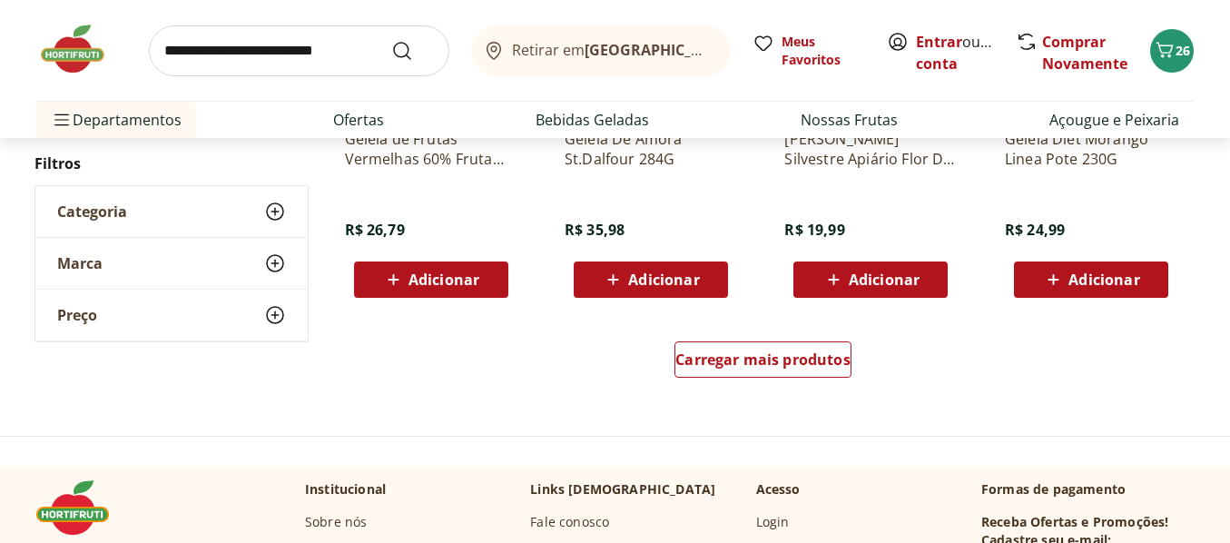
scroll to position [2360, 0]
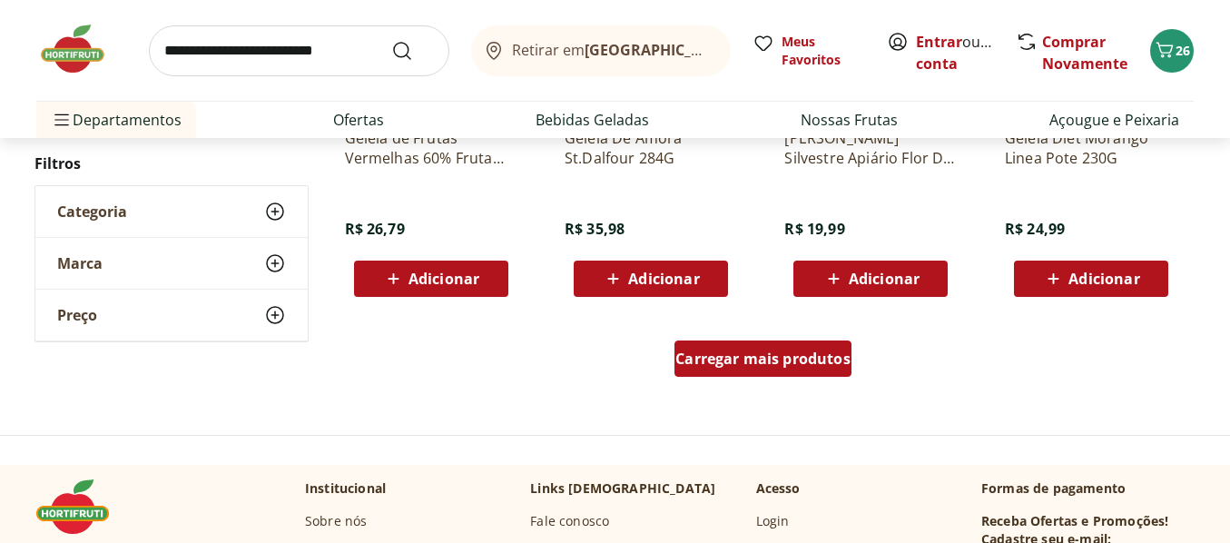
click at [756, 358] on span "Carregar mais produtos" at bounding box center [762, 358] width 175 height 15
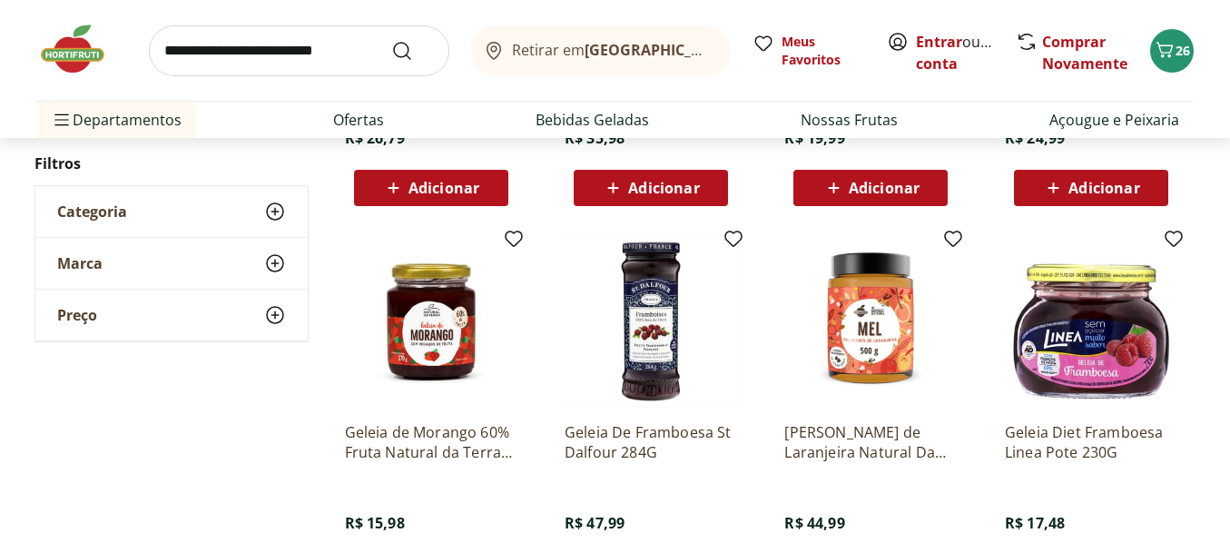
scroll to position [2541, 0]
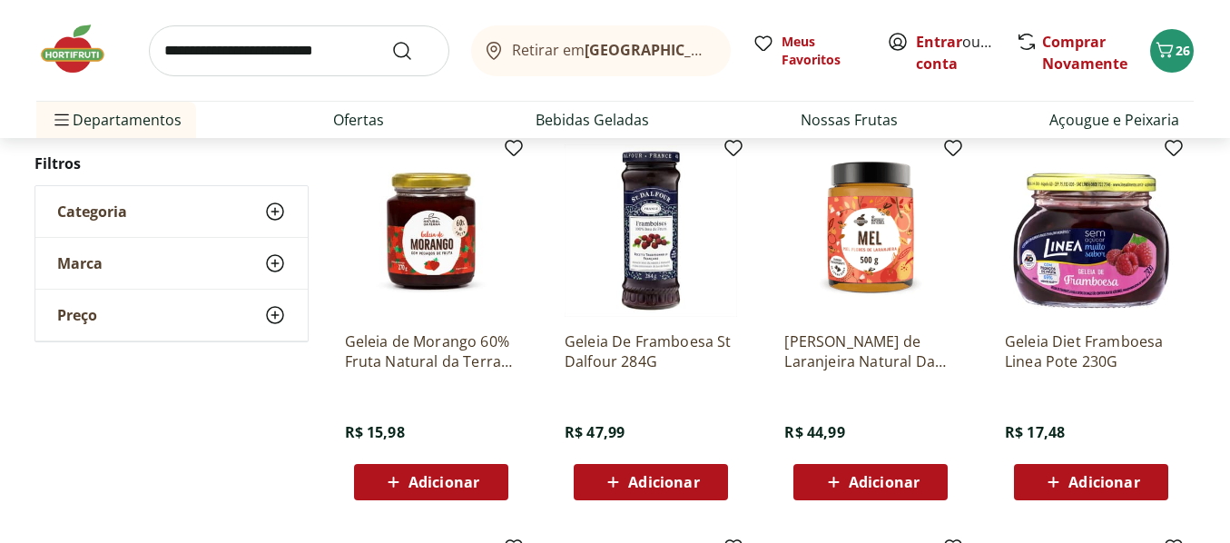
click at [449, 480] on span "Adicionar" at bounding box center [443, 482] width 71 height 15
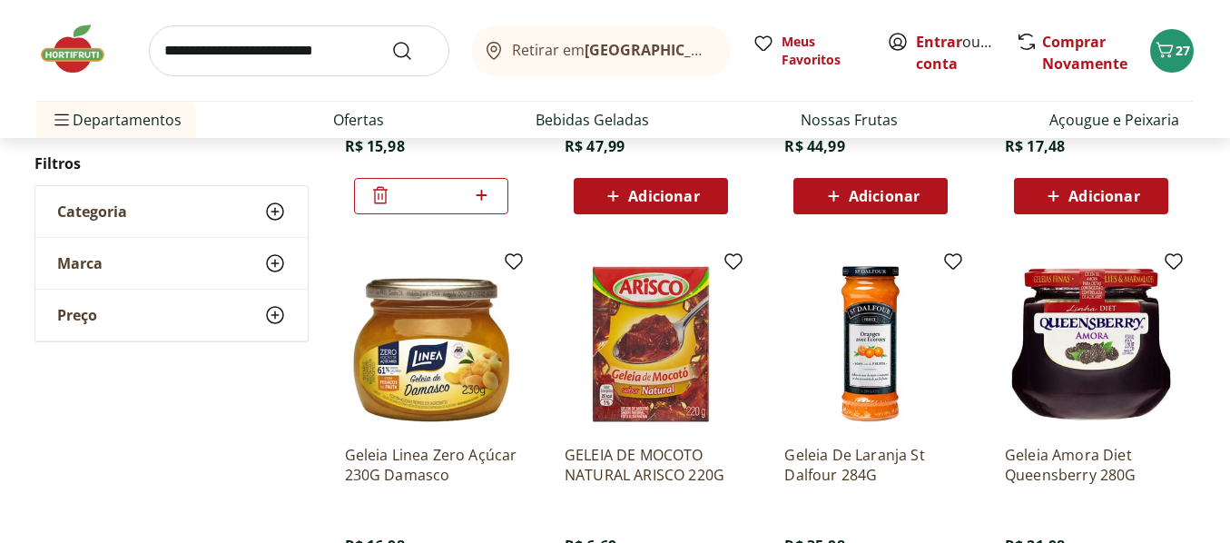
scroll to position [2814, 0]
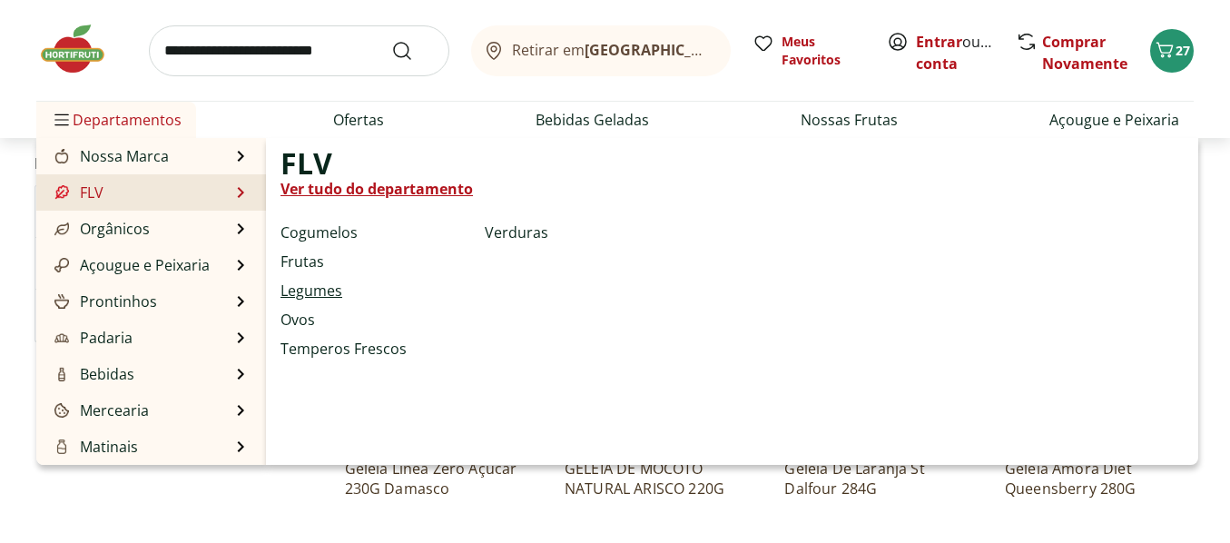
click at [313, 293] on link "Legumes" at bounding box center [311, 291] width 62 height 22
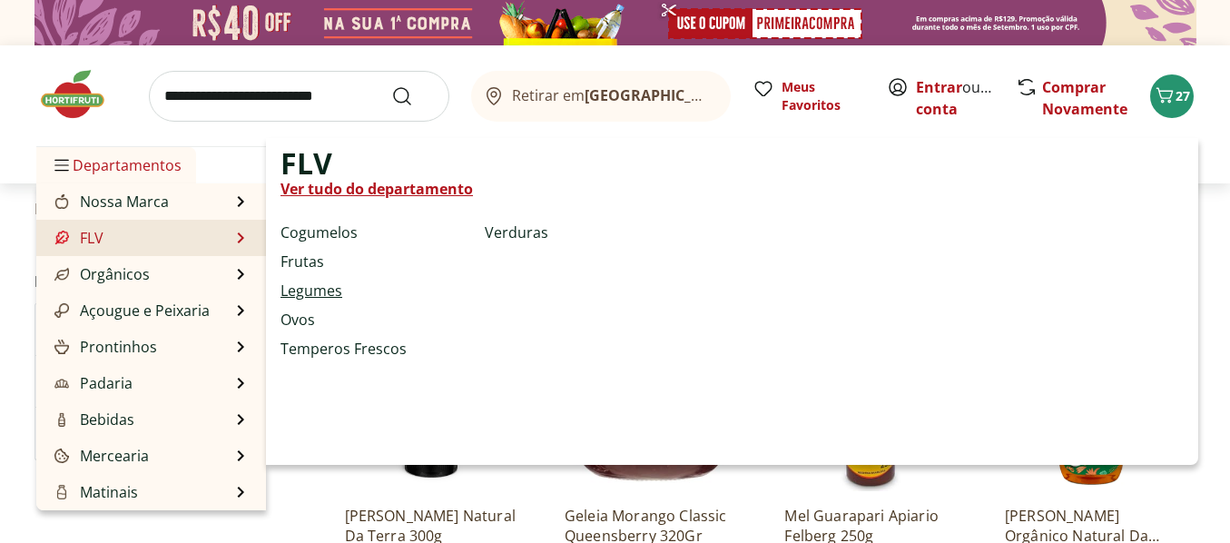
select select "**********"
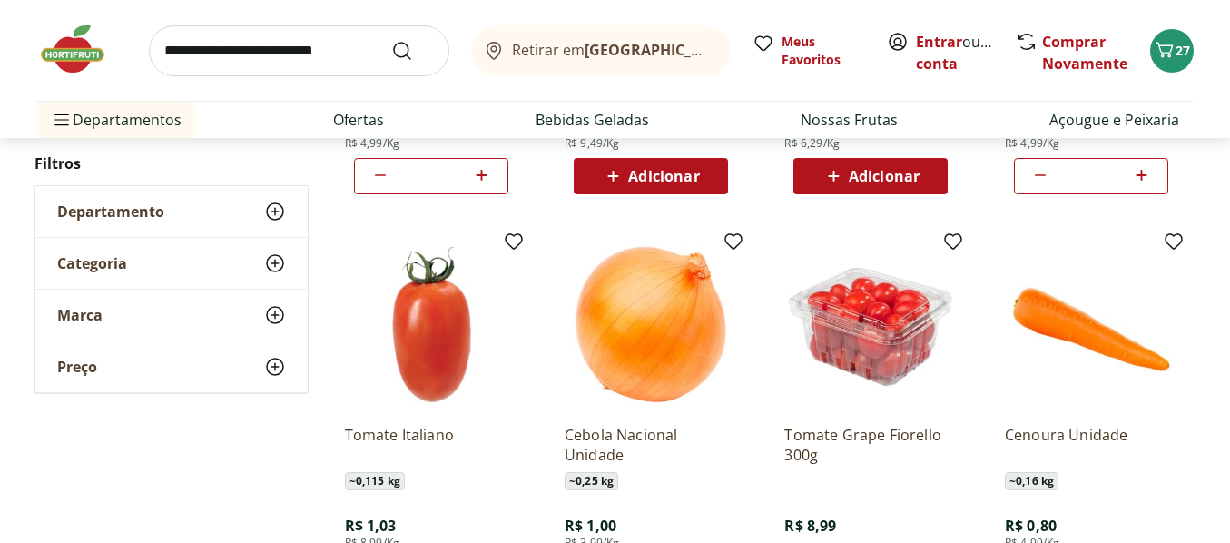
scroll to position [545, 0]
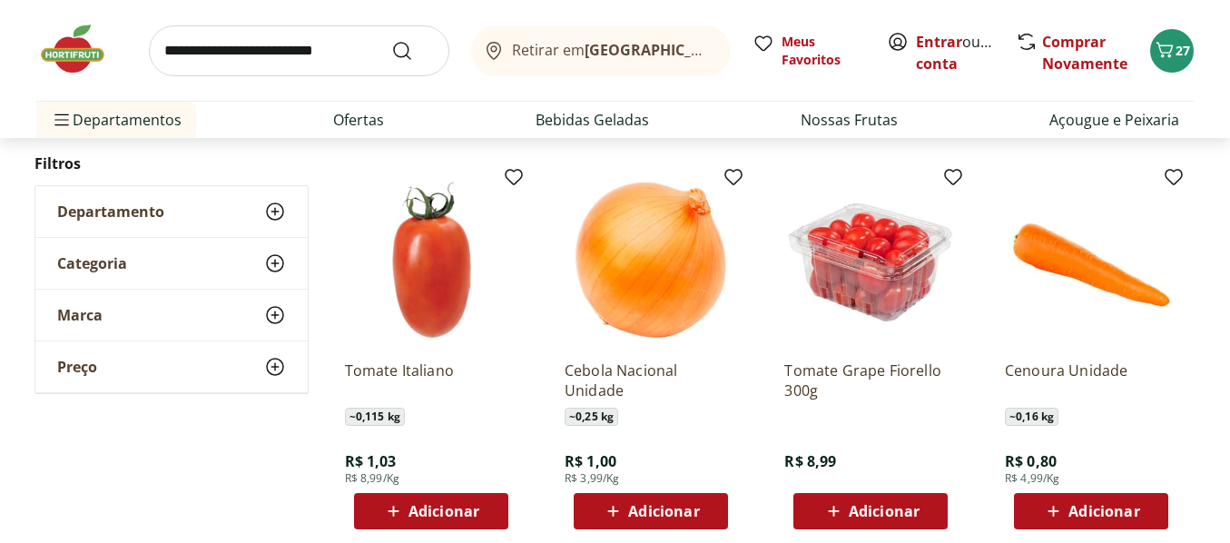
click at [378, 51] on input "search" at bounding box center [299, 50] width 300 height 51
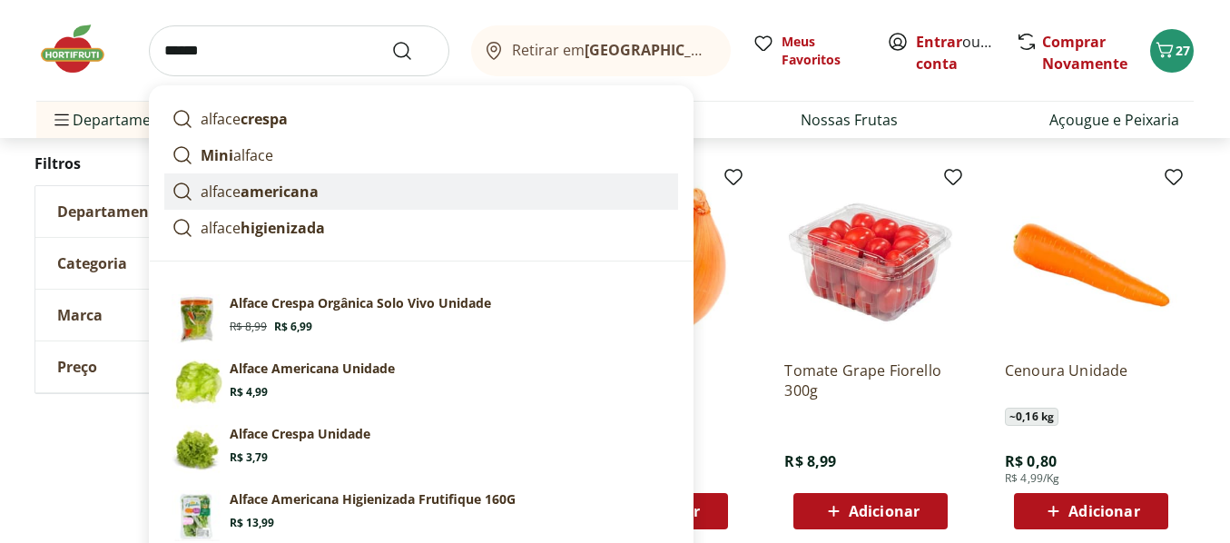
click at [247, 182] on strong "americana" at bounding box center [280, 192] width 78 height 20
type input "**********"
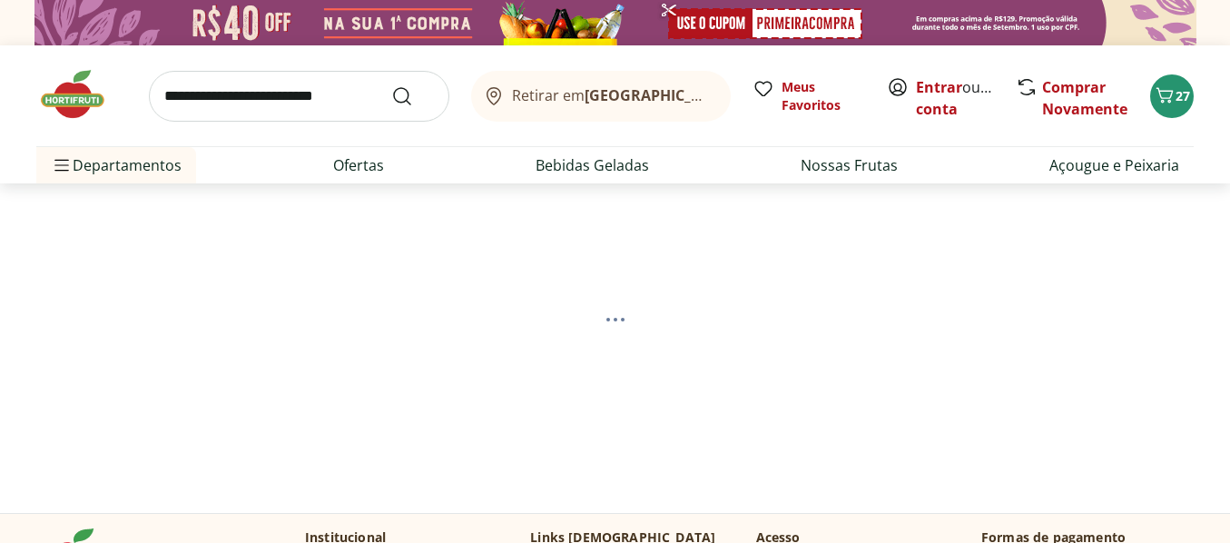
select select "**********"
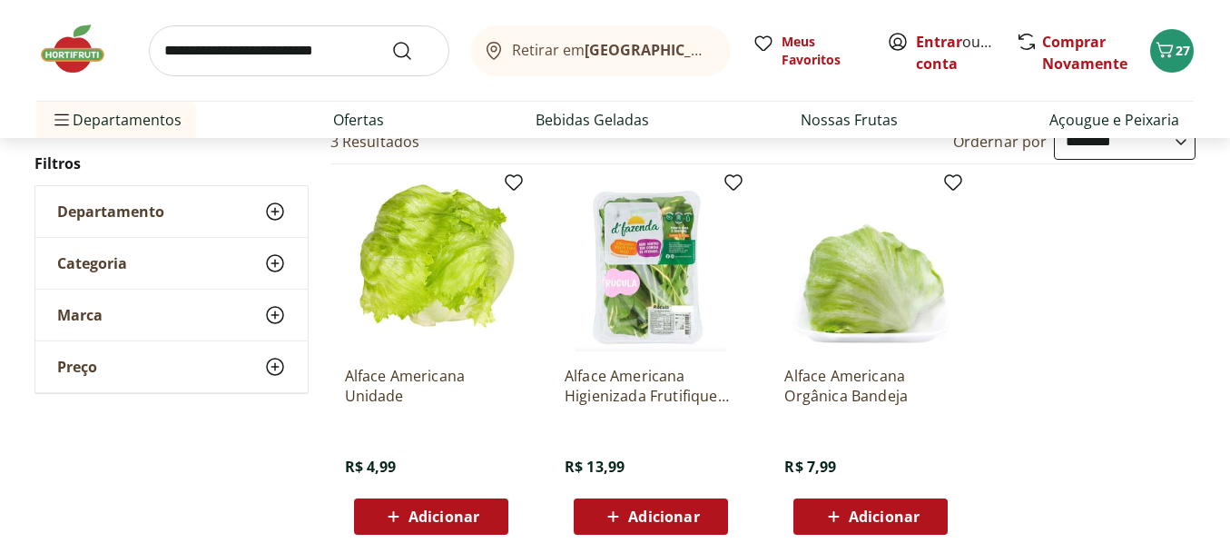
scroll to position [182, 0]
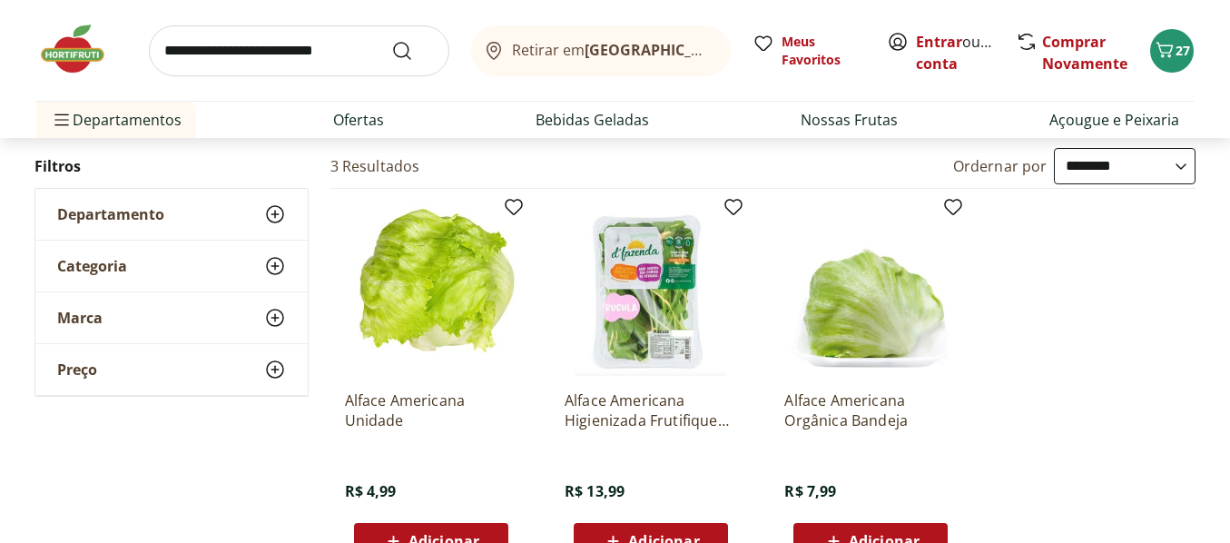
click at [444, 301] on img at bounding box center [431, 289] width 172 height 172
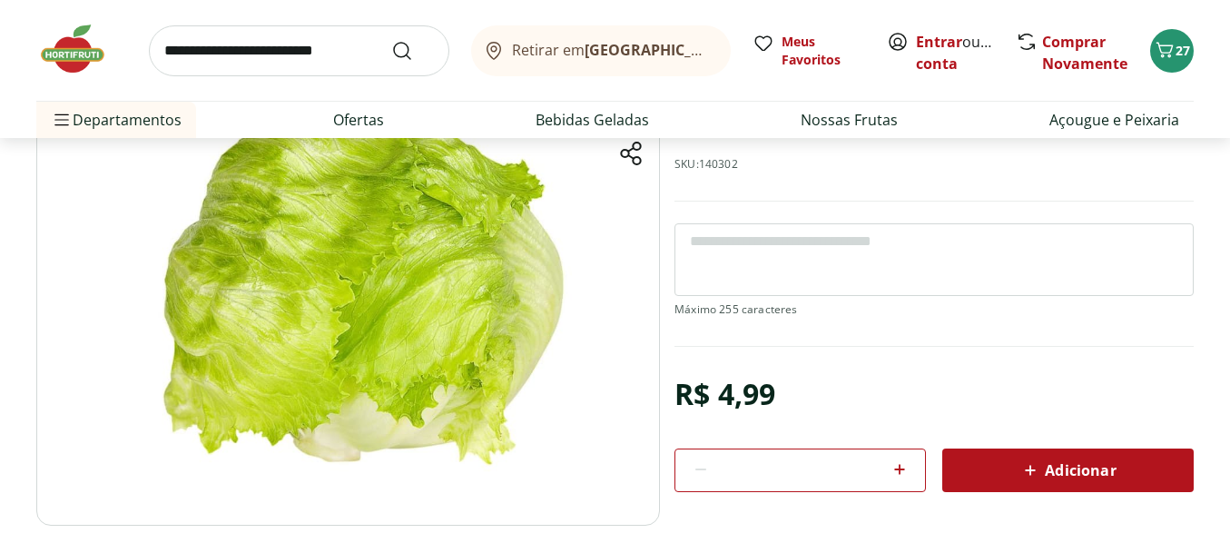
scroll to position [182, 0]
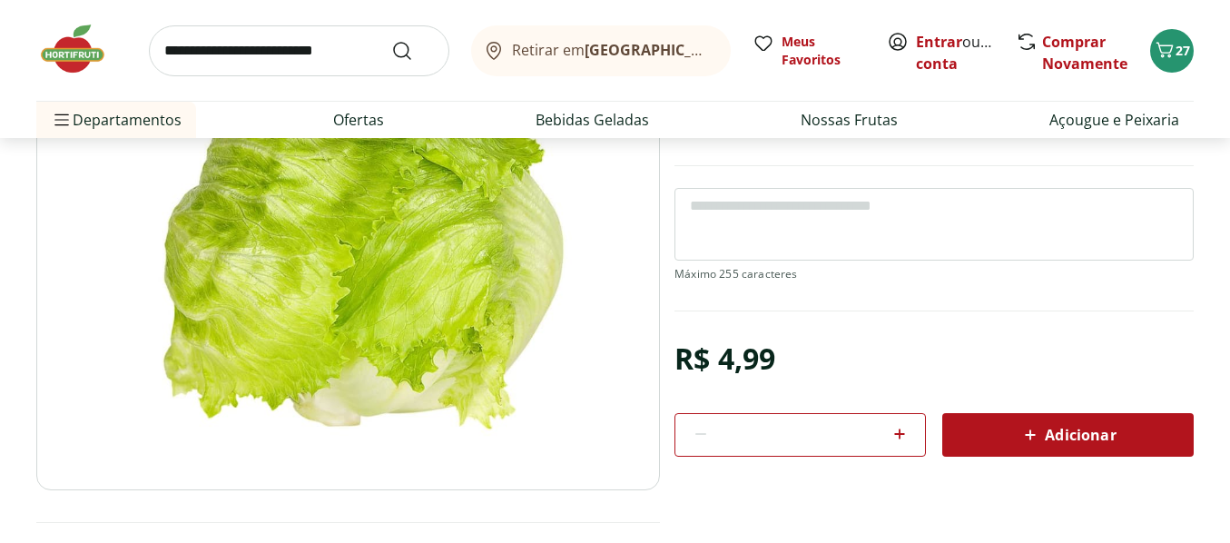
click at [1053, 434] on span "Adicionar" at bounding box center [1067, 435] width 96 height 22
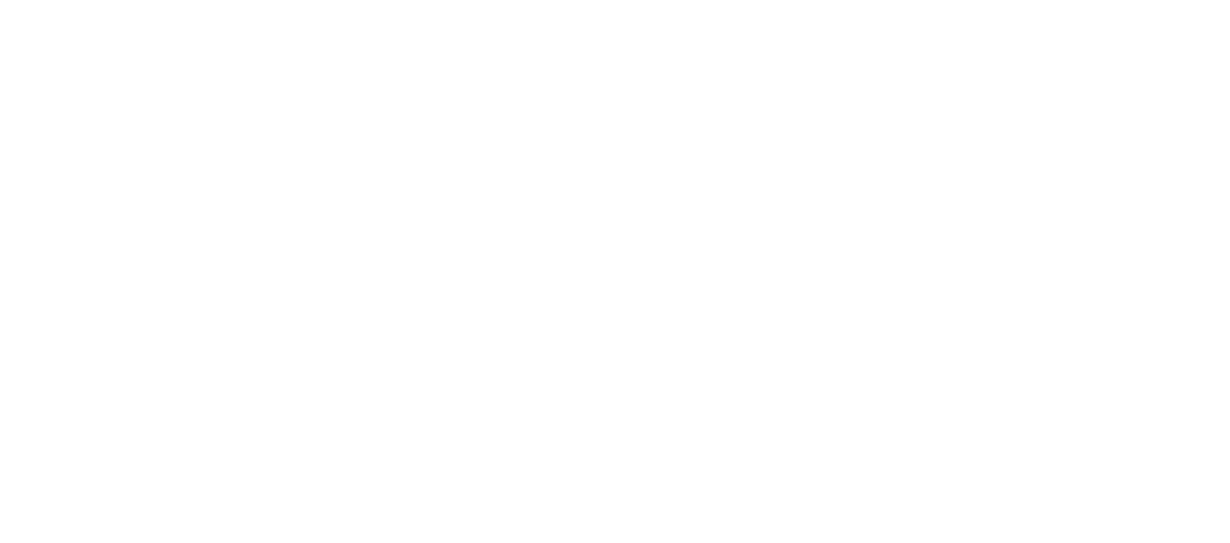
select select "**********"
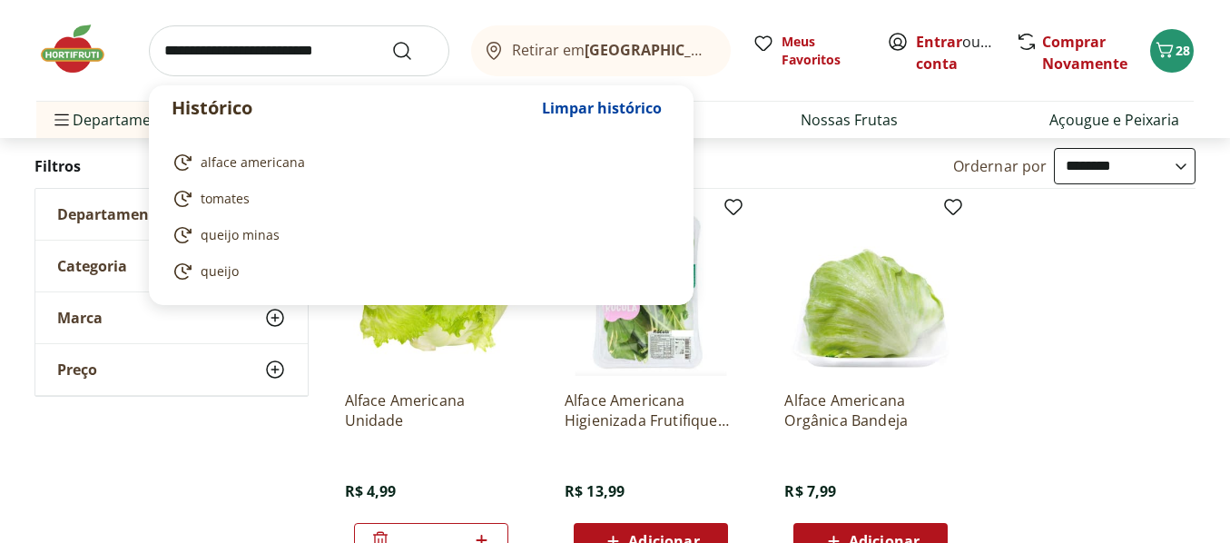
click at [368, 54] on input "search" at bounding box center [299, 50] width 300 height 51
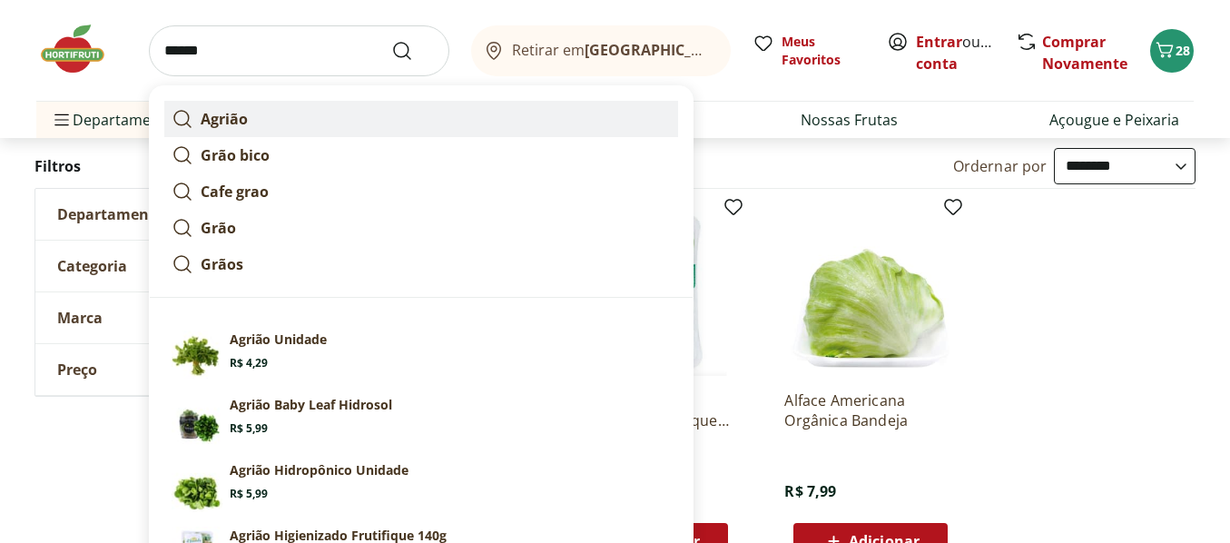
click at [225, 120] on strong "Agrião" at bounding box center [224, 119] width 47 height 20
type input "******"
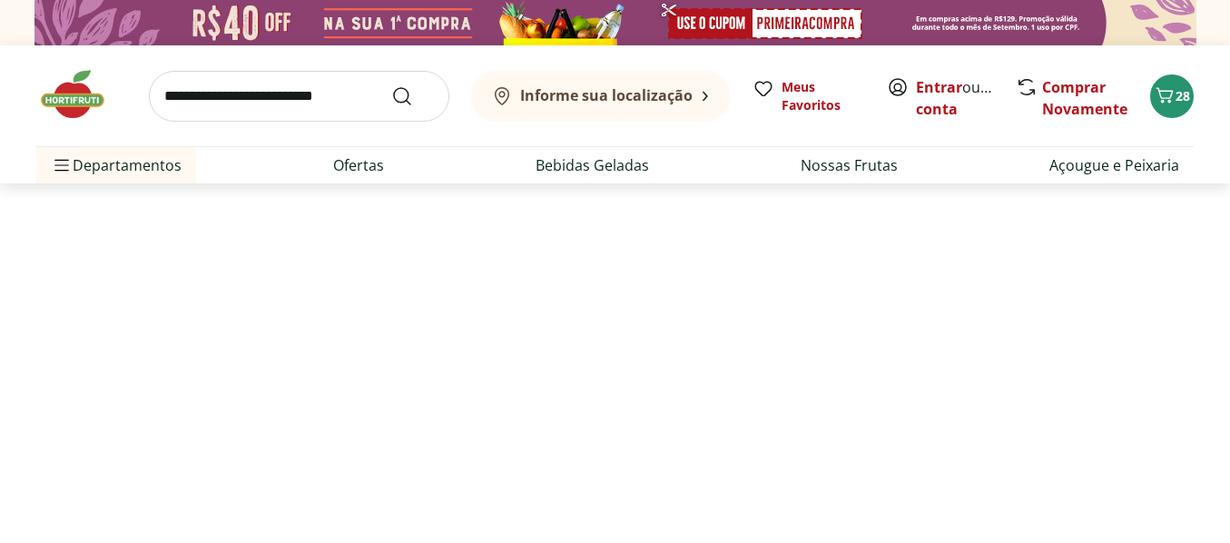
select select "**********"
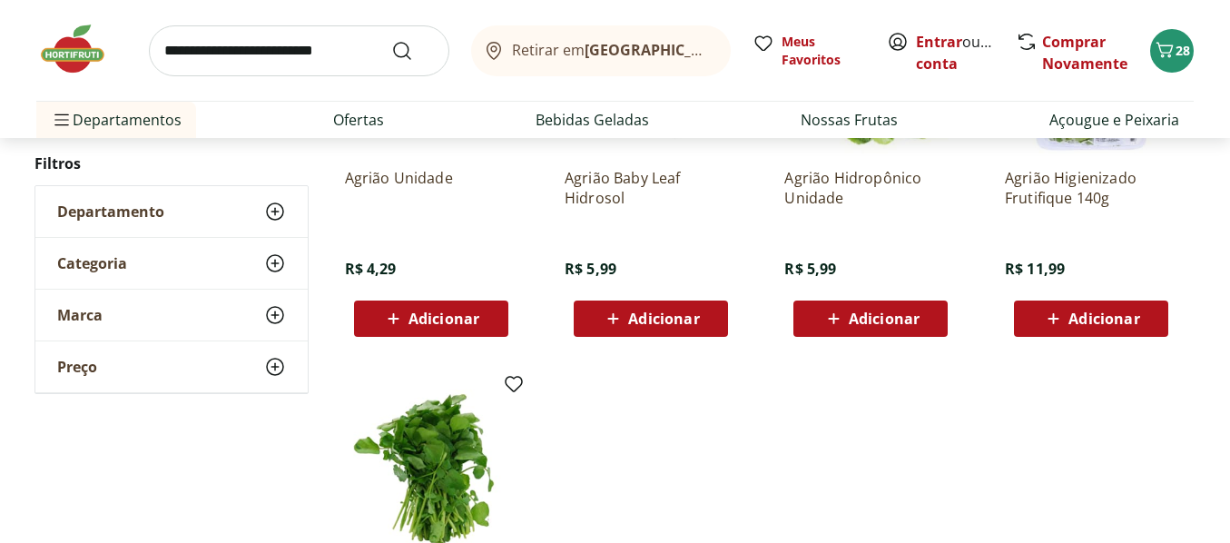
scroll to position [272, 0]
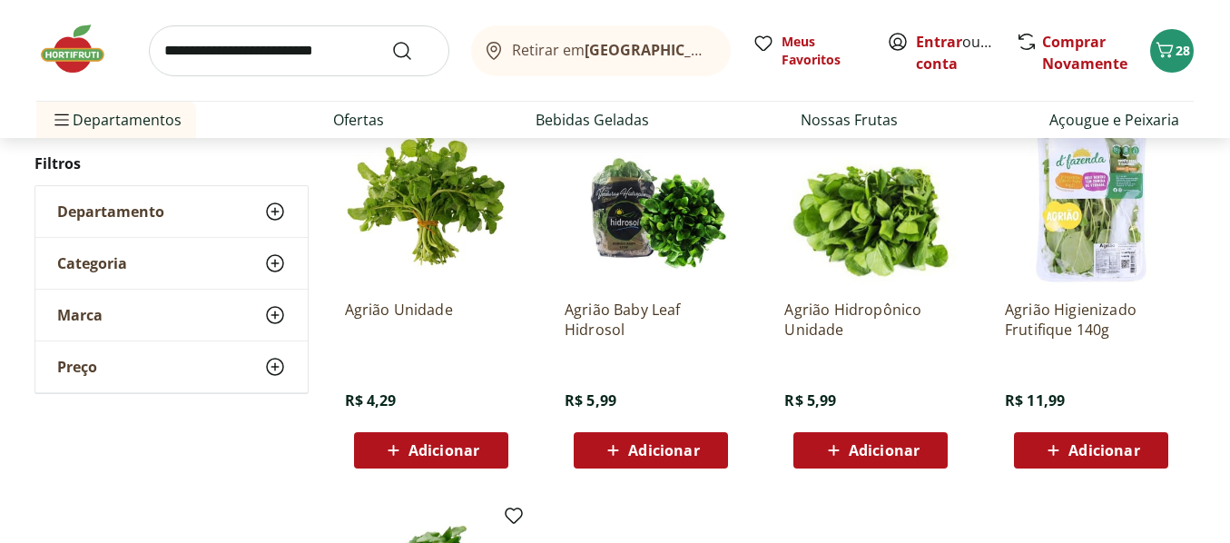
click at [427, 179] on img at bounding box center [431, 199] width 172 height 172
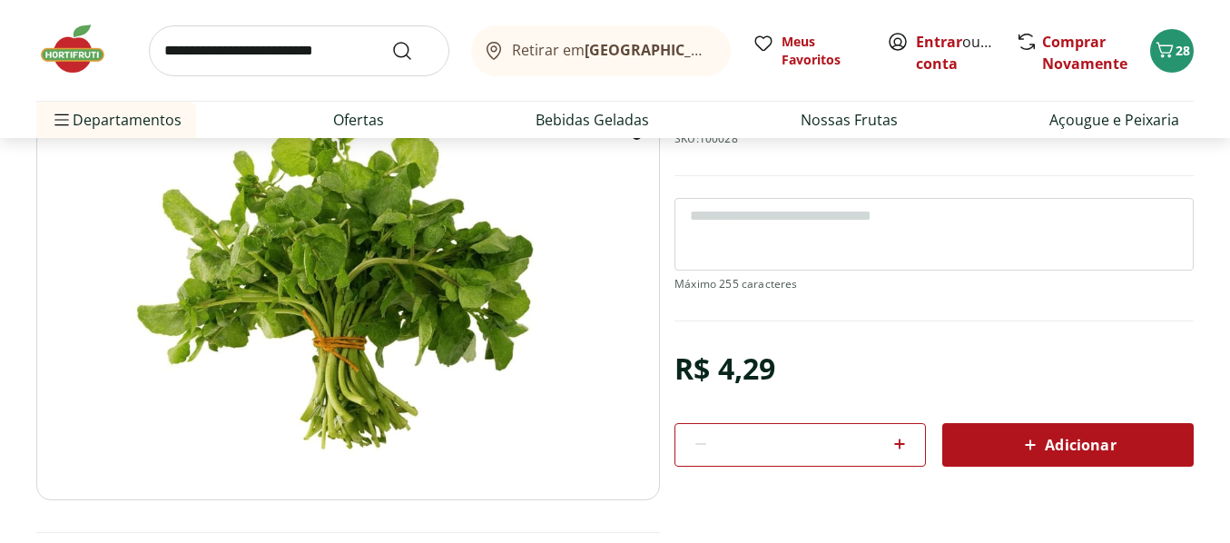
scroll to position [272, 0]
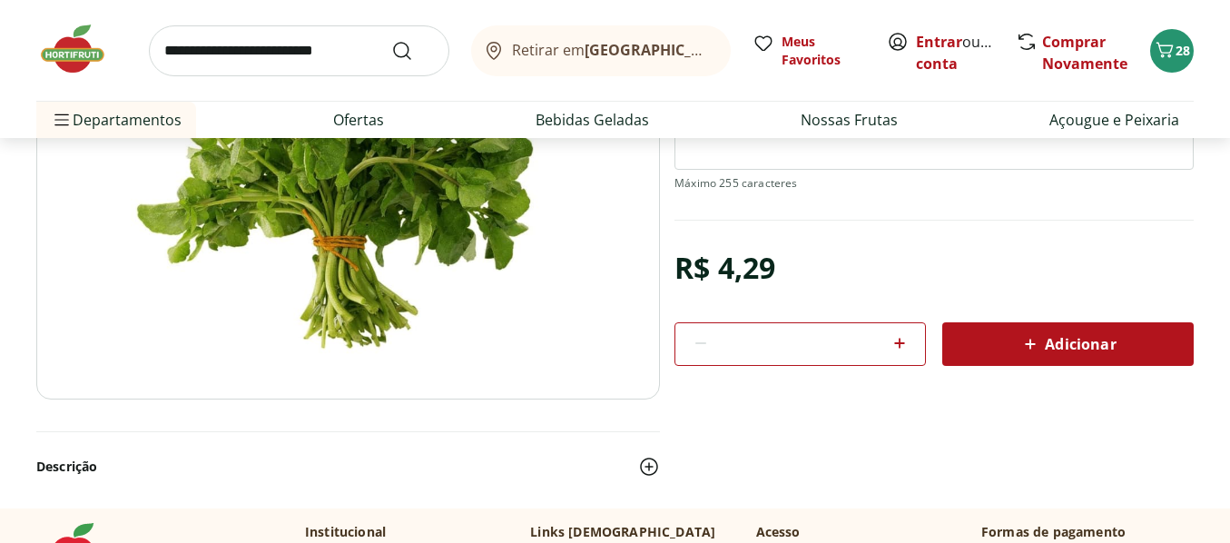
click at [896, 345] on icon at bounding box center [900, 343] width 22 height 22
type input "*"
click at [1078, 341] on span "Adicionar" at bounding box center [1067, 344] width 96 height 22
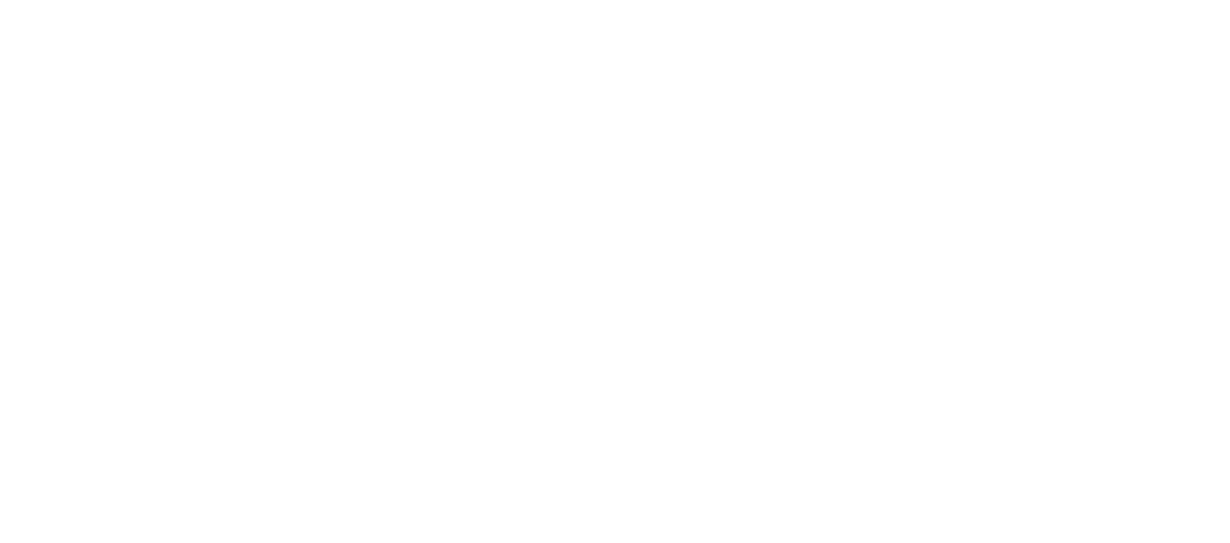
select select "**********"
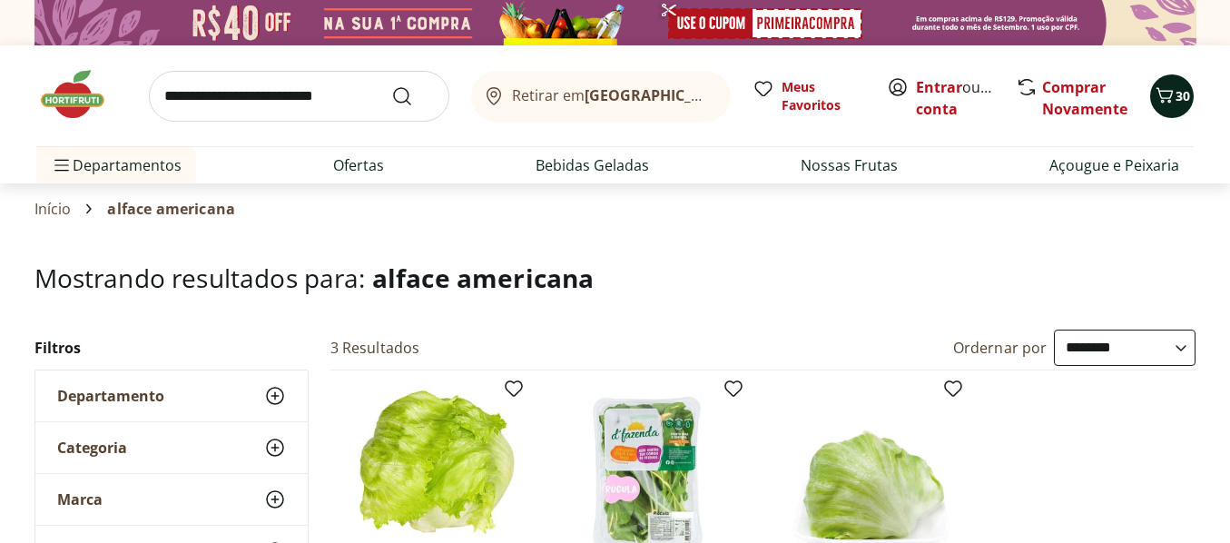
click at [1172, 100] on icon "Carrinho" at bounding box center [1165, 95] width 22 height 22
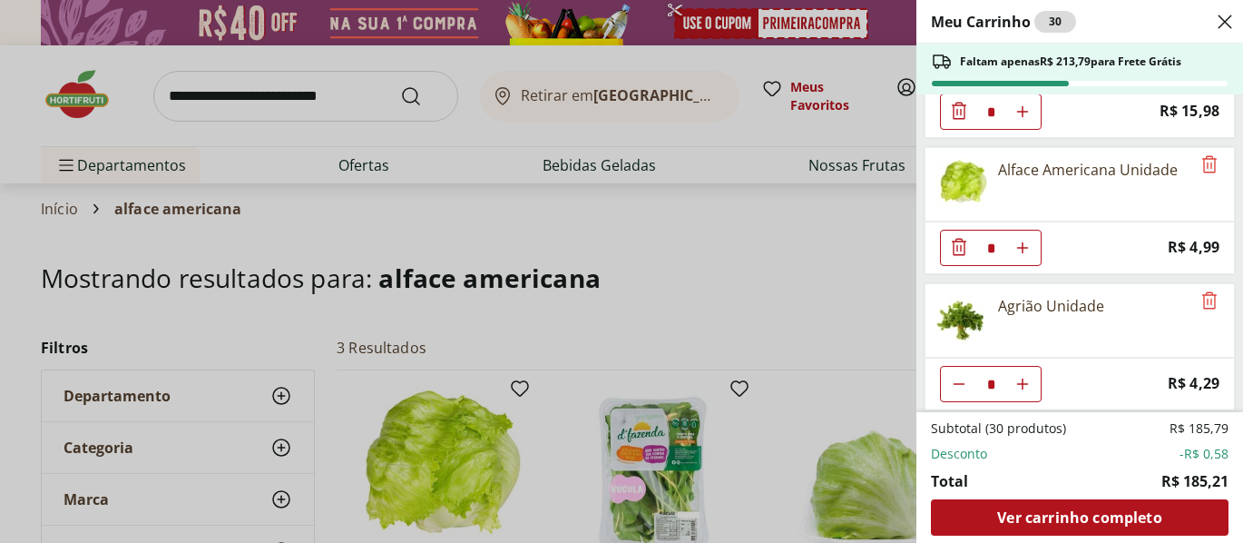
scroll to position [1459, 0]
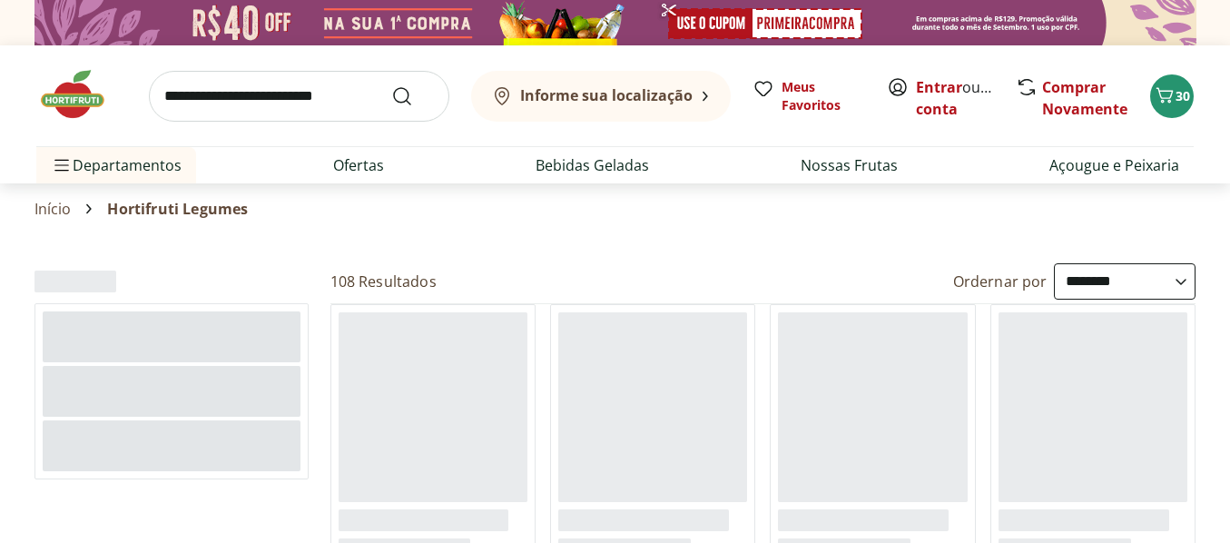
select select "**********"
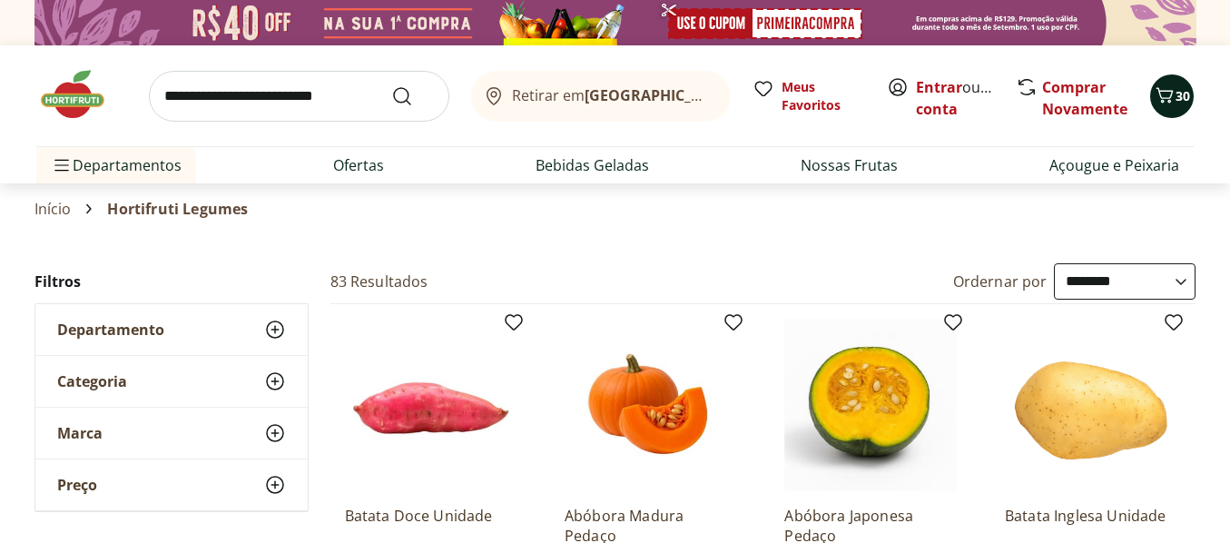
click at [1170, 96] on icon "Carrinho" at bounding box center [1164, 94] width 17 height 15
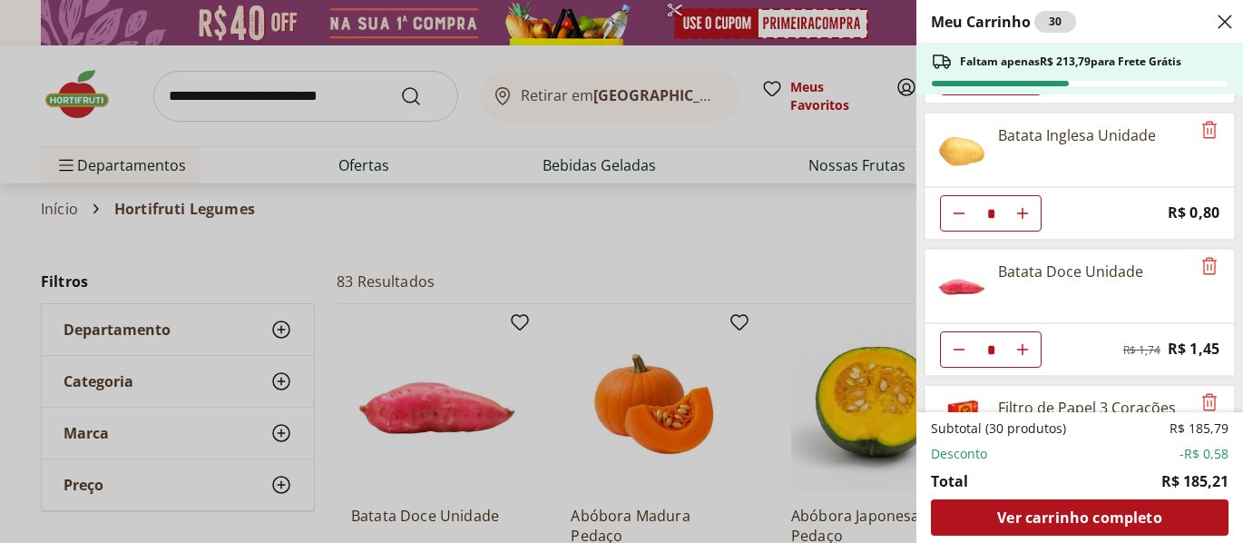
scroll to position [272, 0]
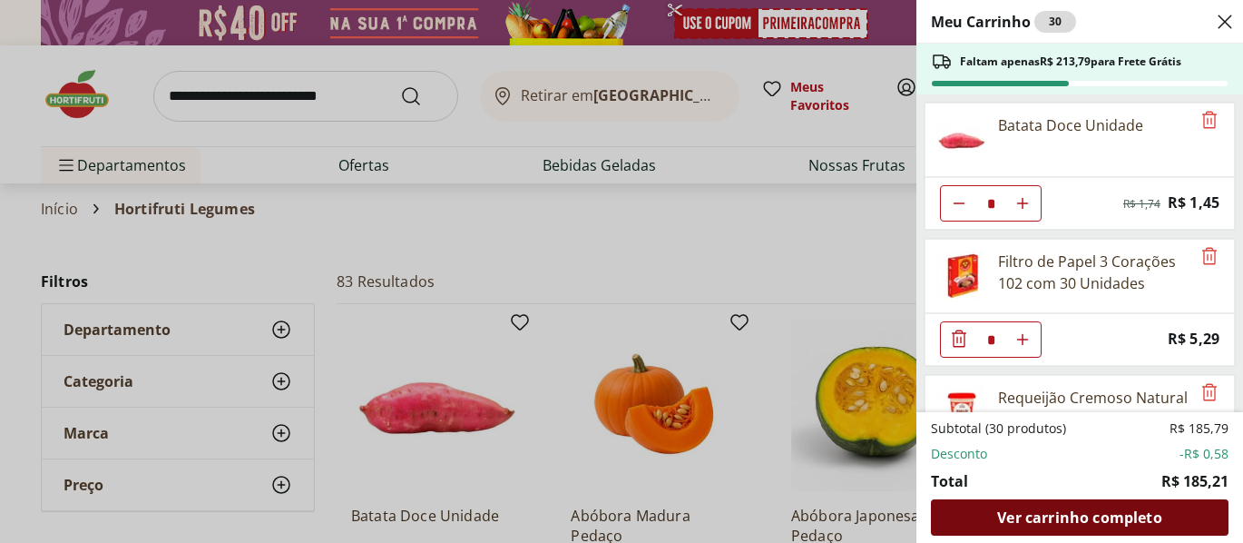
click at [1087, 513] on span "Ver carrinho completo" at bounding box center [1079, 517] width 164 height 15
